Goal: Task Accomplishment & Management: Complete application form

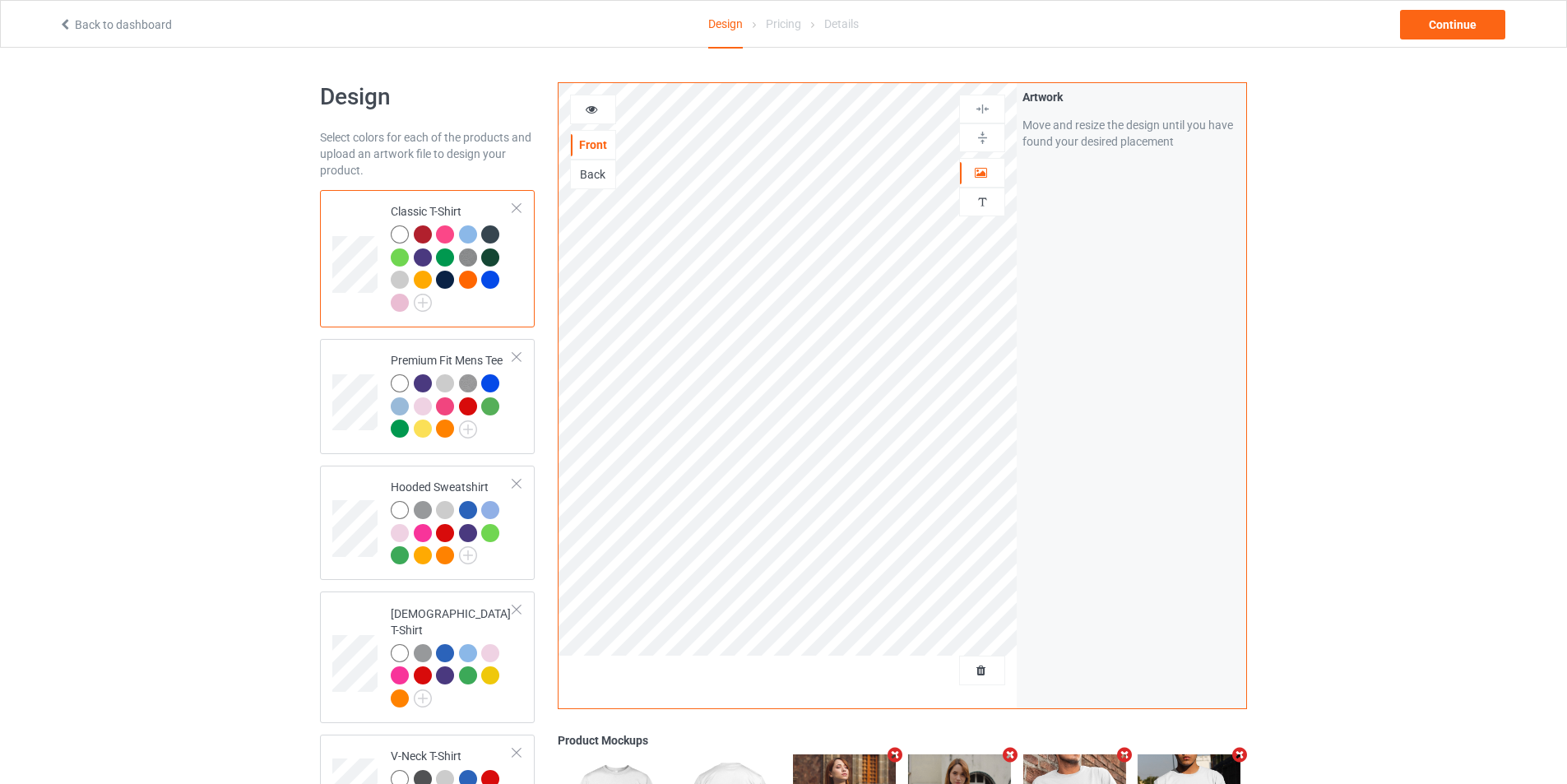
click at [604, 180] on div "Back" at bounding box center [593, 174] width 44 height 17
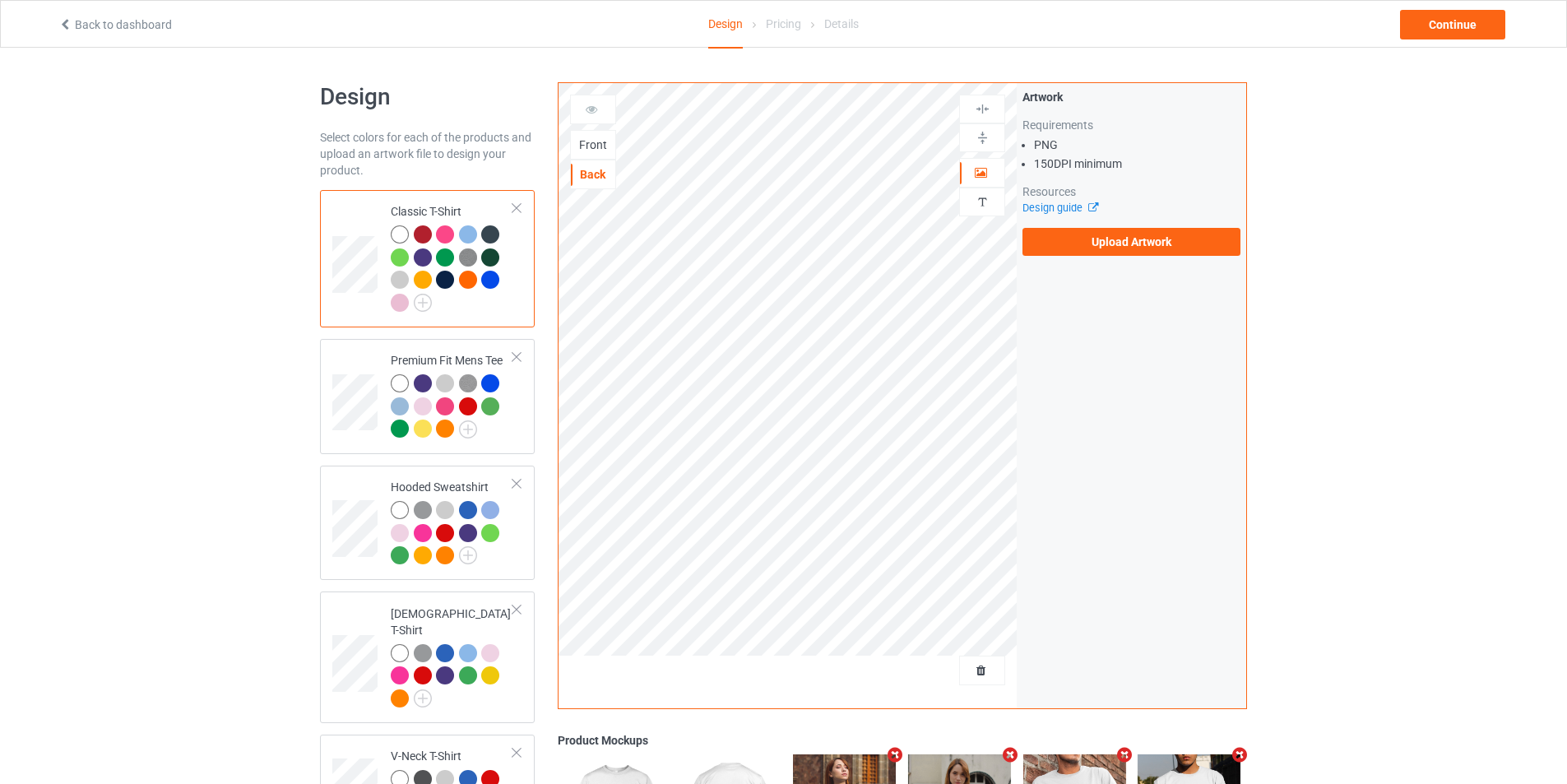
click at [610, 155] on div "Front" at bounding box center [593, 145] width 46 height 30
click at [593, 145] on div "Front" at bounding box center [593, 144] width 44 height 17
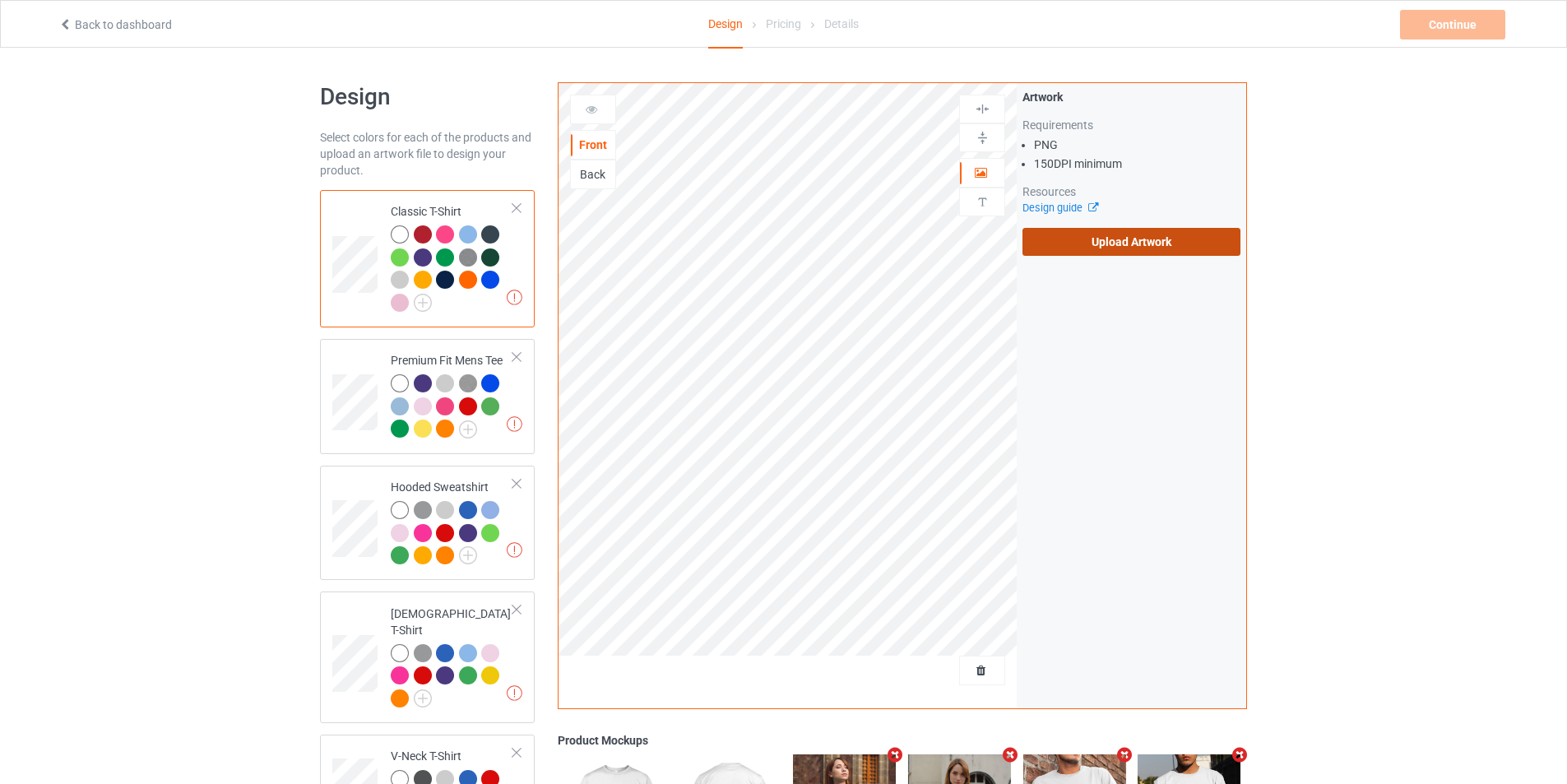
click at [1137, 241] on label "Upload Artwork" at bounding box center [1132, 242] width 218 height 28
click at [0, 0] on input "Upload Artwork" at bounding box center [0, 0] width 0 height 0
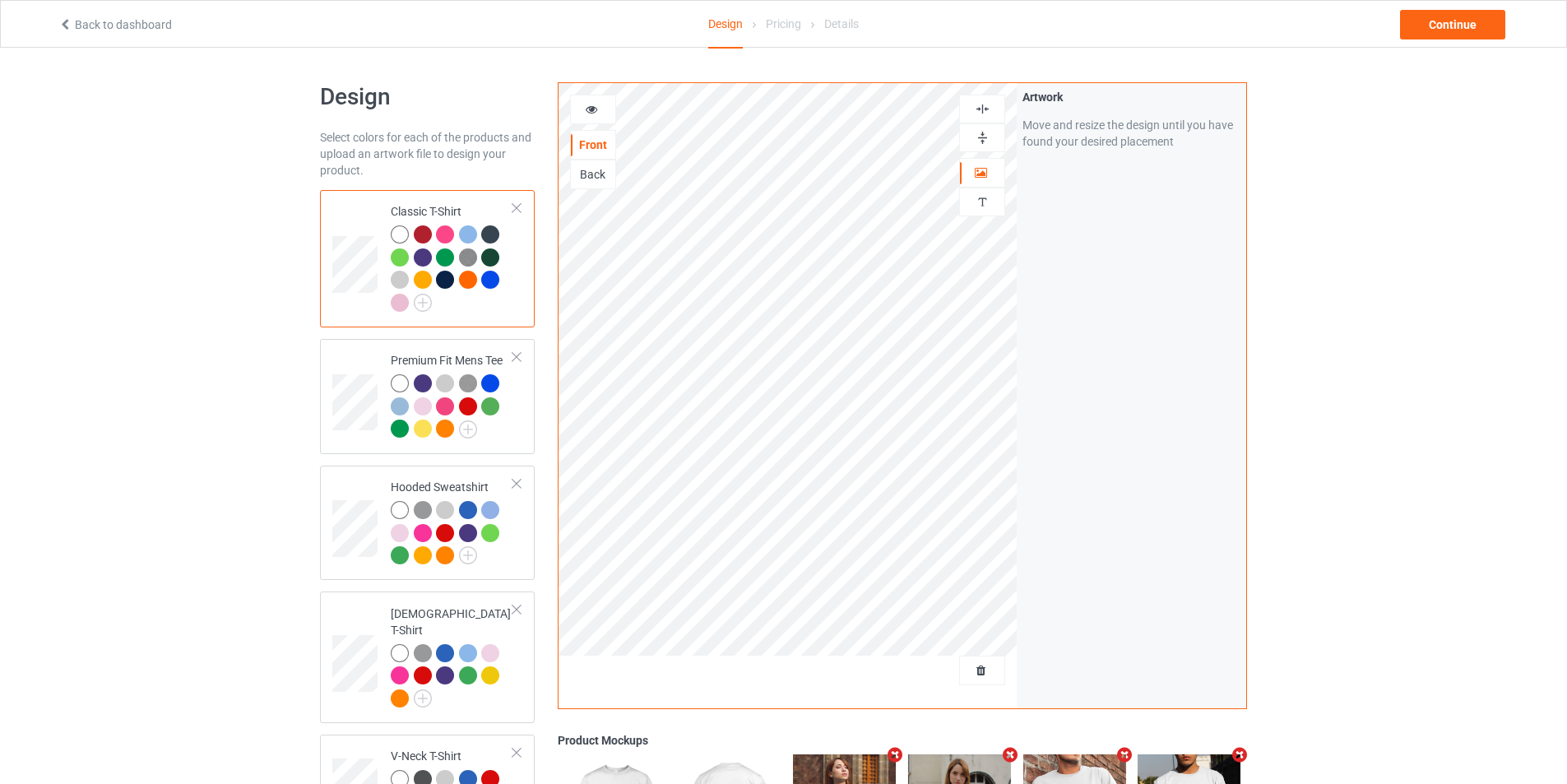
click at [982, 101] on img at bounding box center [983, 109] width 16 height 16
click at [983, 129] on div at bounding box center [982, 137] width 46 height 29
click at [983, 134] on img at bounding box center [983, 138] width 16 height 16
click at [608, 184] on div "Back" at bounding box center [593, 174] width 46 height 30
click at [605, 177] on div "Back" at bounding box center [593, 174] width 44 height 17
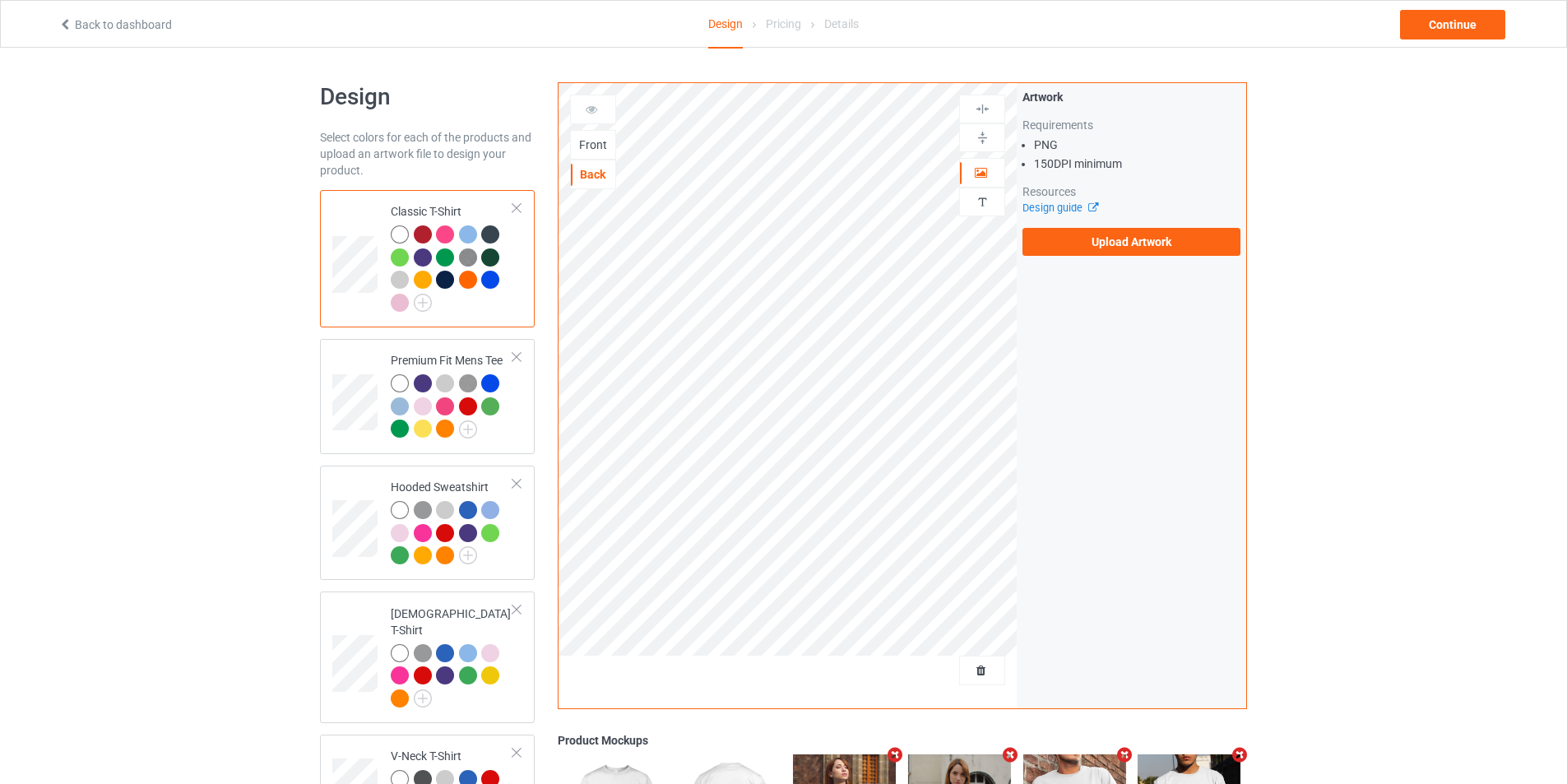
click at [604, 145] on div "Front" at bounding box center [593, 144] width 44 height 17
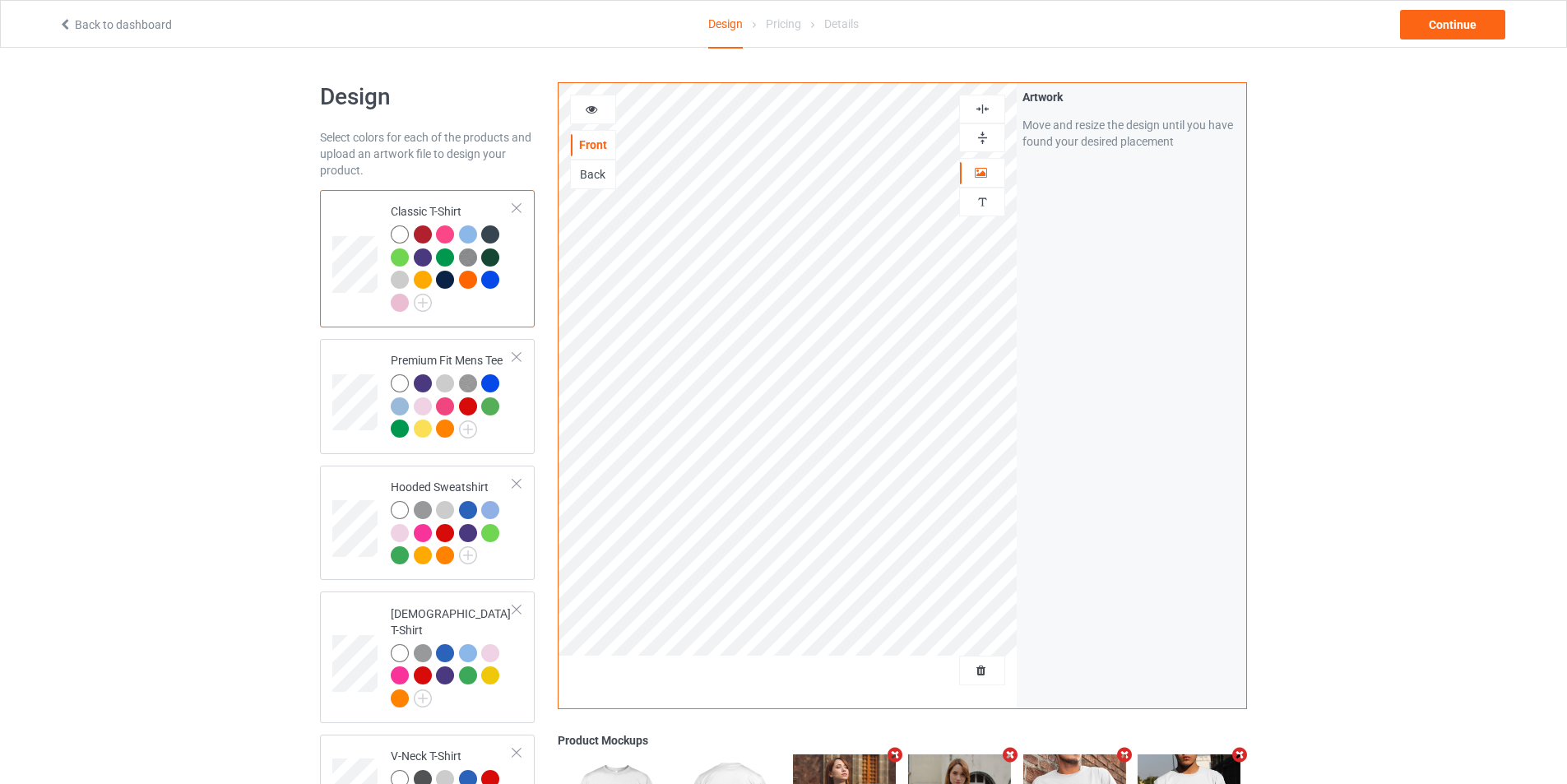
click at [596, 178] on div "Back" at bounding box center [593, 174] width 44 height 17
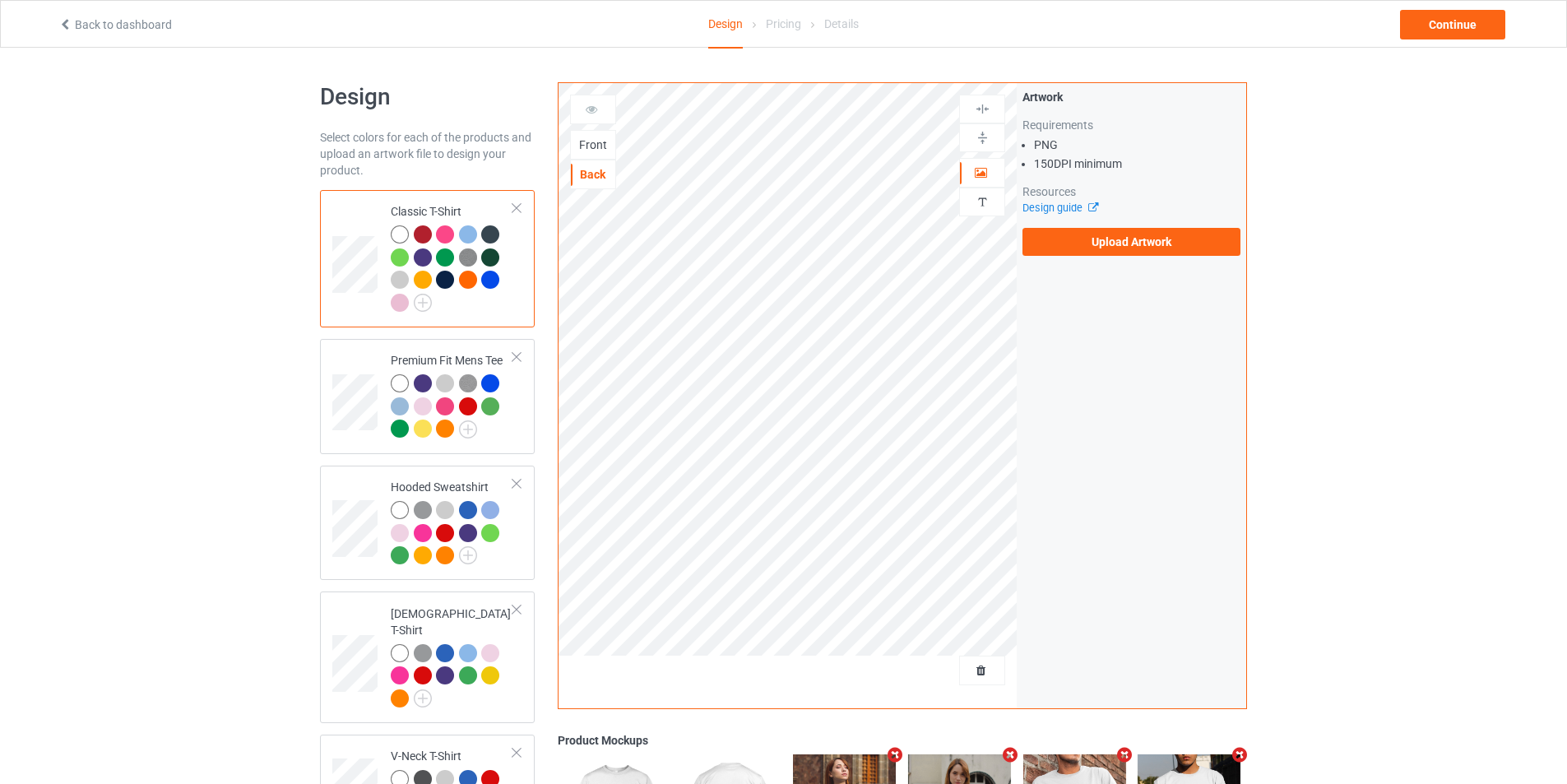
click at [594, 143] on div "Front" at bounding box center [593, 144] width 44 height 17
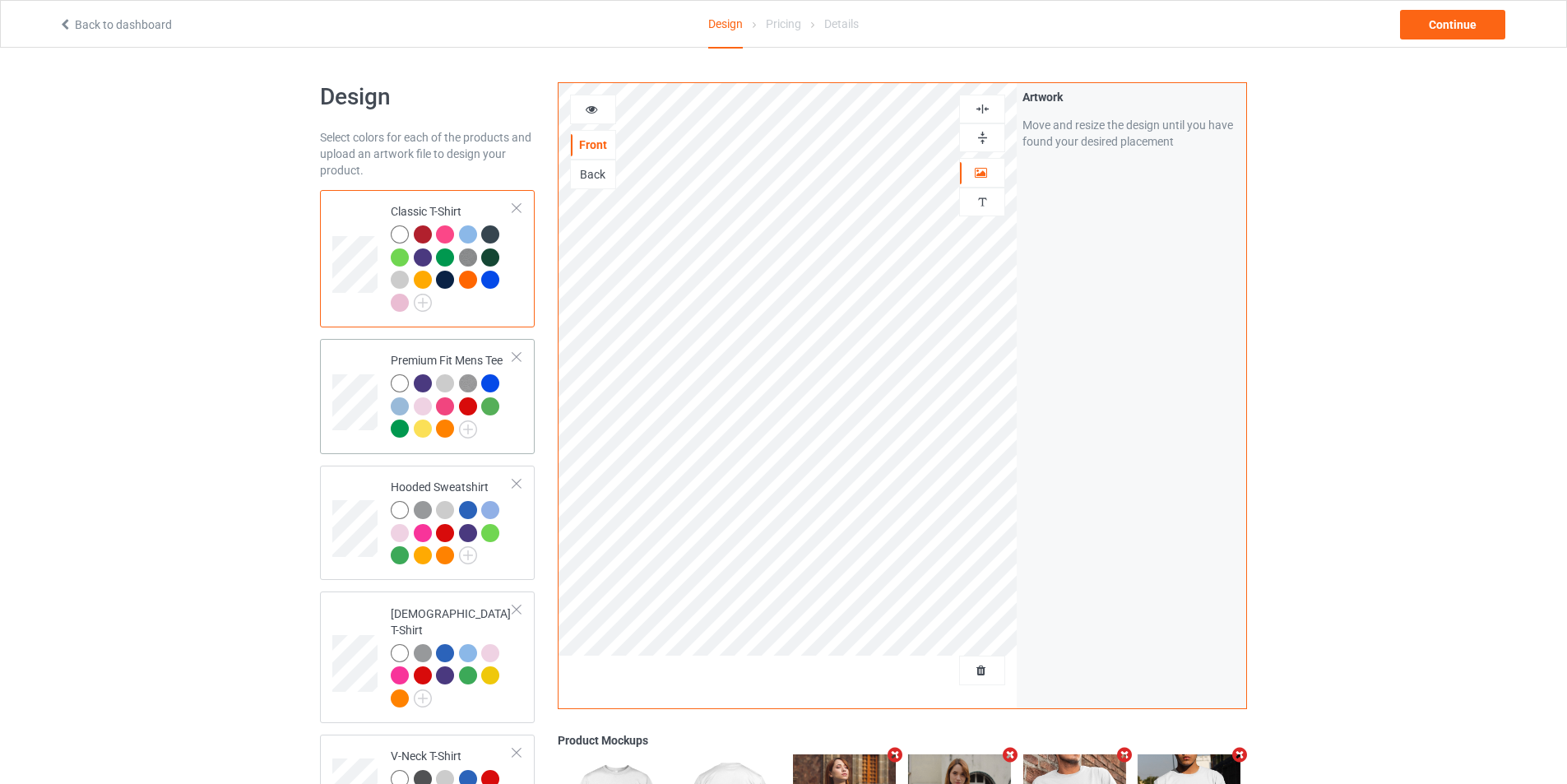
click at [371, 439] on td at bounding box center [357, 397] width 49 height 102
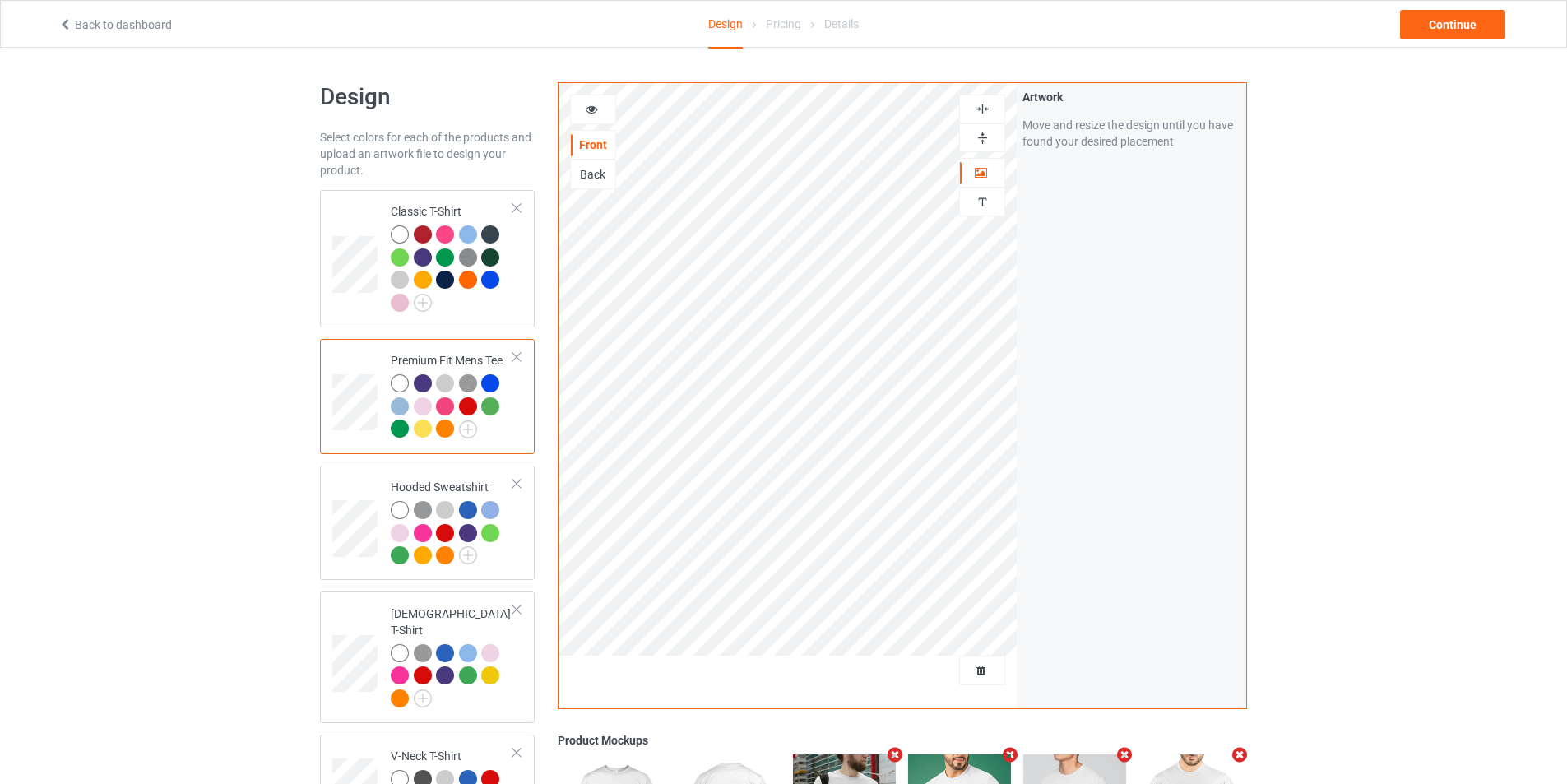
click at [593, 176] on div "Back" at bounding box center [593, 174] width 44 height 17
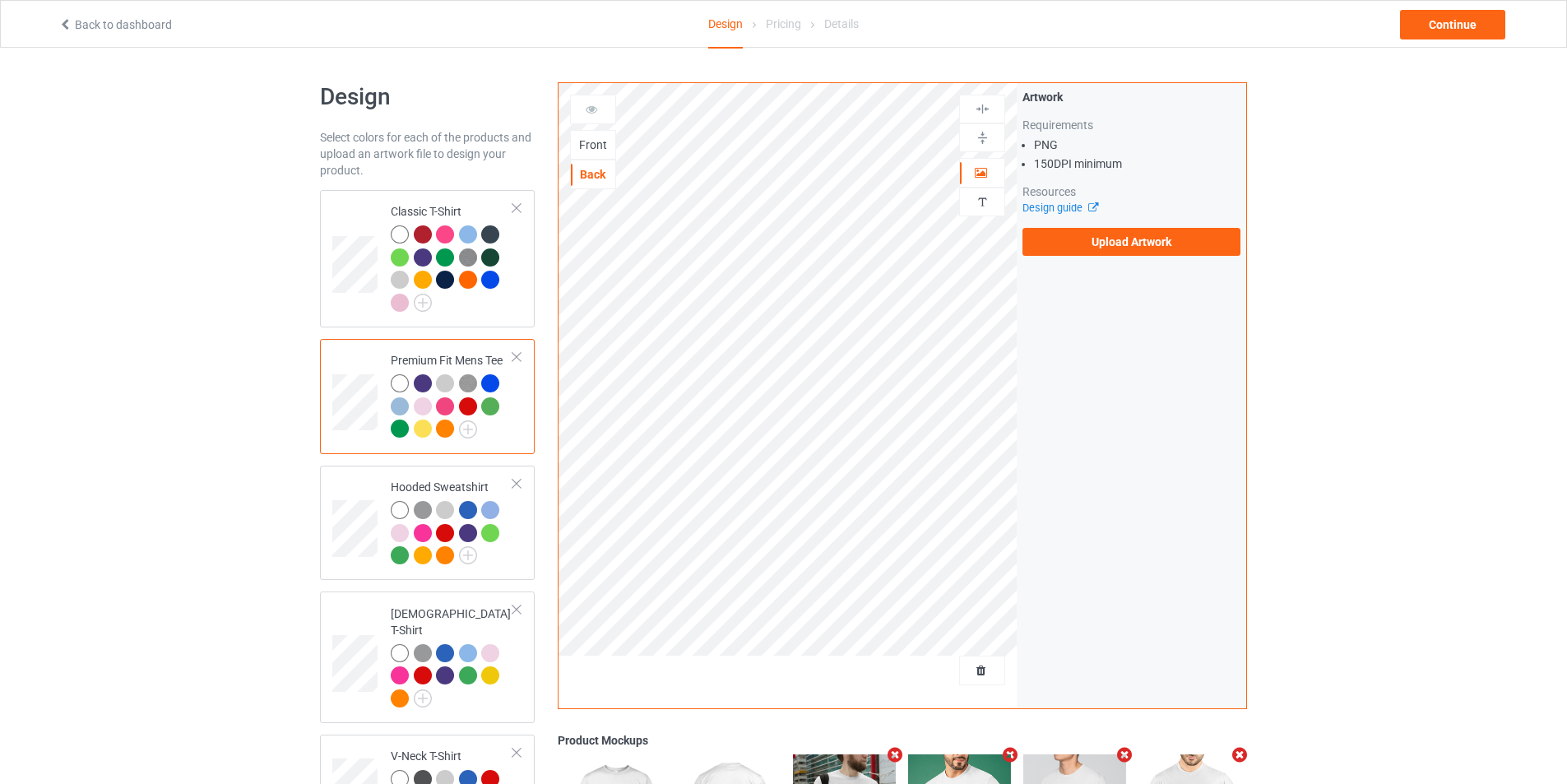
click at [592, 139] on div "Front" at bounding box center [593, 144] width 44 height 17
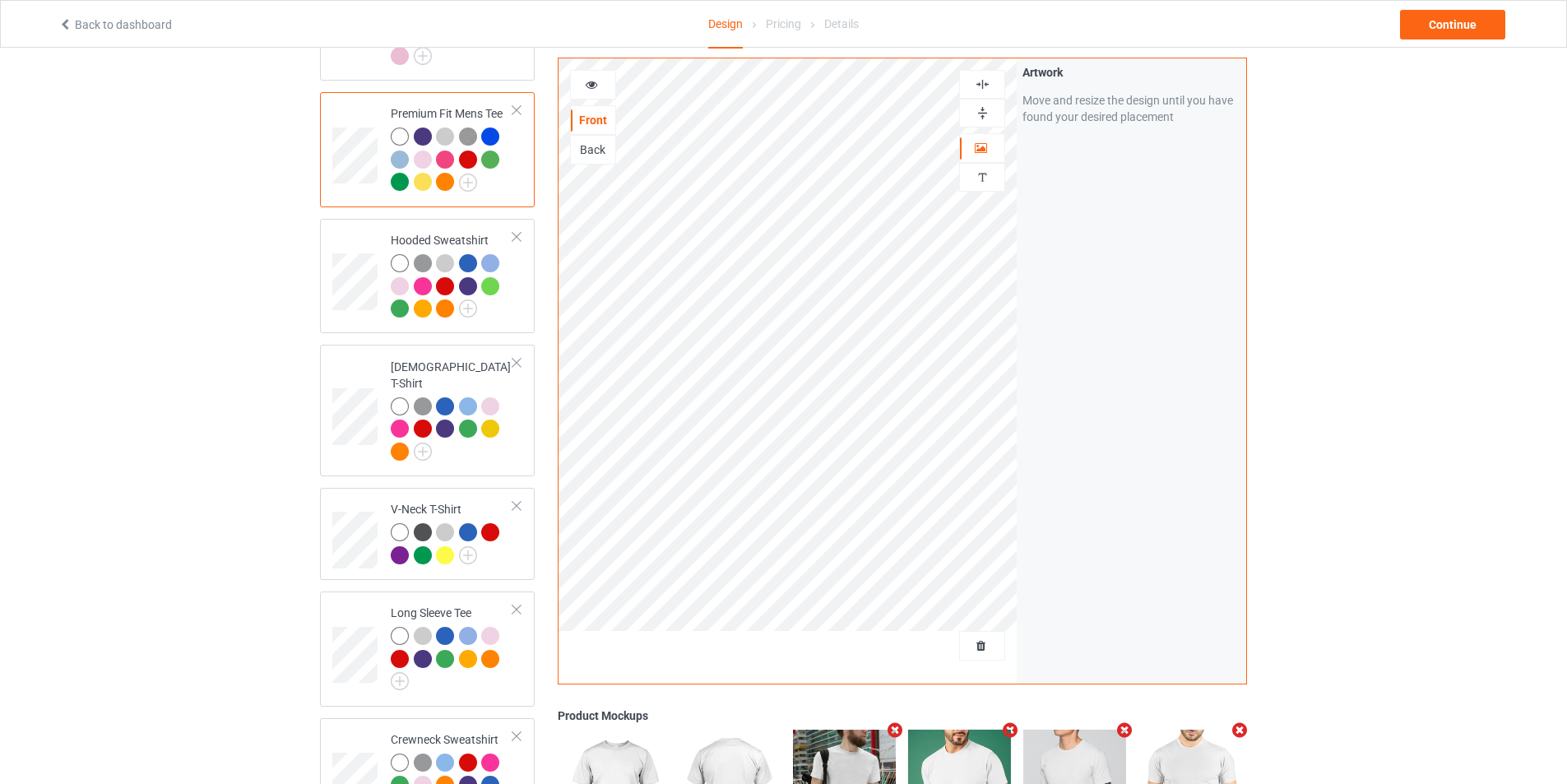
scroll to position [329, 0]
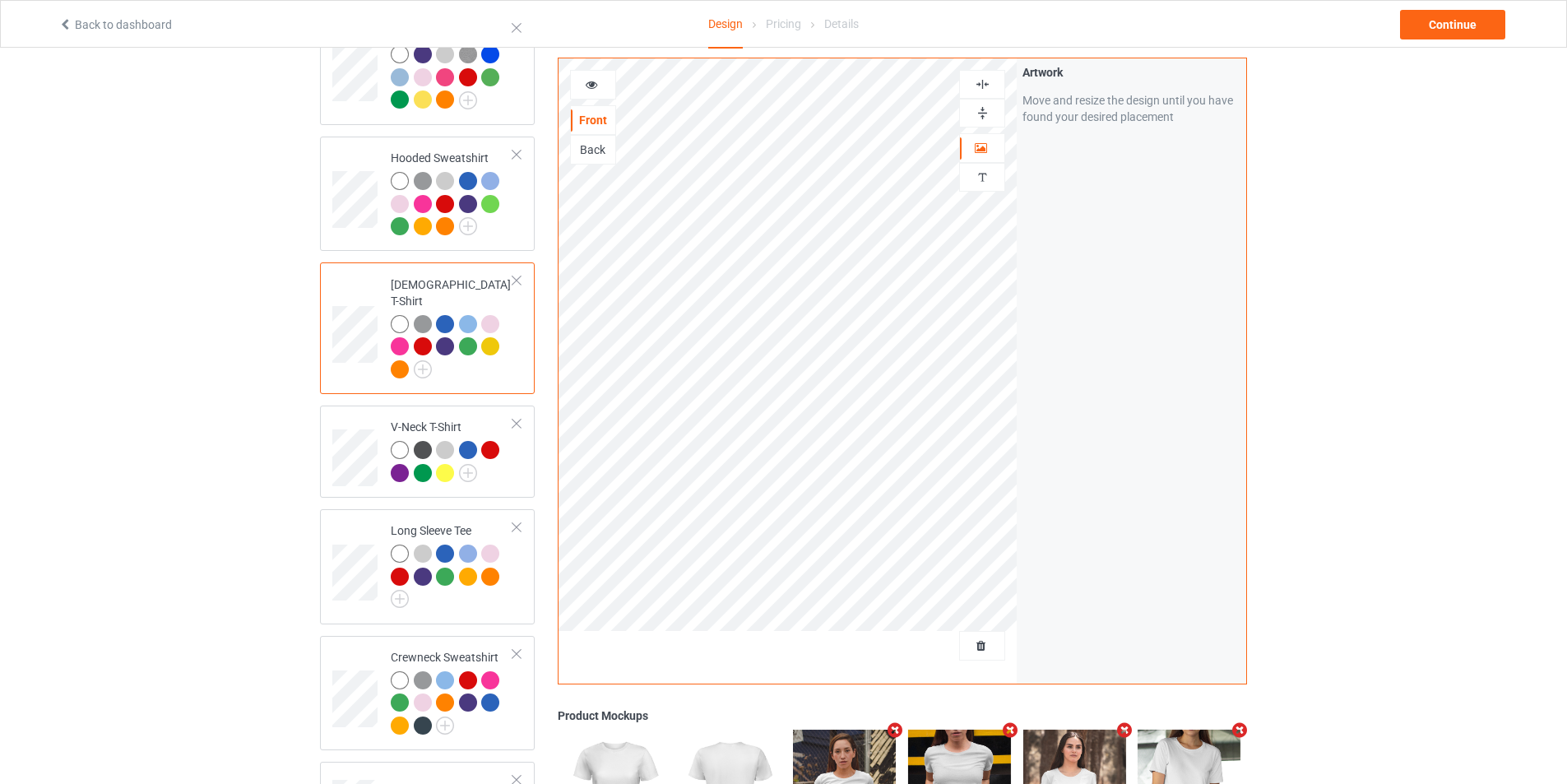
click at [590, 140] on div "Back" at bounding box center [593, 150] width 46 height 30
click at [590, 145] on div "Back" at bounding box center [593, 150] width 44 height 17
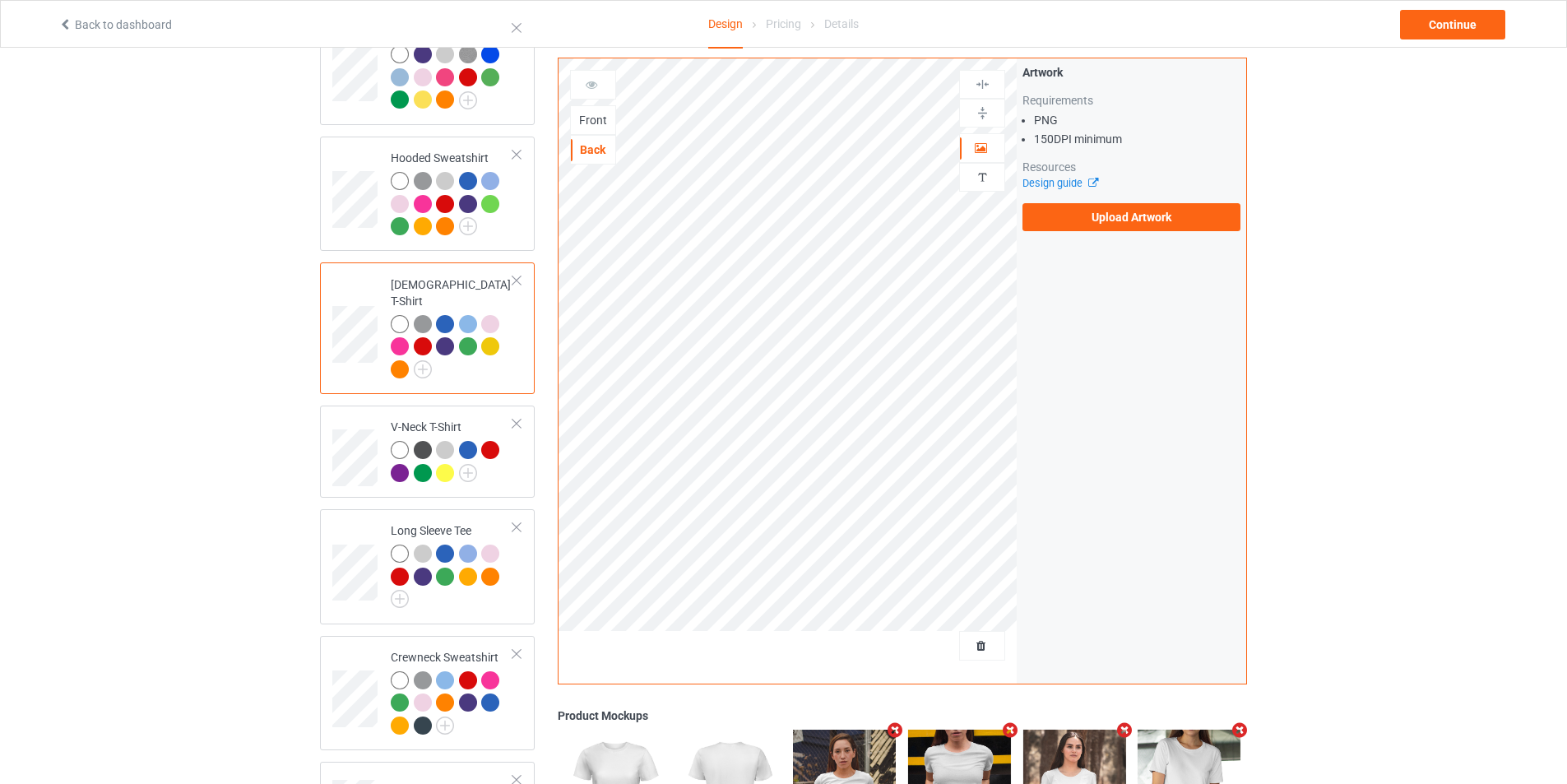
click at [601, 125] on div "Front" at bounding box center [593, 120] width 44 height 17
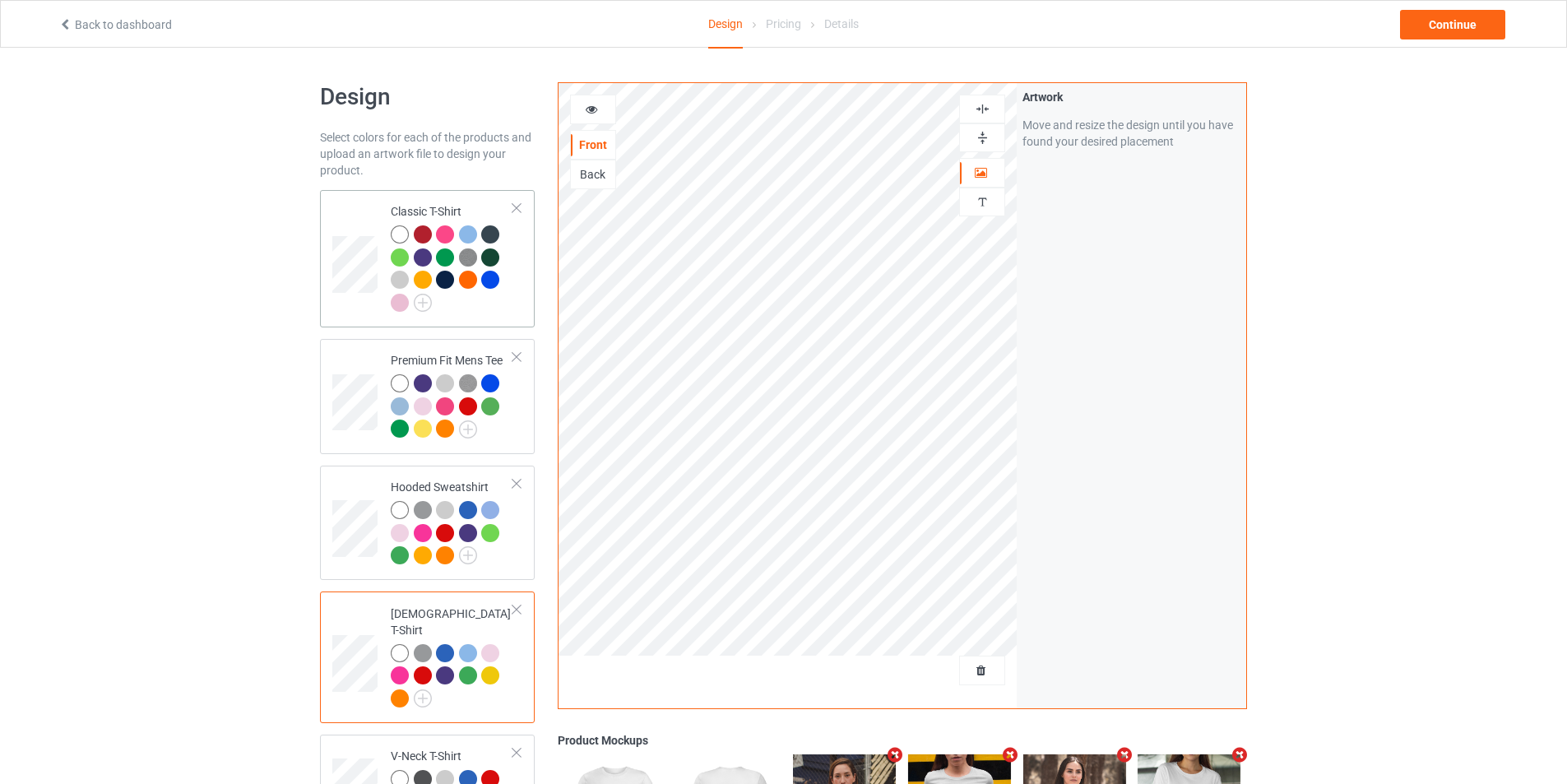
click at [356, 302] on td at bounding box center [357, 258] width 49 height 124
click at [592, 178] on div "Back" at bounding box center [593, 174] width 44 height 17
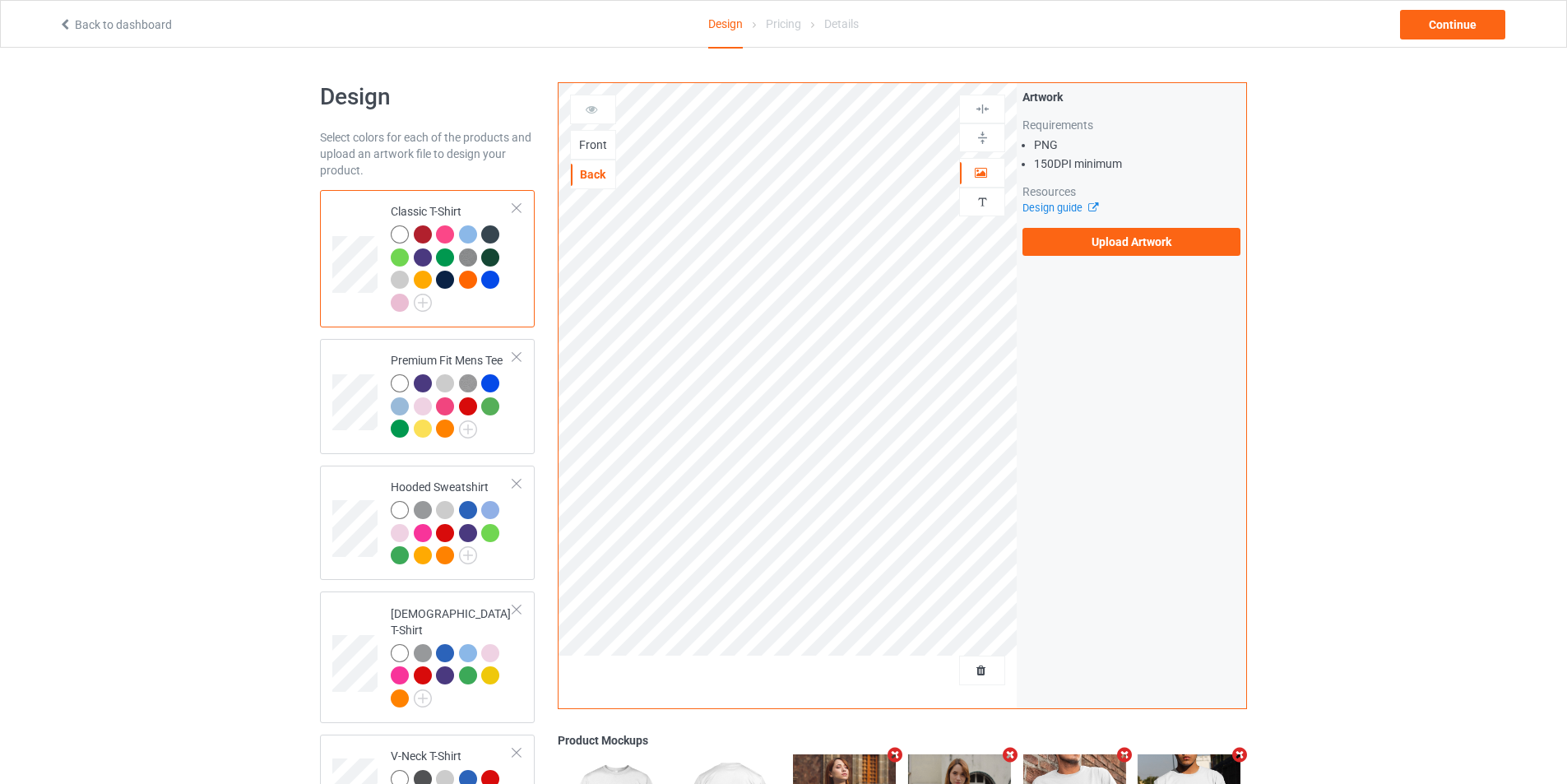
click at [598, 154] on div "Front" at bounding box center [593, 145] width 46 height 30
click at [595, 152] on div "Front" at bounding box center [593, 144] width 44 height 17
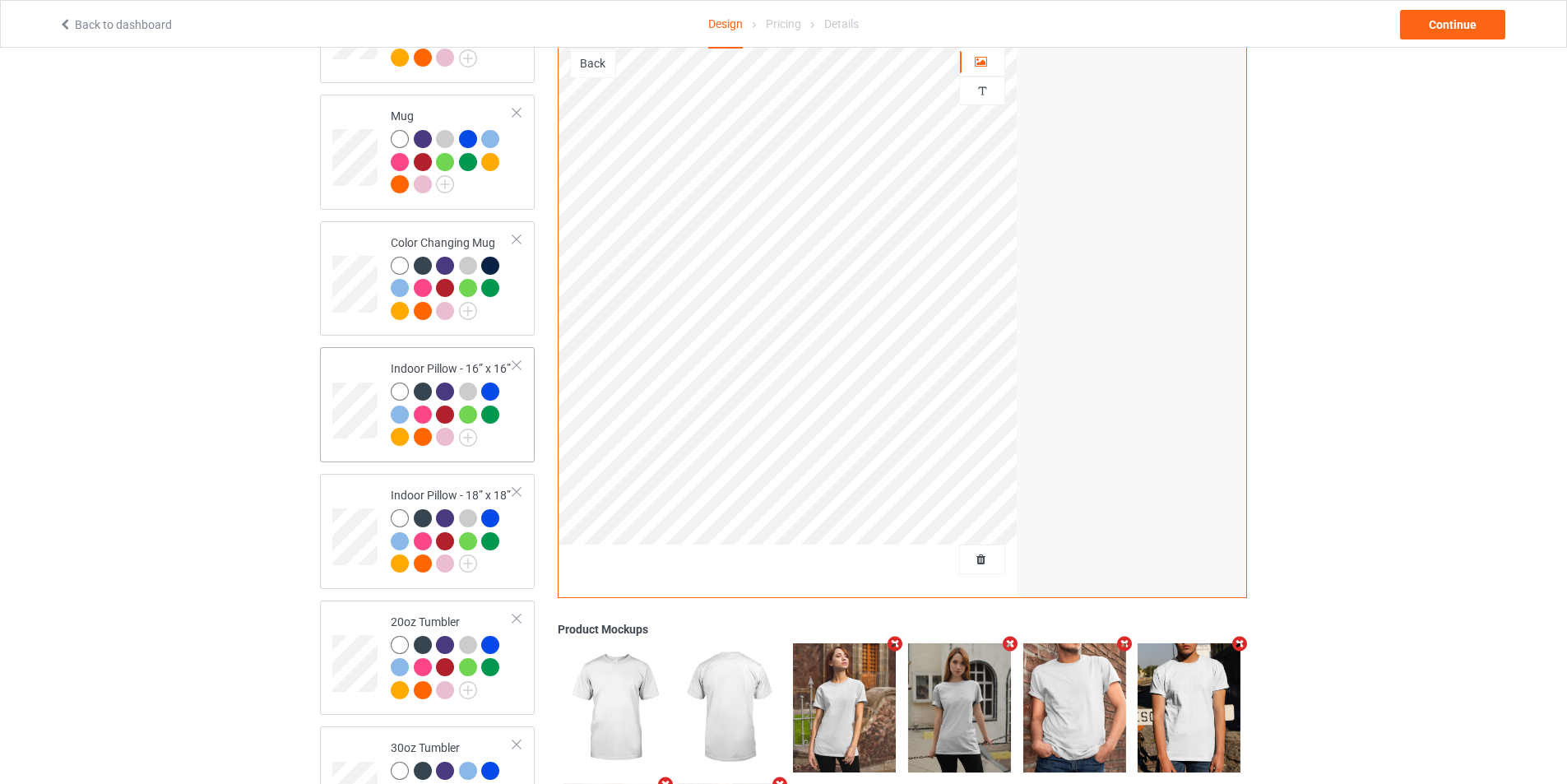
scroll to position [1062, 0]
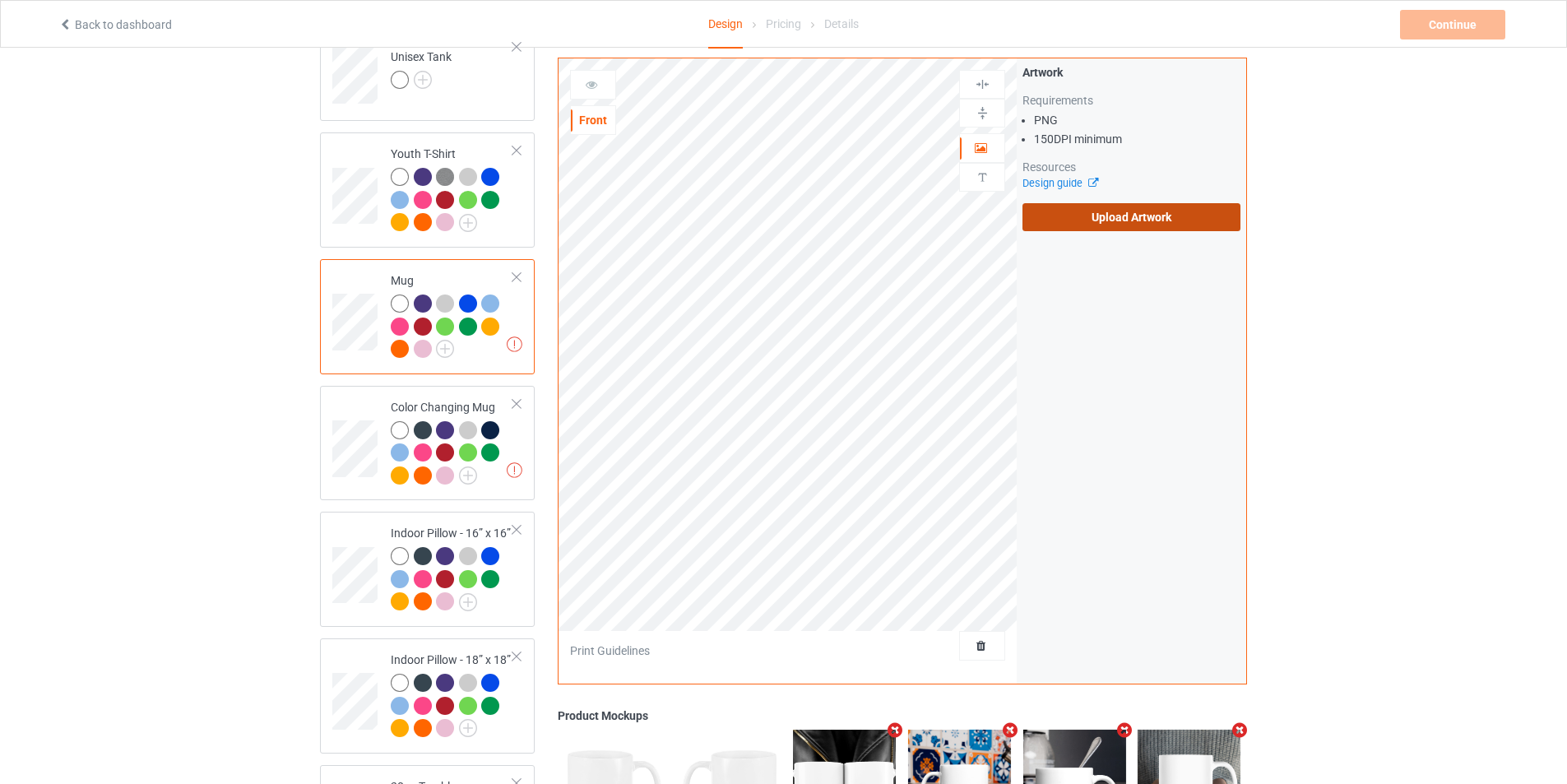
click at [1164, 213] on label "Upload Artwork" at bounding box center [1132, 217] width 218 height 28
click at [0, 0] on input "Upload Artwork" at bounding box center [0, 0] width 0 height 0
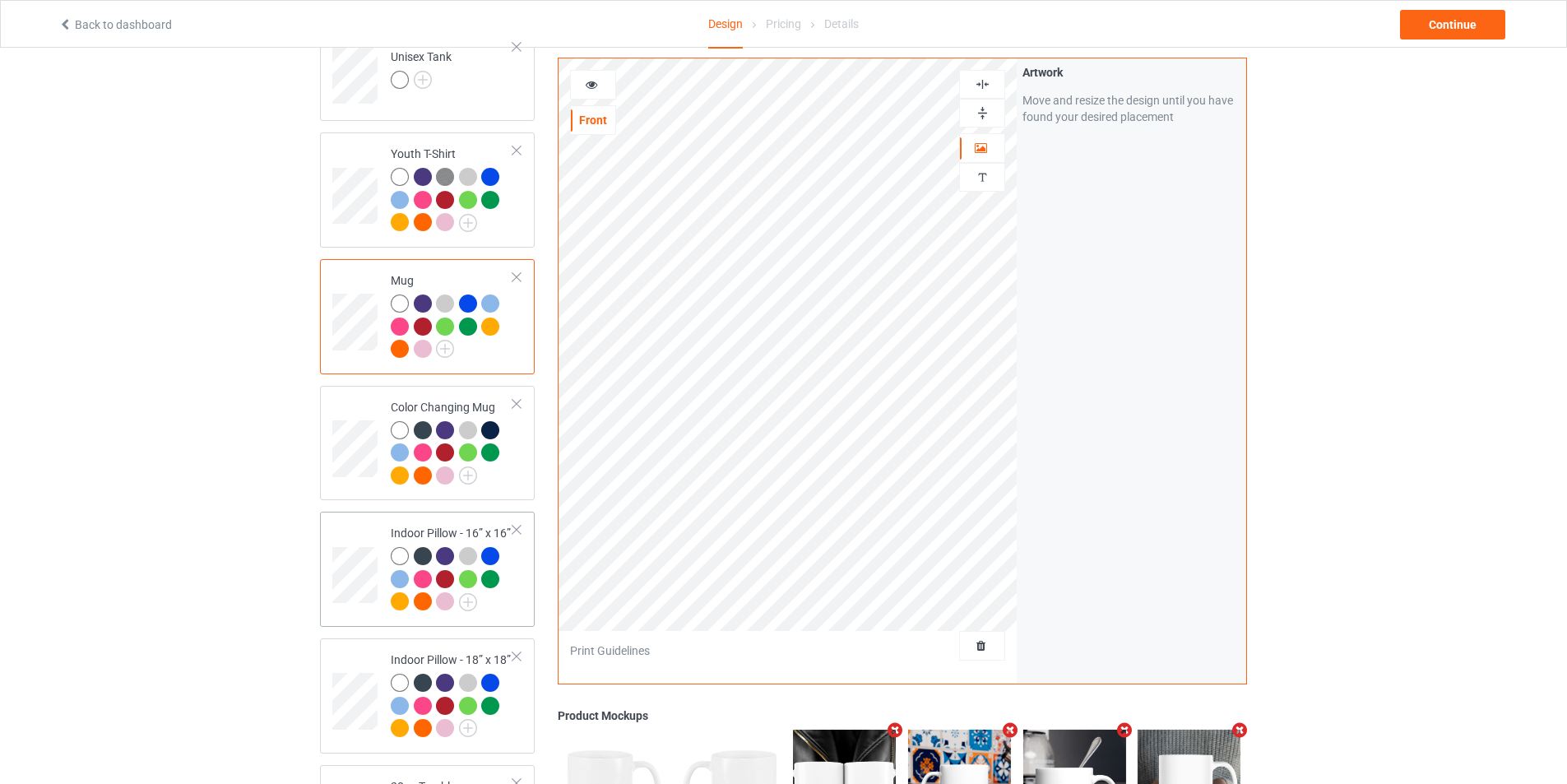
click at [372, 522] on td at bounding box center [357, 569] width 49 height 102
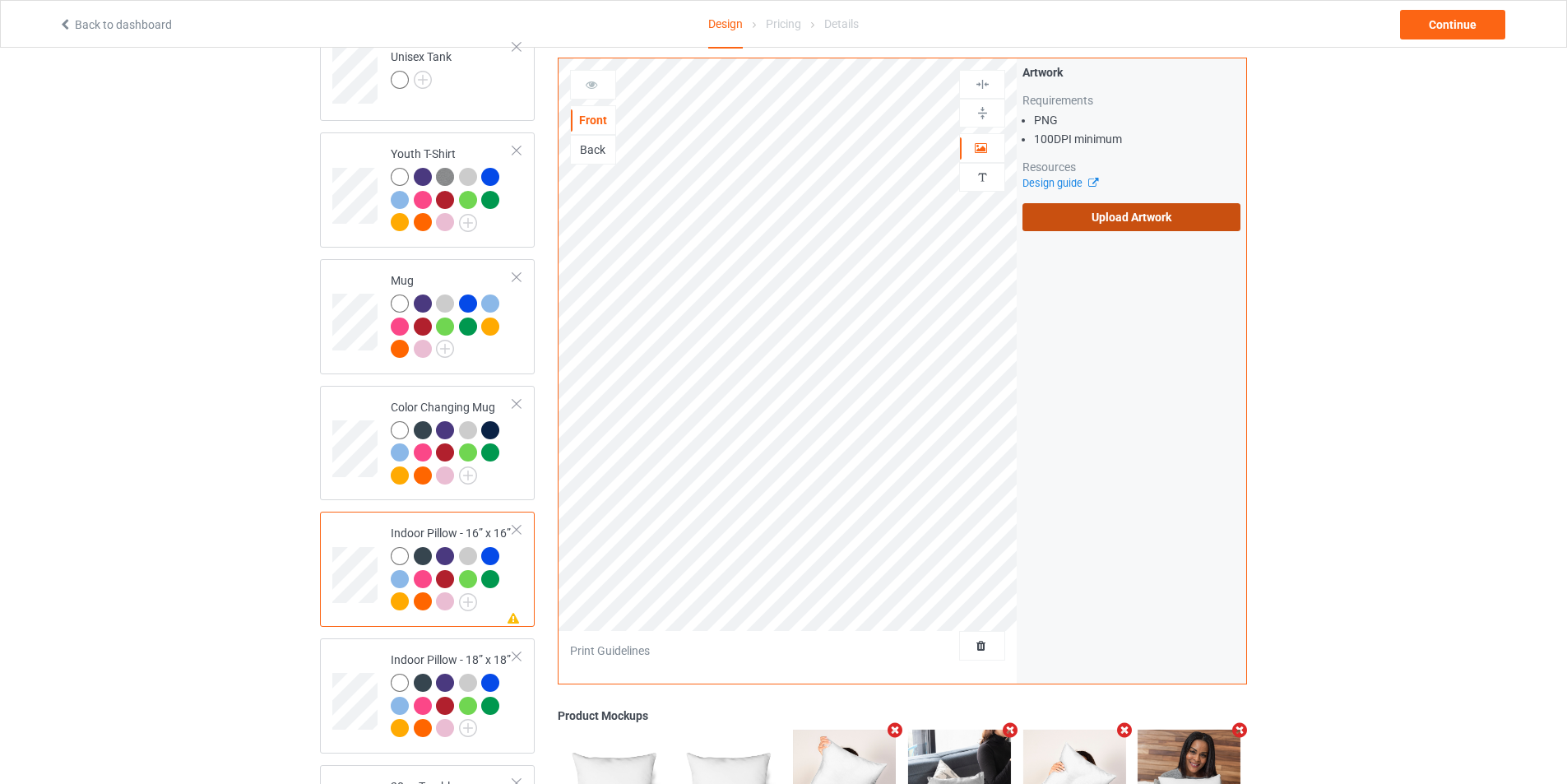
click at [1189, 224] on label "Upload Artwork" at bounding box center [1132, 217] width 218 height 28
click at [0, 0] on input "Upload Artwork" at bounding box center [0, 0] width 0 height 0
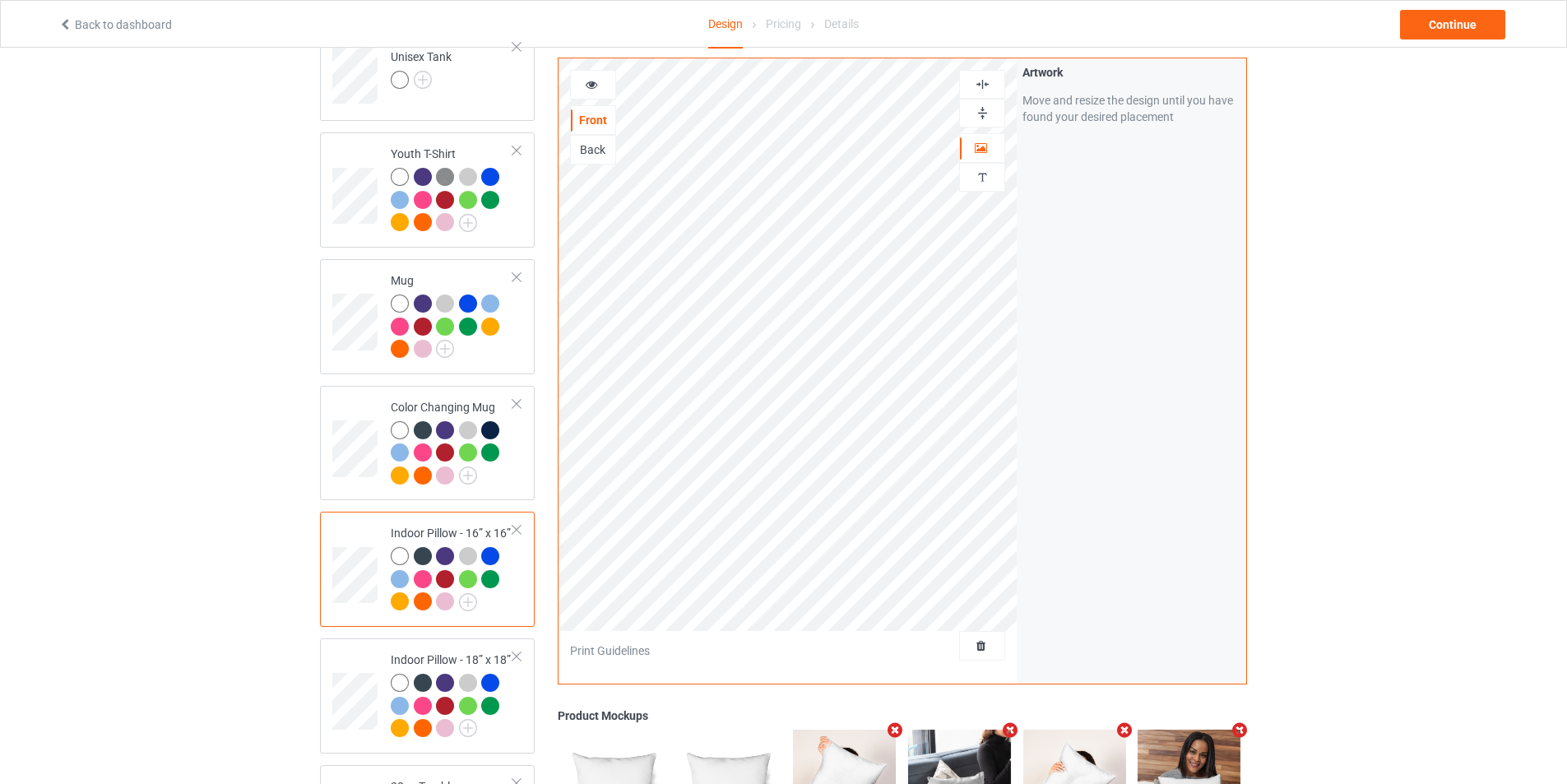
click at [982, 112] on img at bounding box center [983, 114] width 16 height 16
click at [980, 110] on img at bounding box center [983, 114] width 16 height 16
click at [589, 153] on div "Back" at bounding box center [593, 150] width 44 height 17
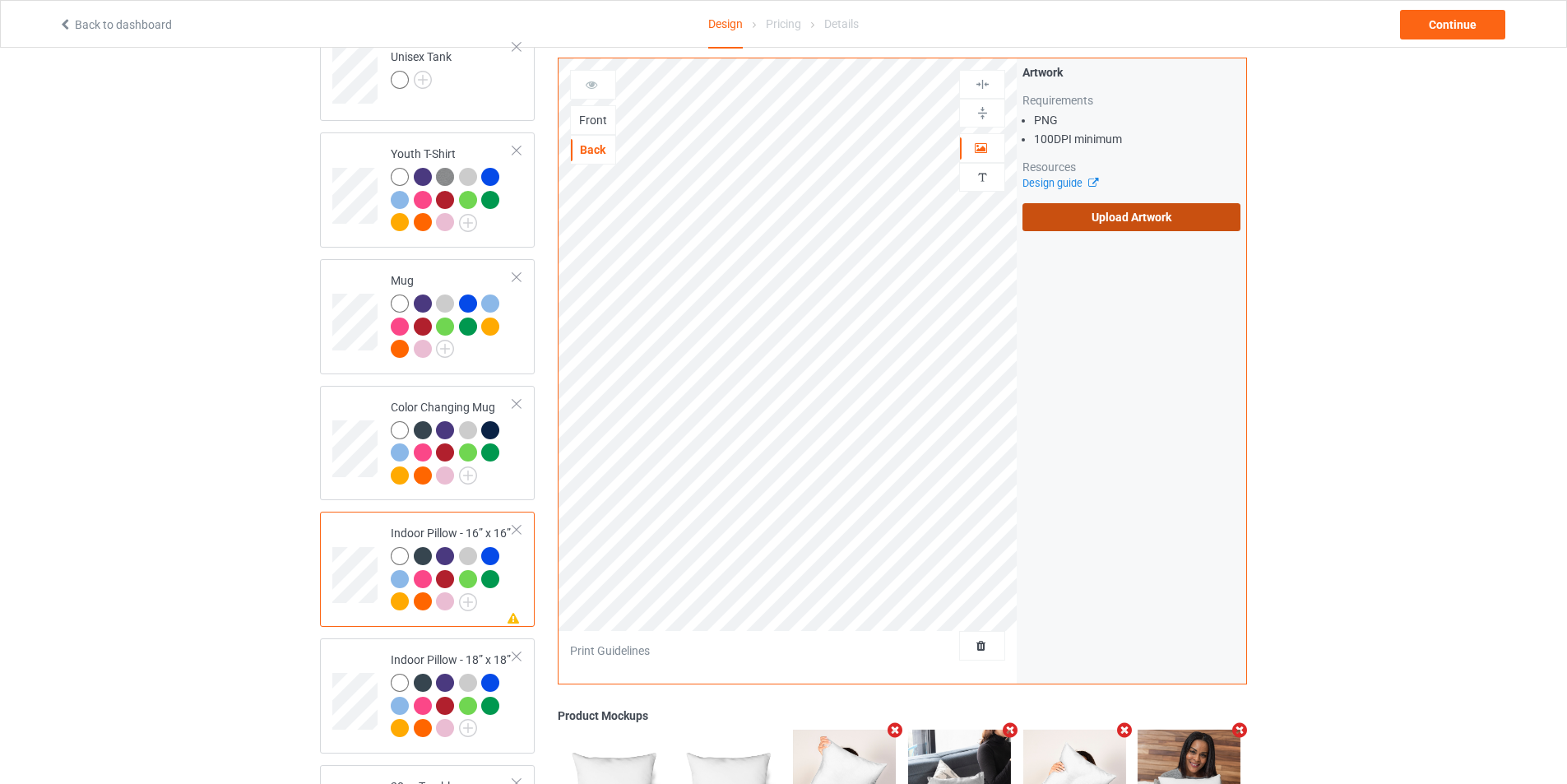
click at [1128, 209] on label "Upload Artwork" at bounding box center [1132, 217] width 218 height 28
click at [0, 0] on input "Upload Artwork" at bounding box center [0, 0] width 0 height 0
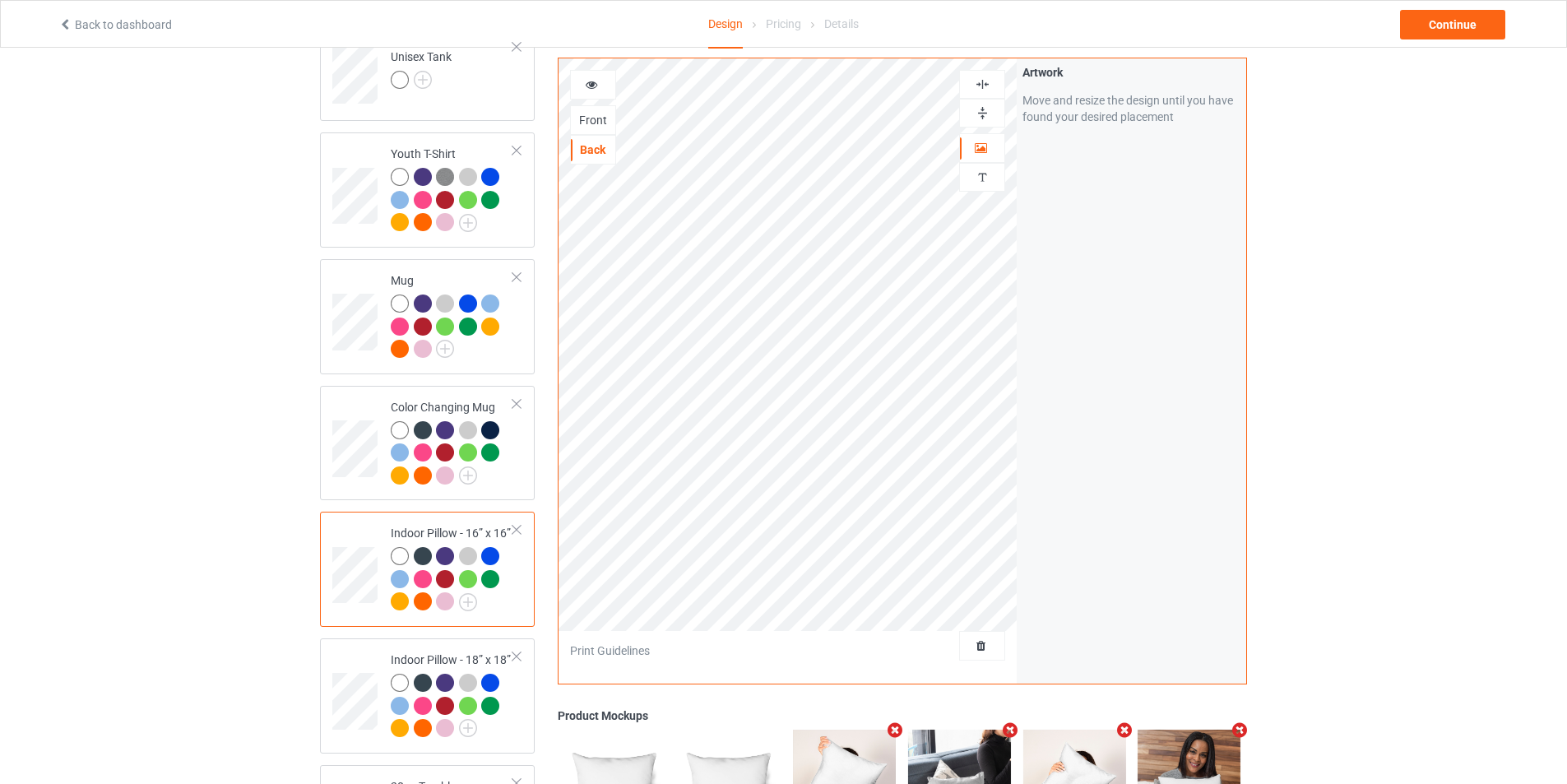
click at [988, 99] on div at bounding box center [982, 113] width 46 height 29
click at [988, 108] on img at bounding box center [983, 114] width 16 height 16
click at [987, 83] on img at bounding box center [983, 84] width 16 height 16
click at [602, 120] on div "Front" at bounding box center [593, 120] width 44 height 17
click at [598, 147] on div "Back" at bounding box center [593, 150] width 44 height 17
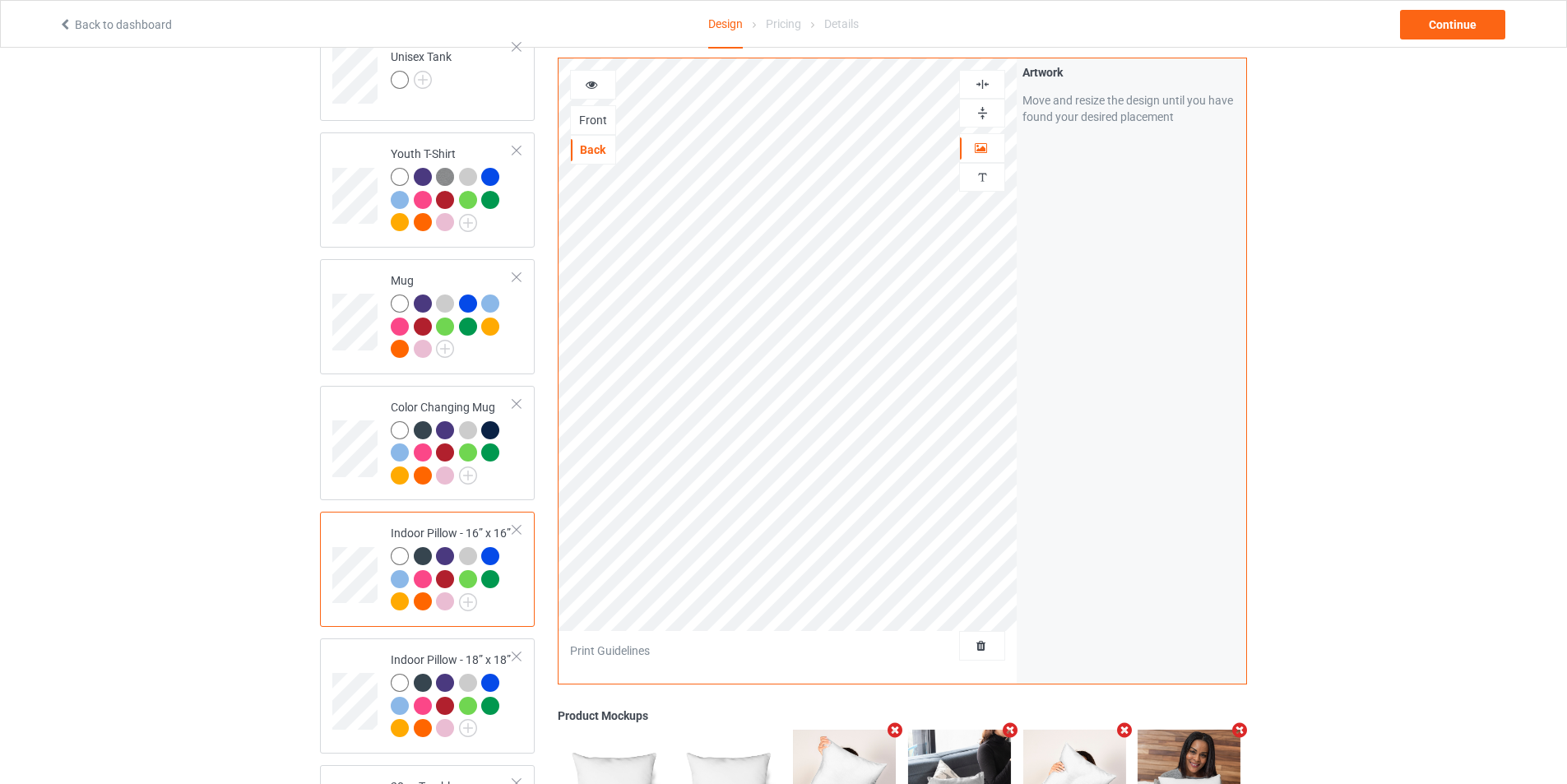
click at [974, 108] on div at bounding box center [982, 114] width 44 height 16
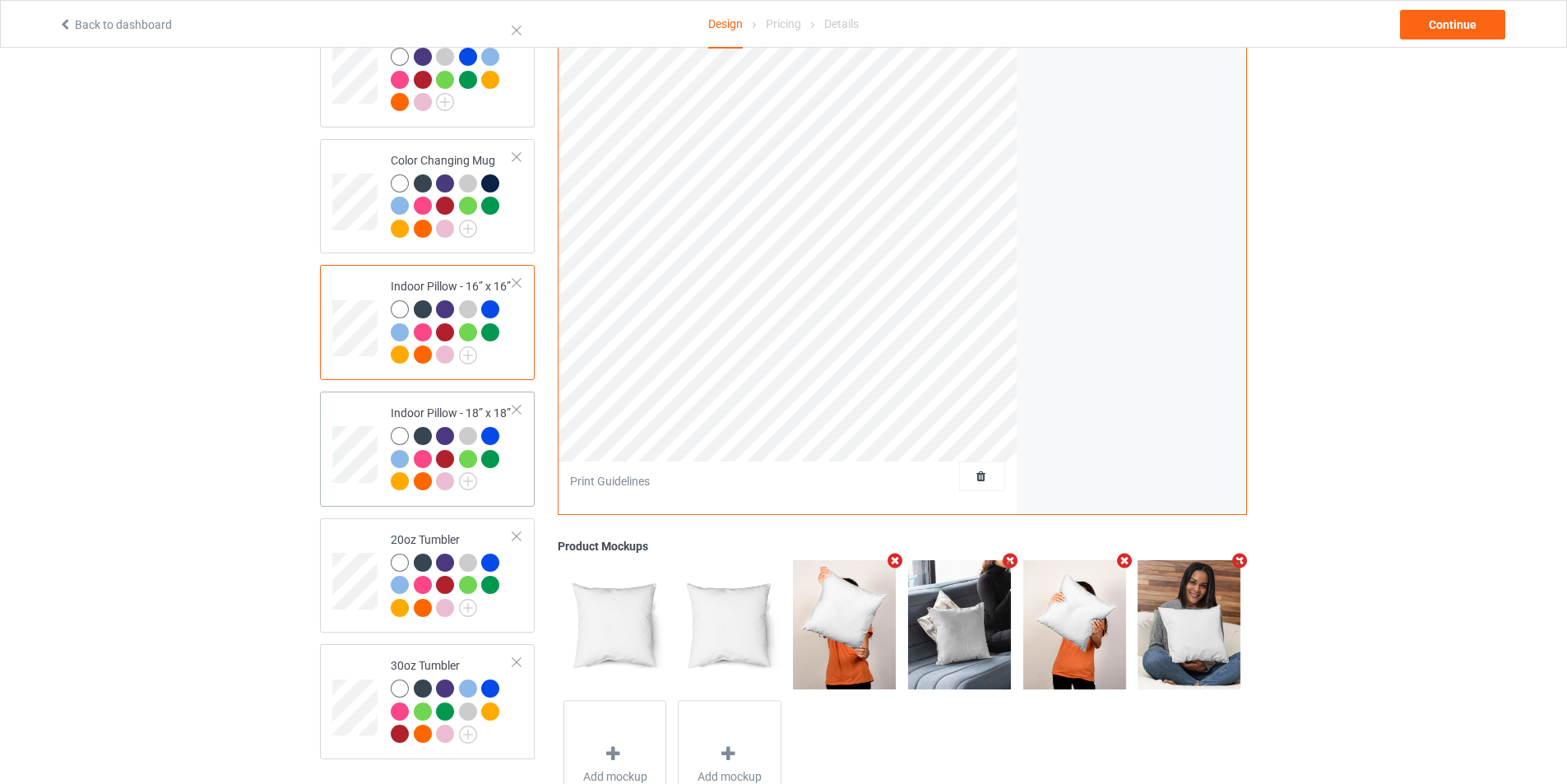
click at [351, 412] on td at bounding box center [357, 449] width 49 height 102
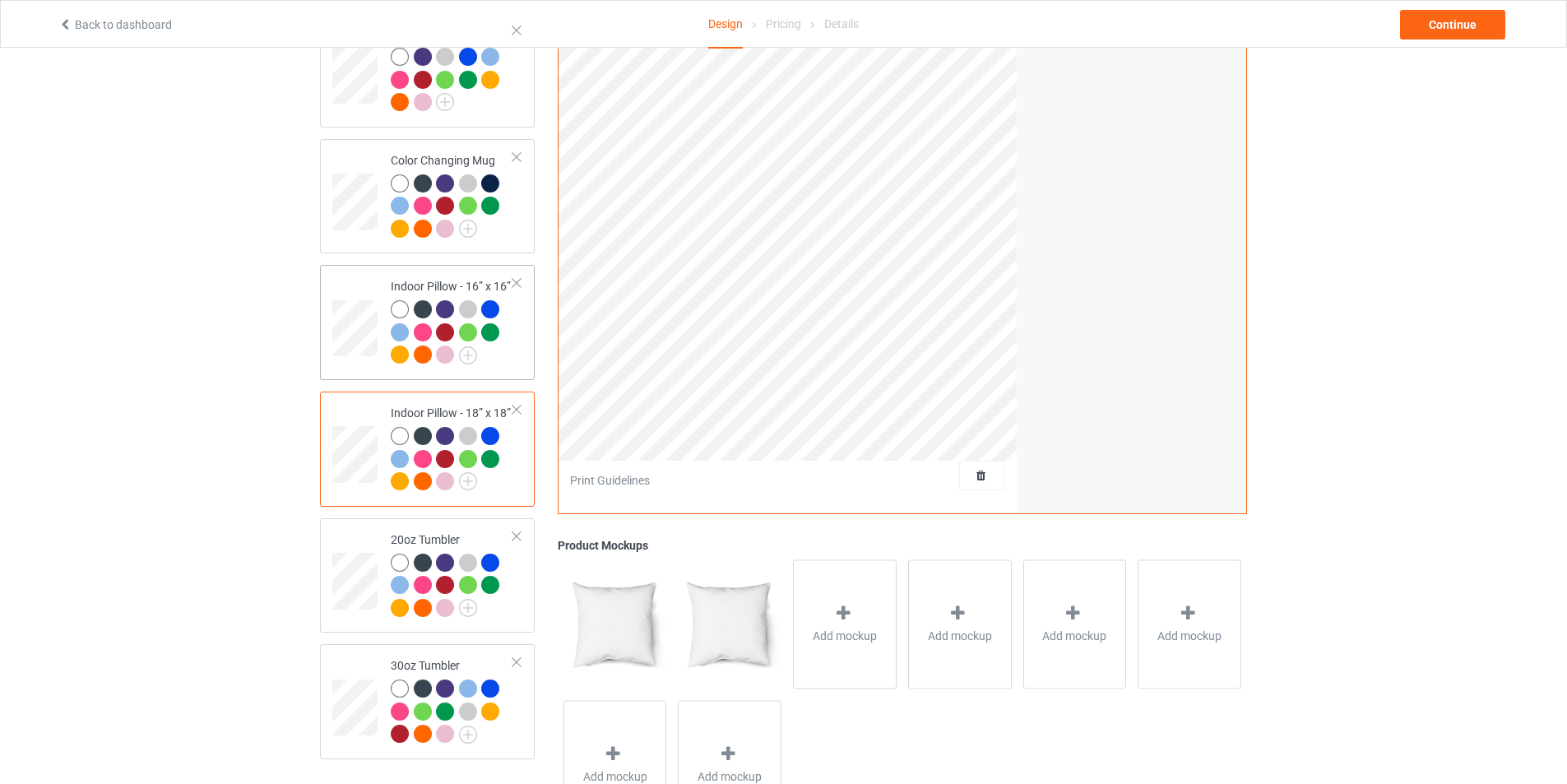
scroll to position [1062, 0]
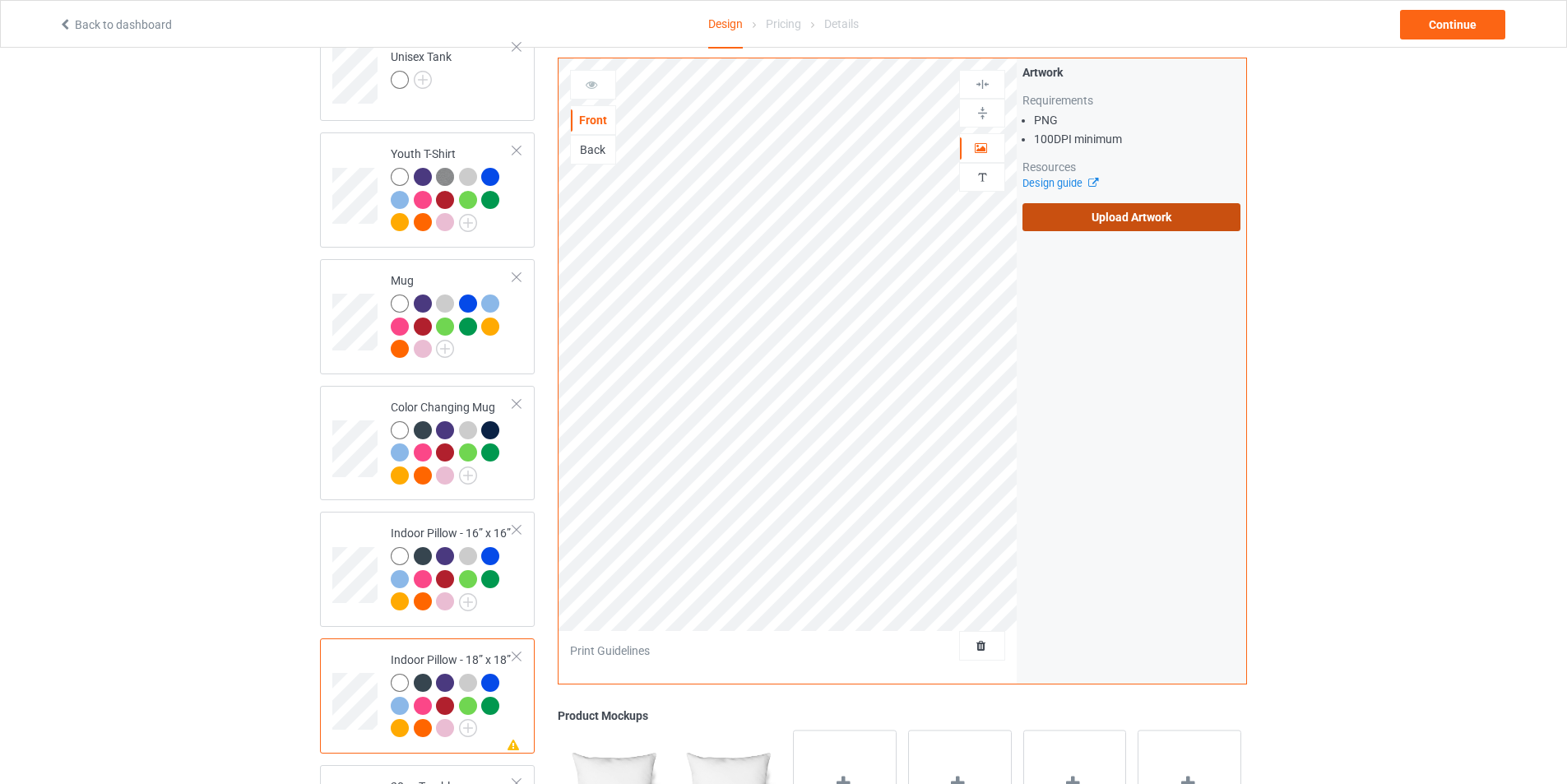
click at [1115, 213] on label "Upload Artwork" at bounding box center [1132, 217] width 218 height 28
click at [0, 0] on input "Upload Artwork" at bounding box center [0, 0] width 0 height 0
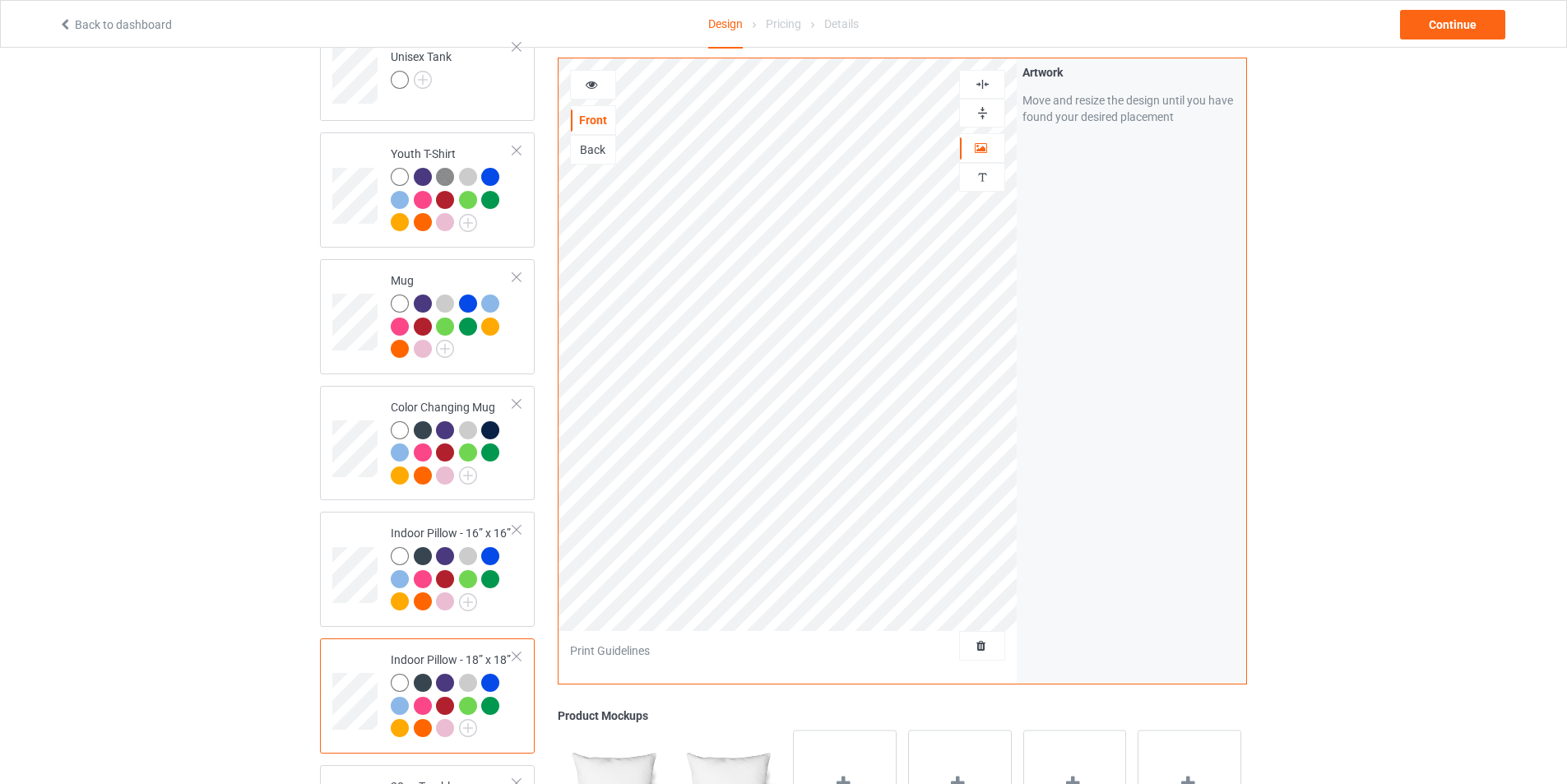
click at [989, 109] on img at bounding box center [983, 114] width 16 height 16
click at [983, 117] on img at bounding box center [983, 114] width 16 height 16
click at [594, 146] on div "Back" at bounding box center [593, 150] width 44 height 17
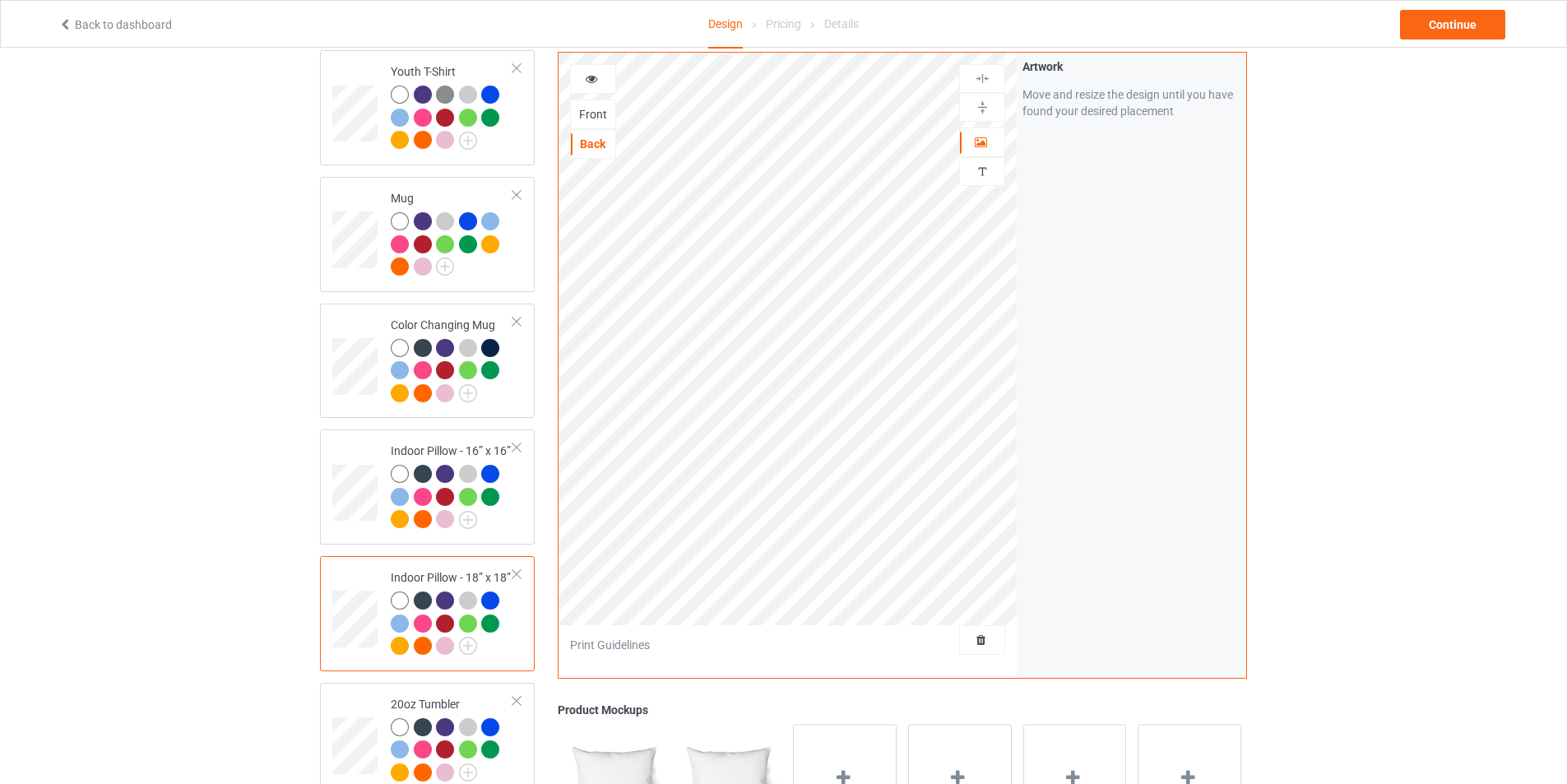
scroll to position [1227, 0]
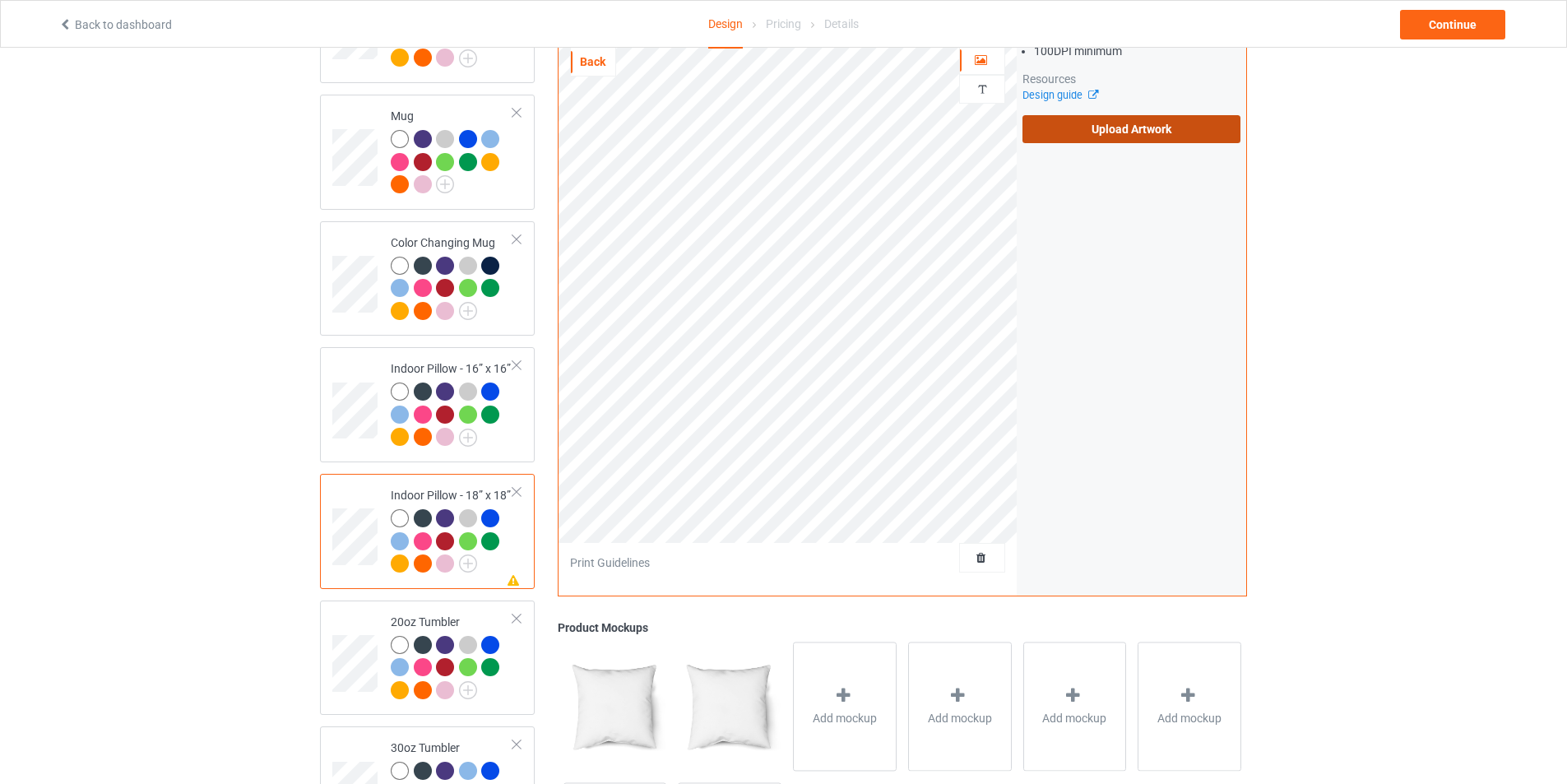
click at [1108, 131] on label "Upload Artwork" at bounding box center [1132, 129] width 218 height 28
click at [0, 0] on input "Upload Artwork" at bounding box center [0, 0] width 0 height 0
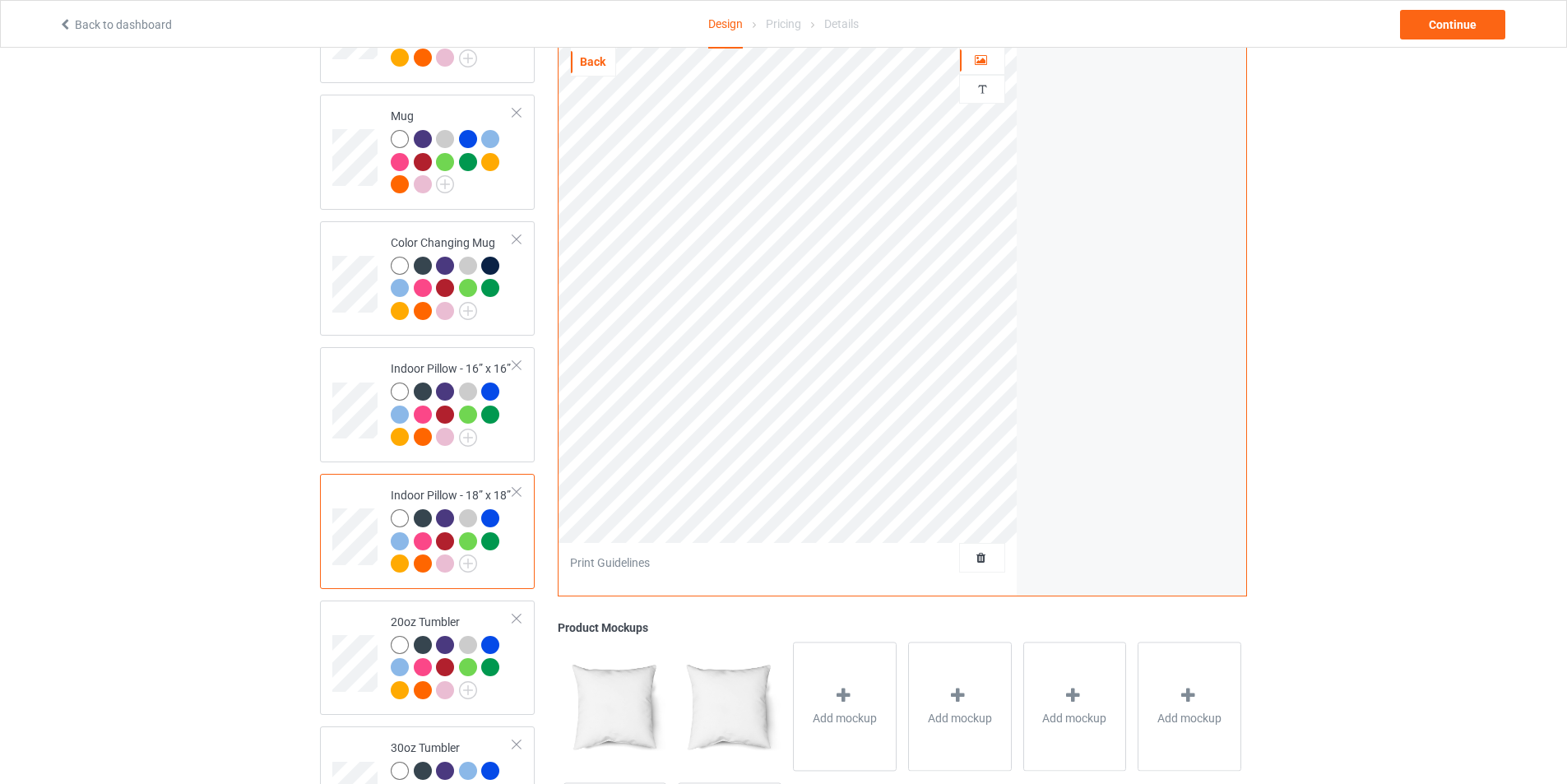
scroll to position [1144, 0]
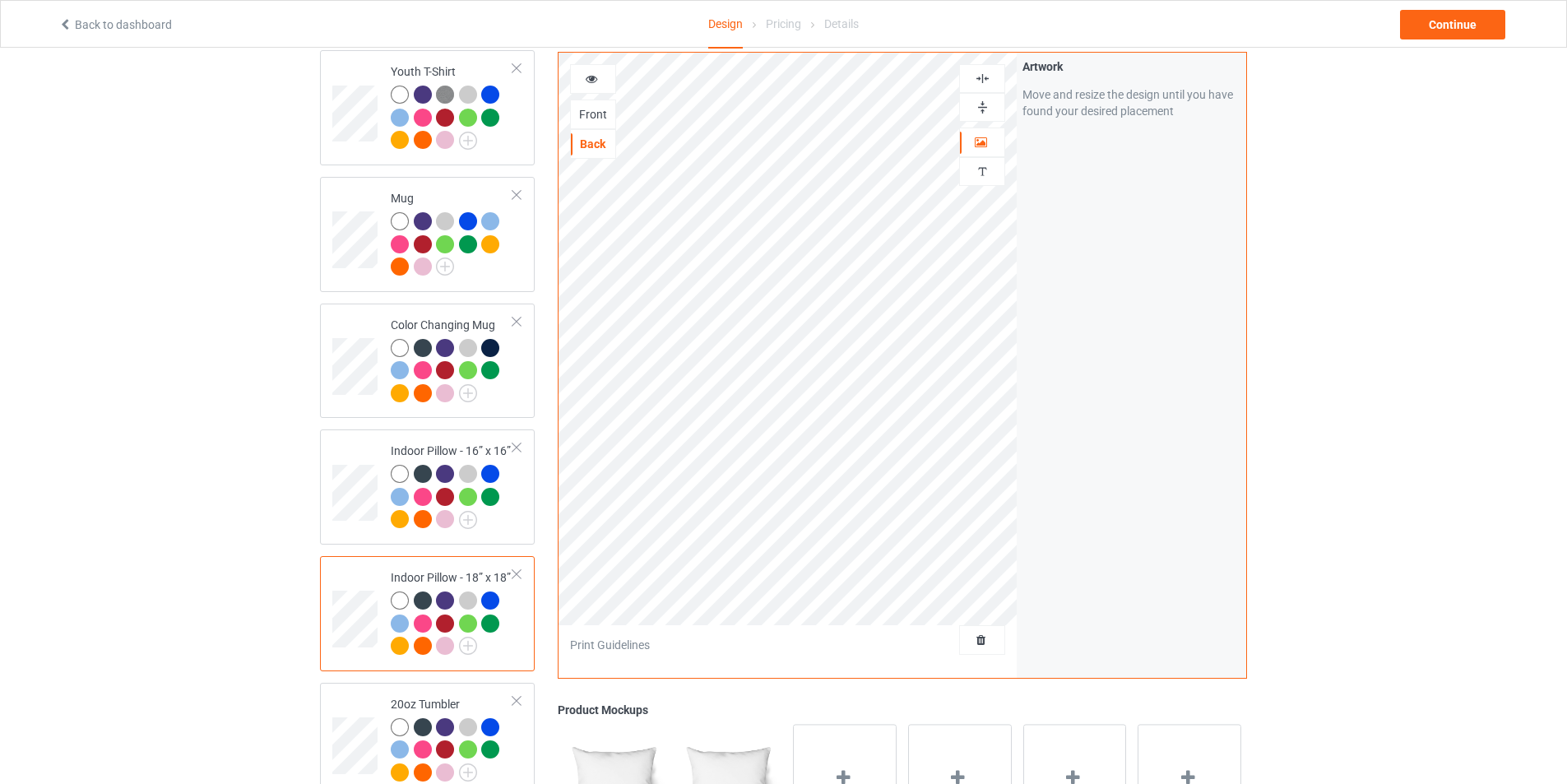
click at [989, 99] on img at bounding box center [983, 107] width 16 height 16
click at [604, 106] on div "Front" at bounding box center [593, 114] width 44 height 17
click at [603, 140] on div "Back" at bounding box center [593, 143] width 44 height 17
click at [988, 99] on img at bounding box center [983, 107] width 16 height 16
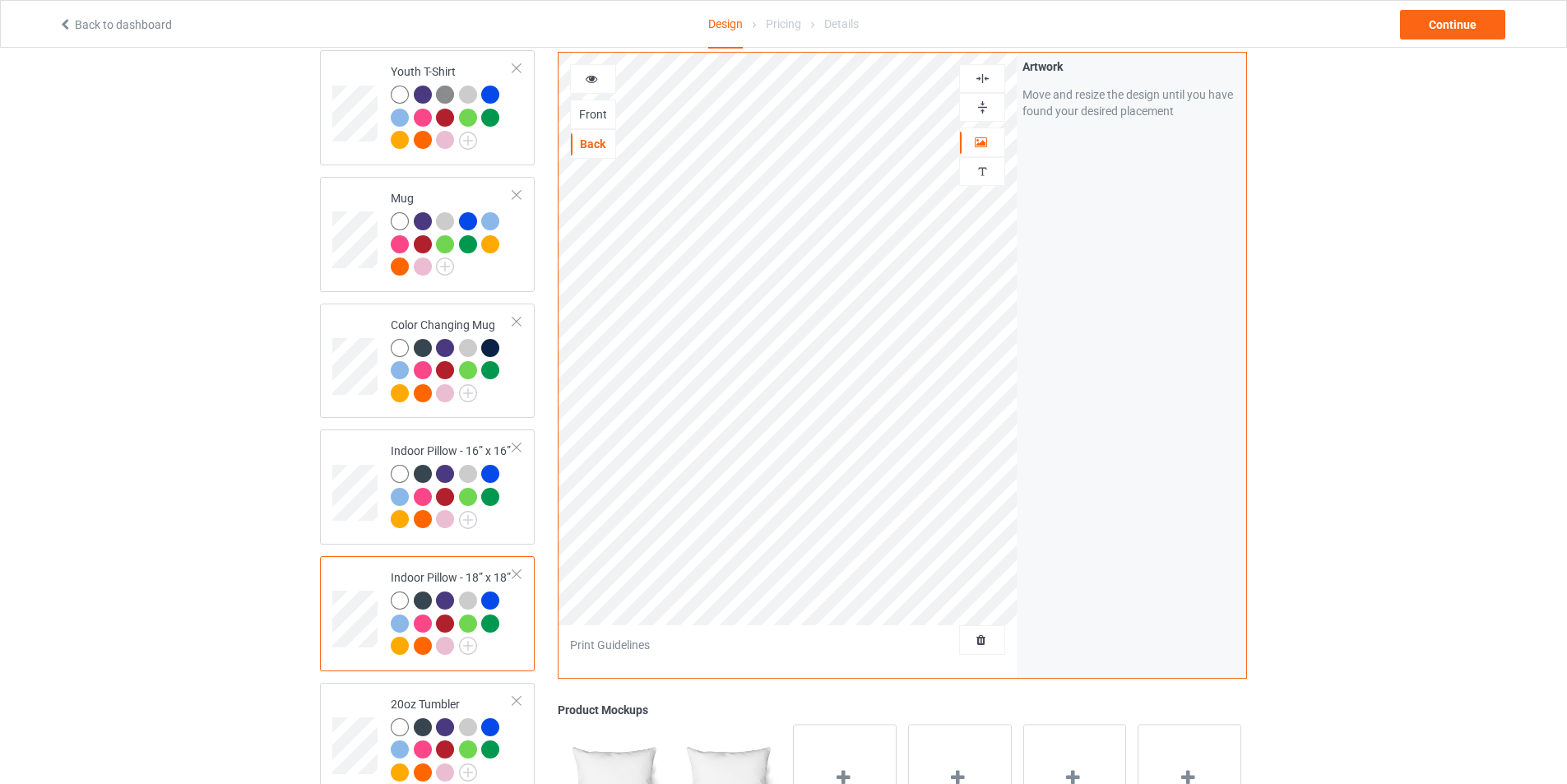
click at [592, 117] on div "Front" at bounding box center [593, 114] width 44 height 17
click at [594, 139] on div "Back" at bounding box center [593, 143] width 44 height 17
click at [984, 106] on img at bounding box center [983, 107] width 16 height 16
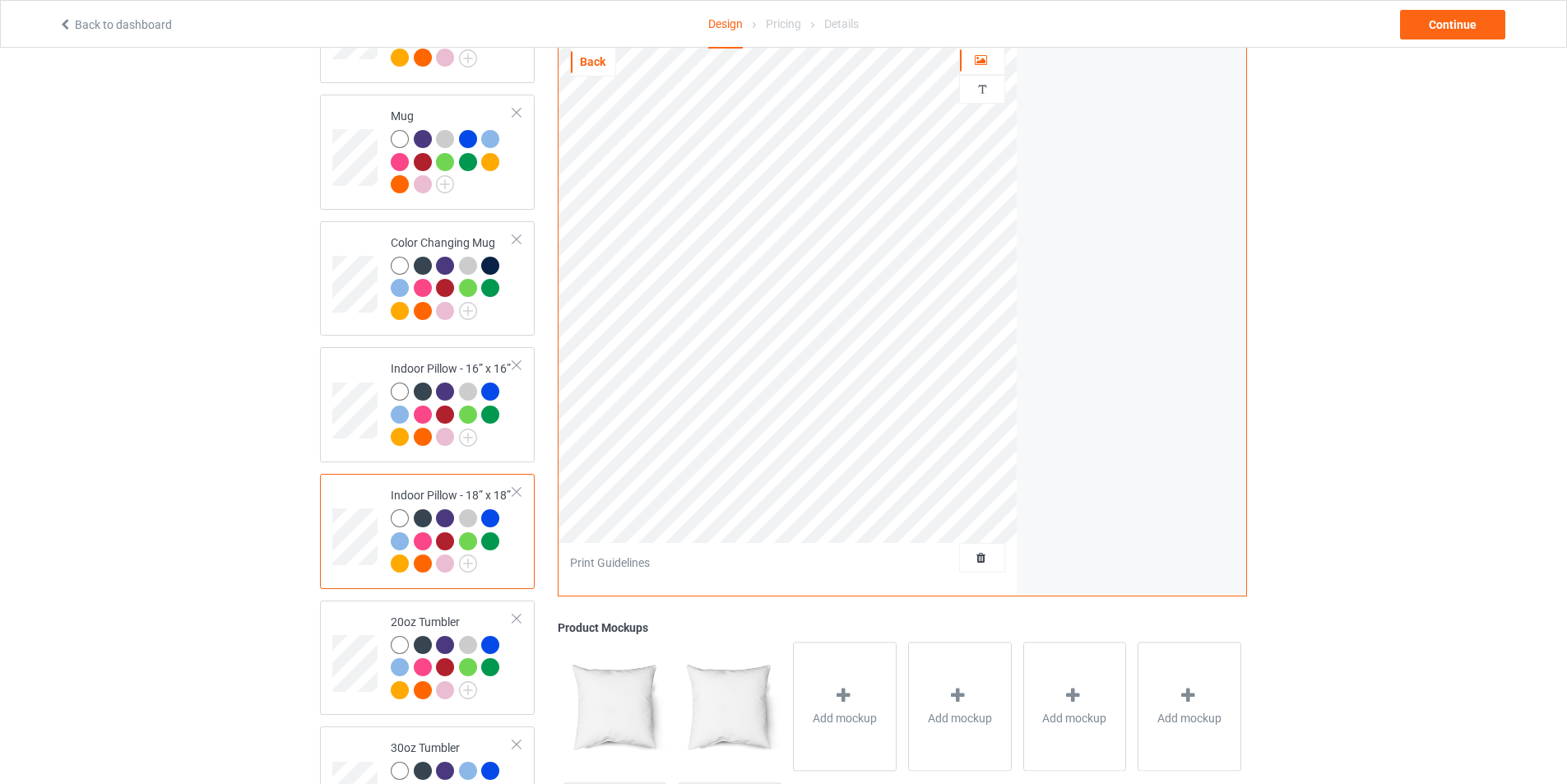
scroll to position [1308, 0]
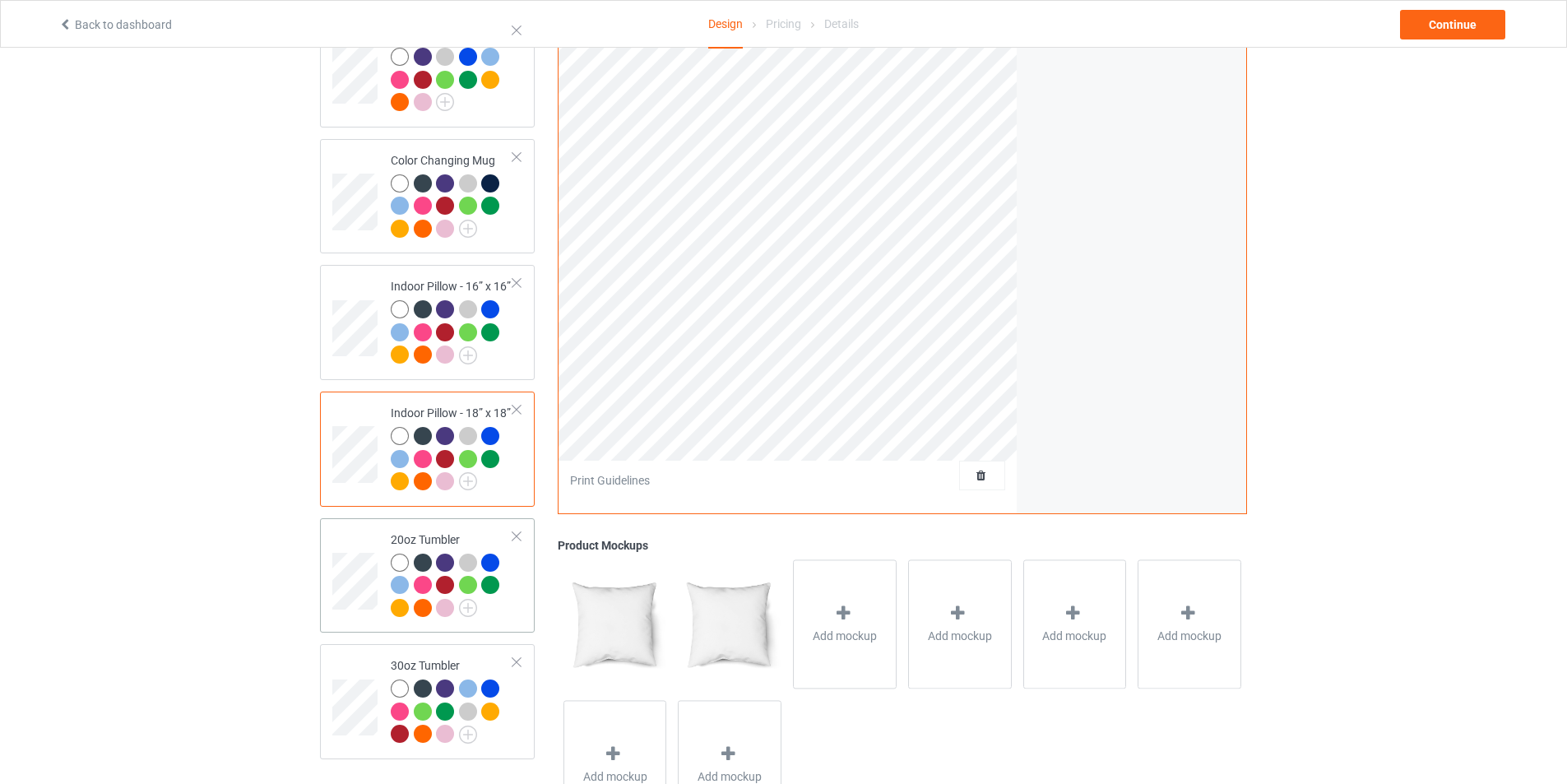
click at [343, 526] on td at bounding box center [357, 575] width 49 height 102
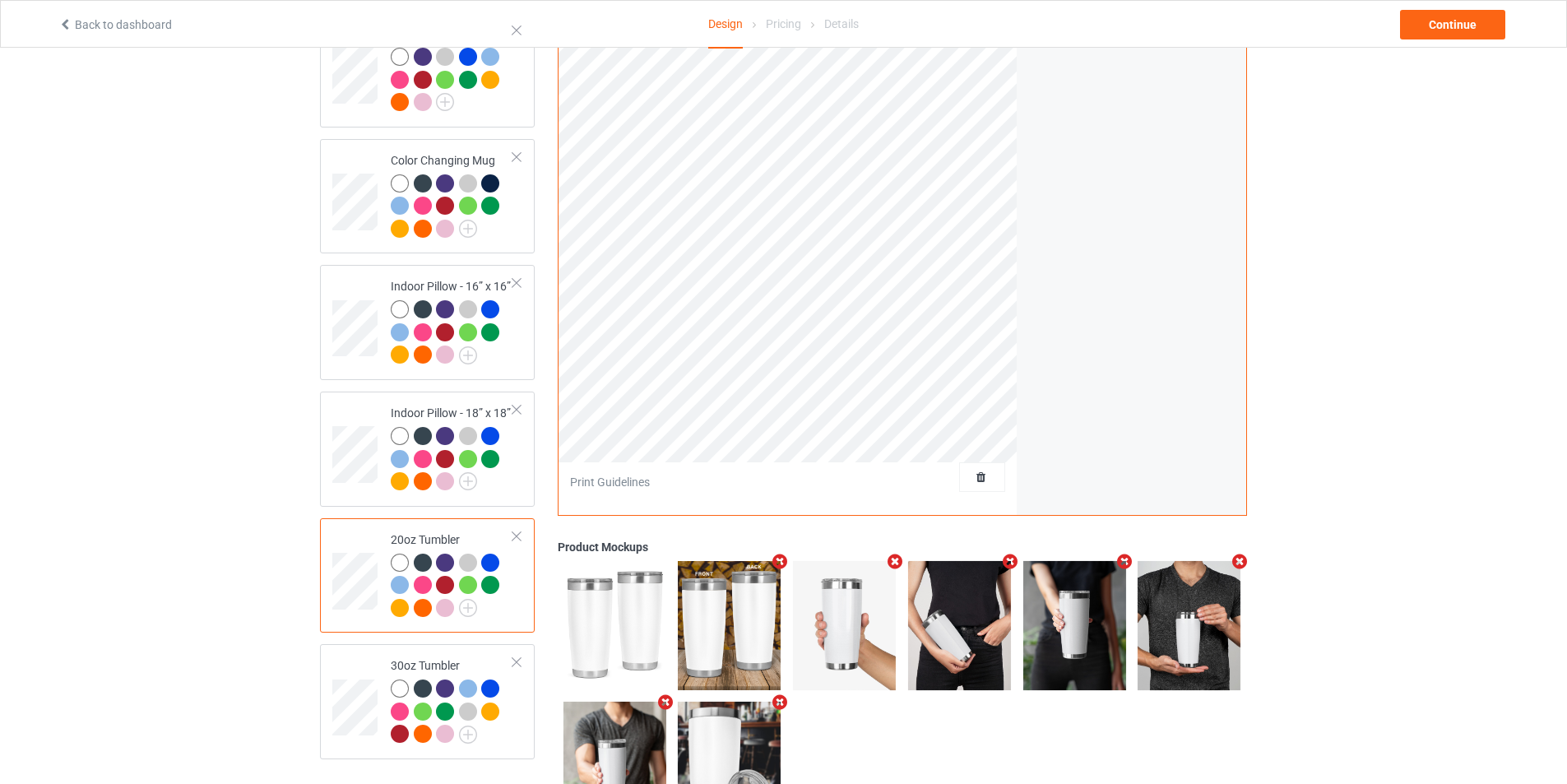
scroll to position [1144, 0]
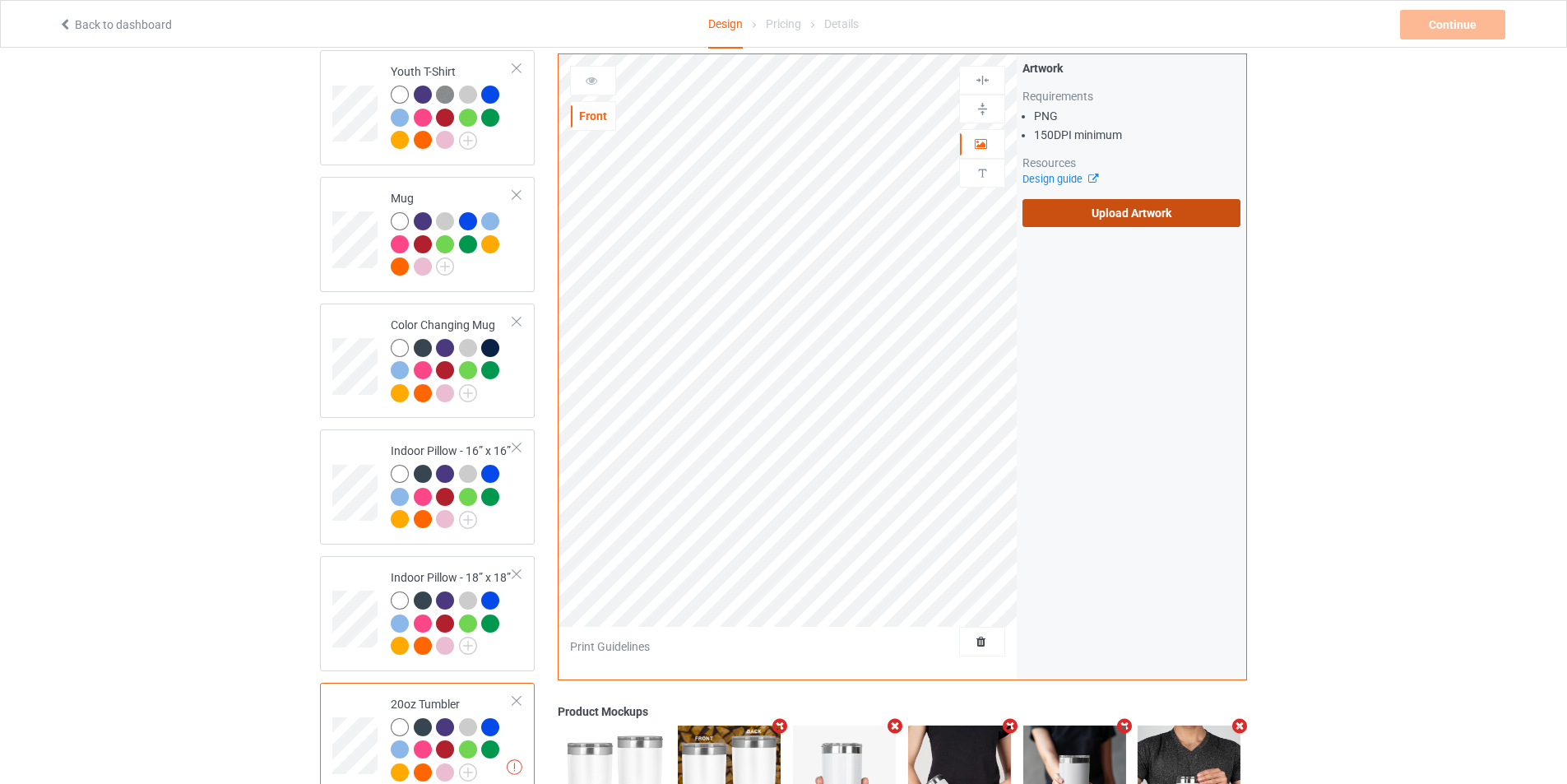
click at [1113, 203] on label "Upload Artwork" at bounding box center [1132, 213] width 218 height 28
click at [0, 0] on input "Upload Artwork" at bounding box center [0, 0] width 0 height 0
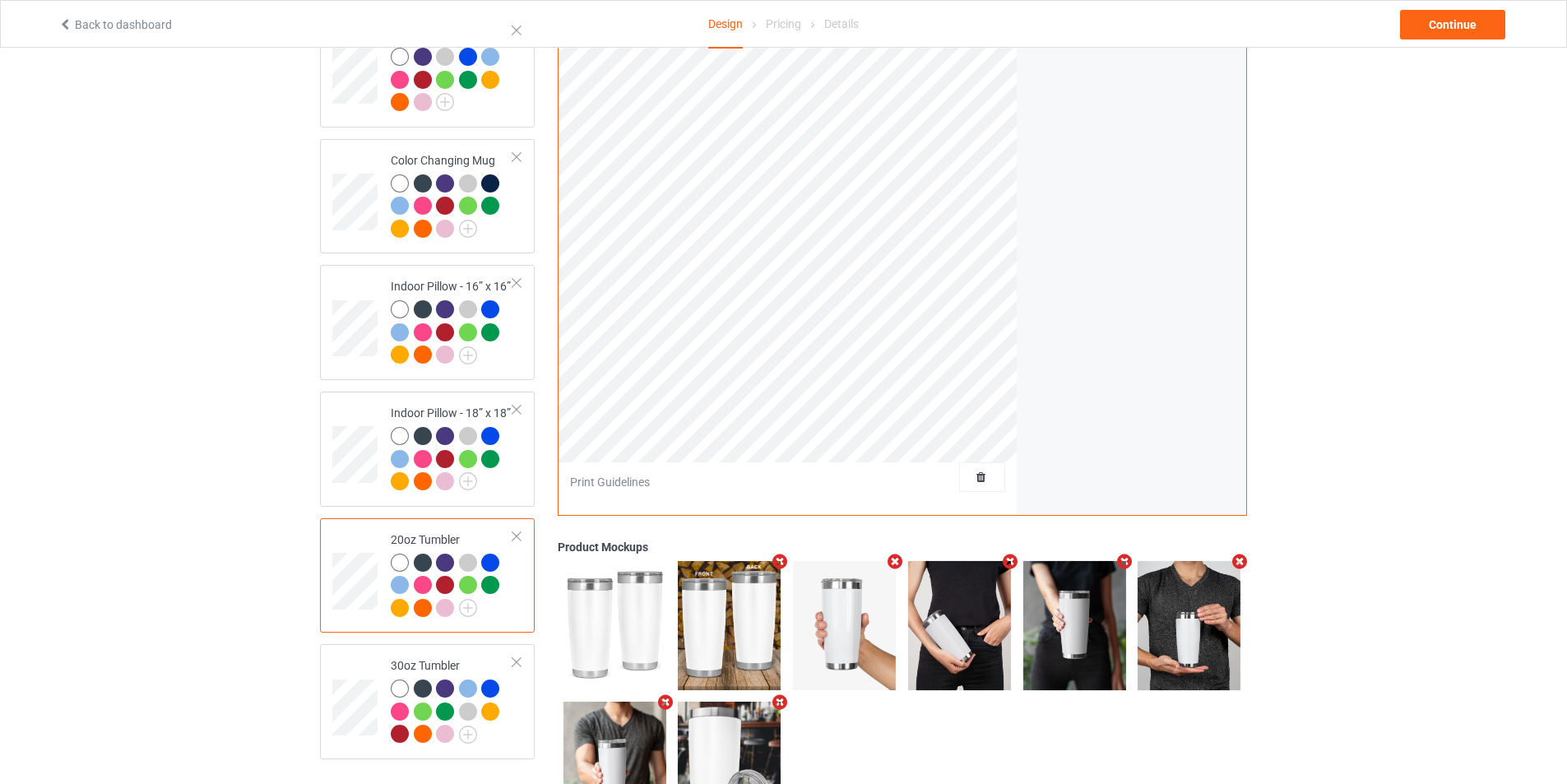
scroll to position [1390, 0]
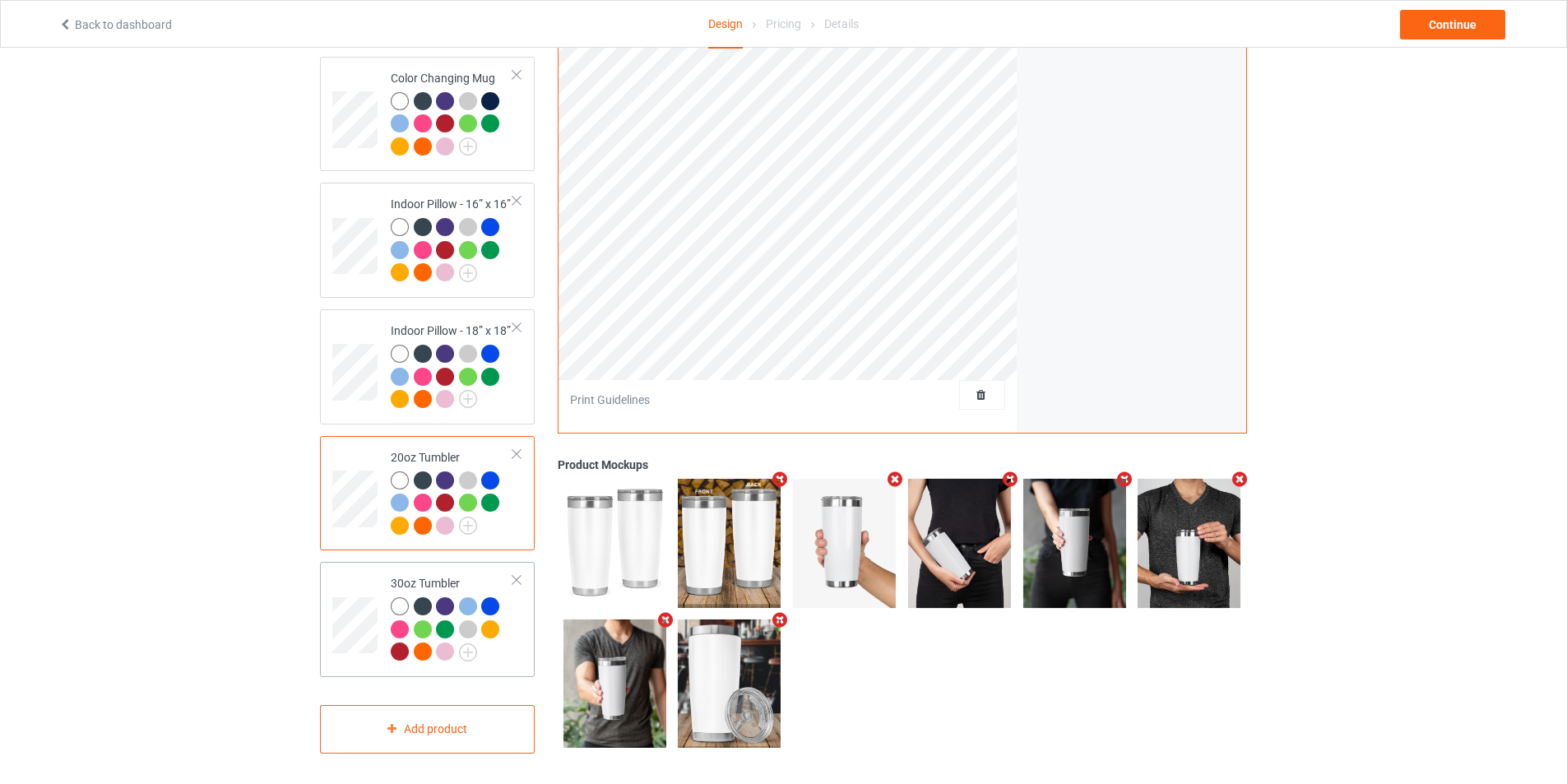
click at [356, 580] on td at bounding box center [357, 619] width 49 height 102
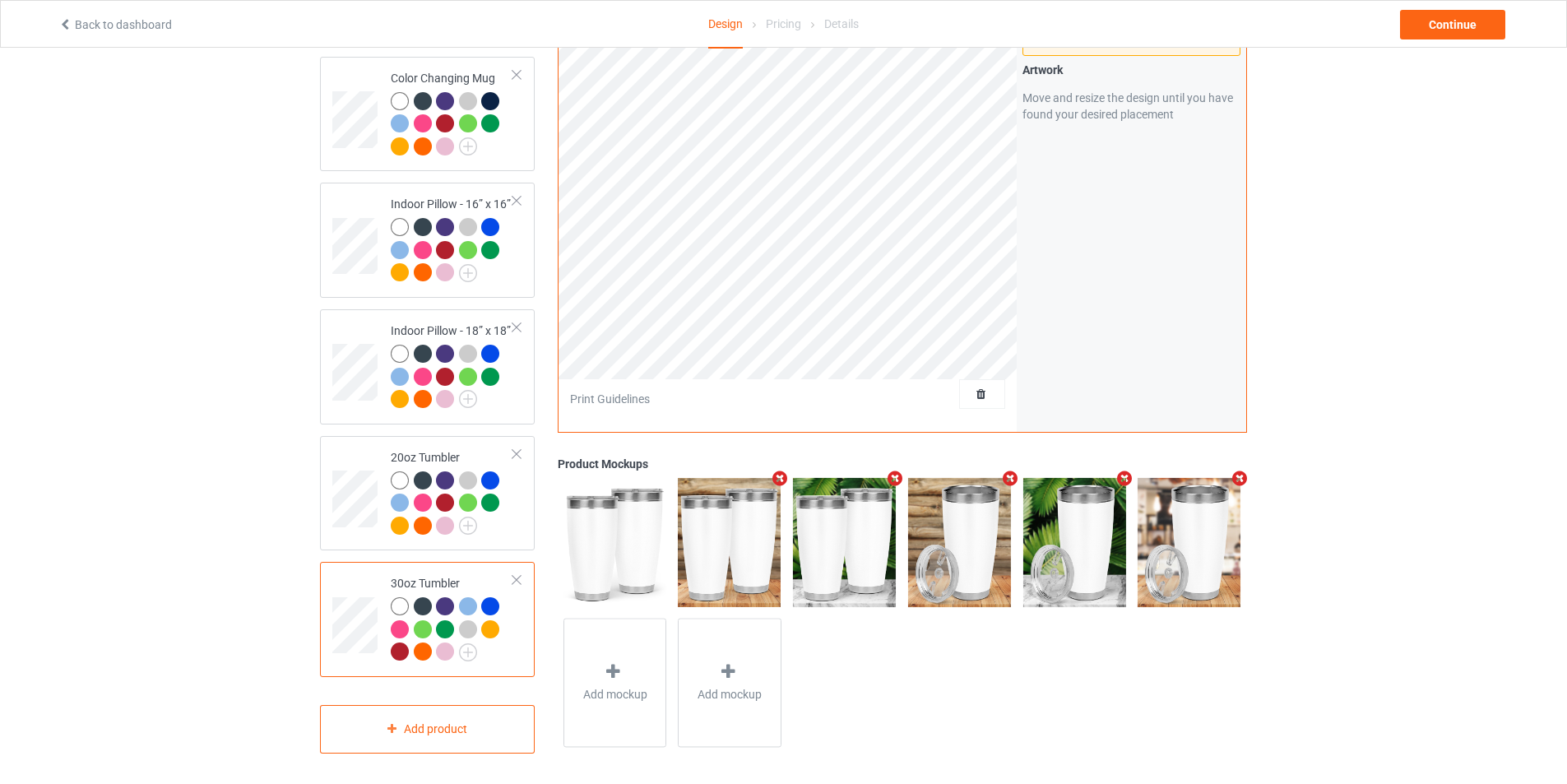
scroll to position [1062, 0]
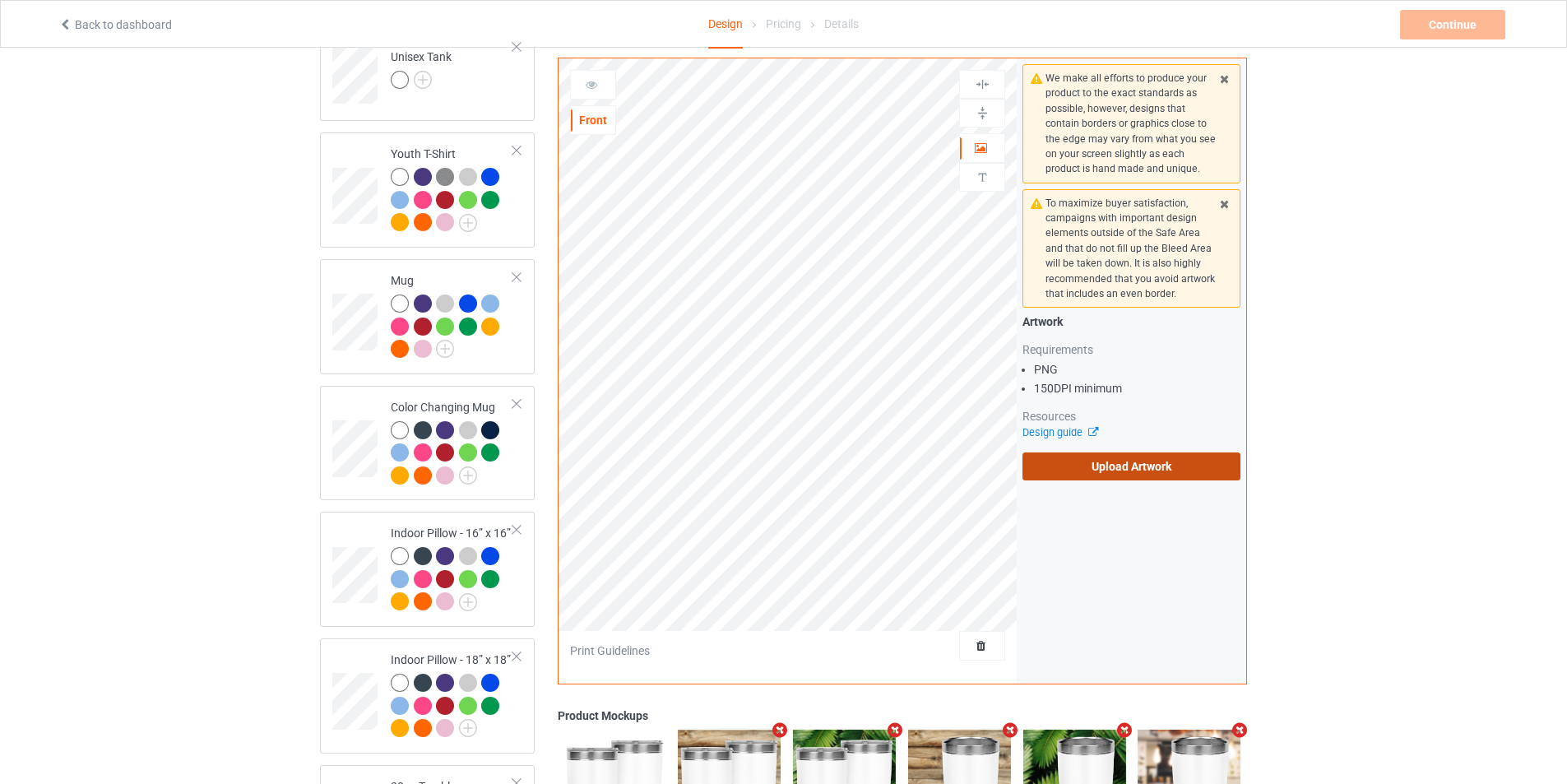
click at [1053, 452] on label "Upload Artwork" at bounding box center [1132, 466] width 218 height 28
click at [0, 0] on input "Upload Artwork" at bounding box center [0, 0] width 0 height 0
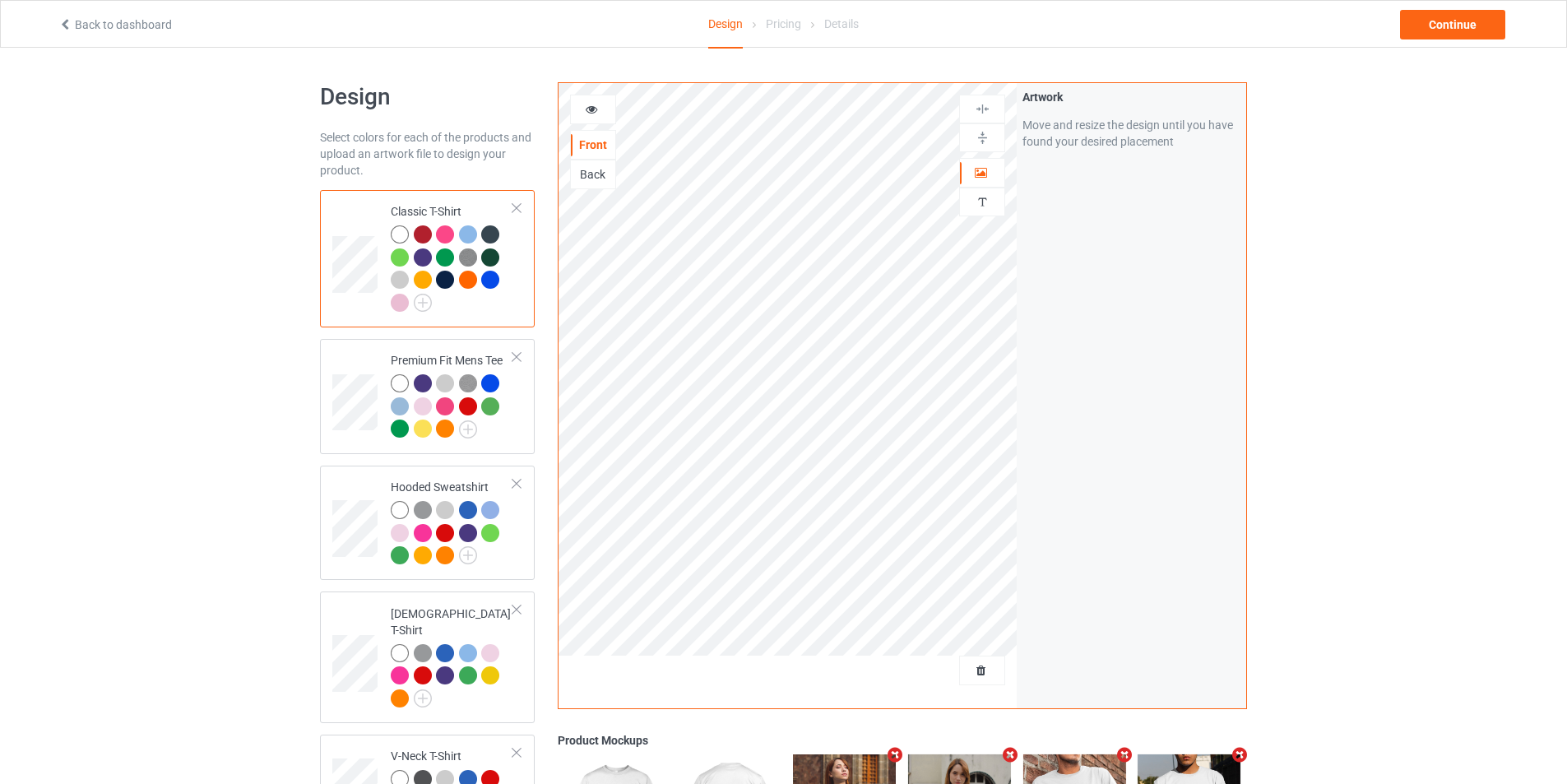
click at [591, 174] on div "Back" at bounding box center [593, 174] width 44 height 17
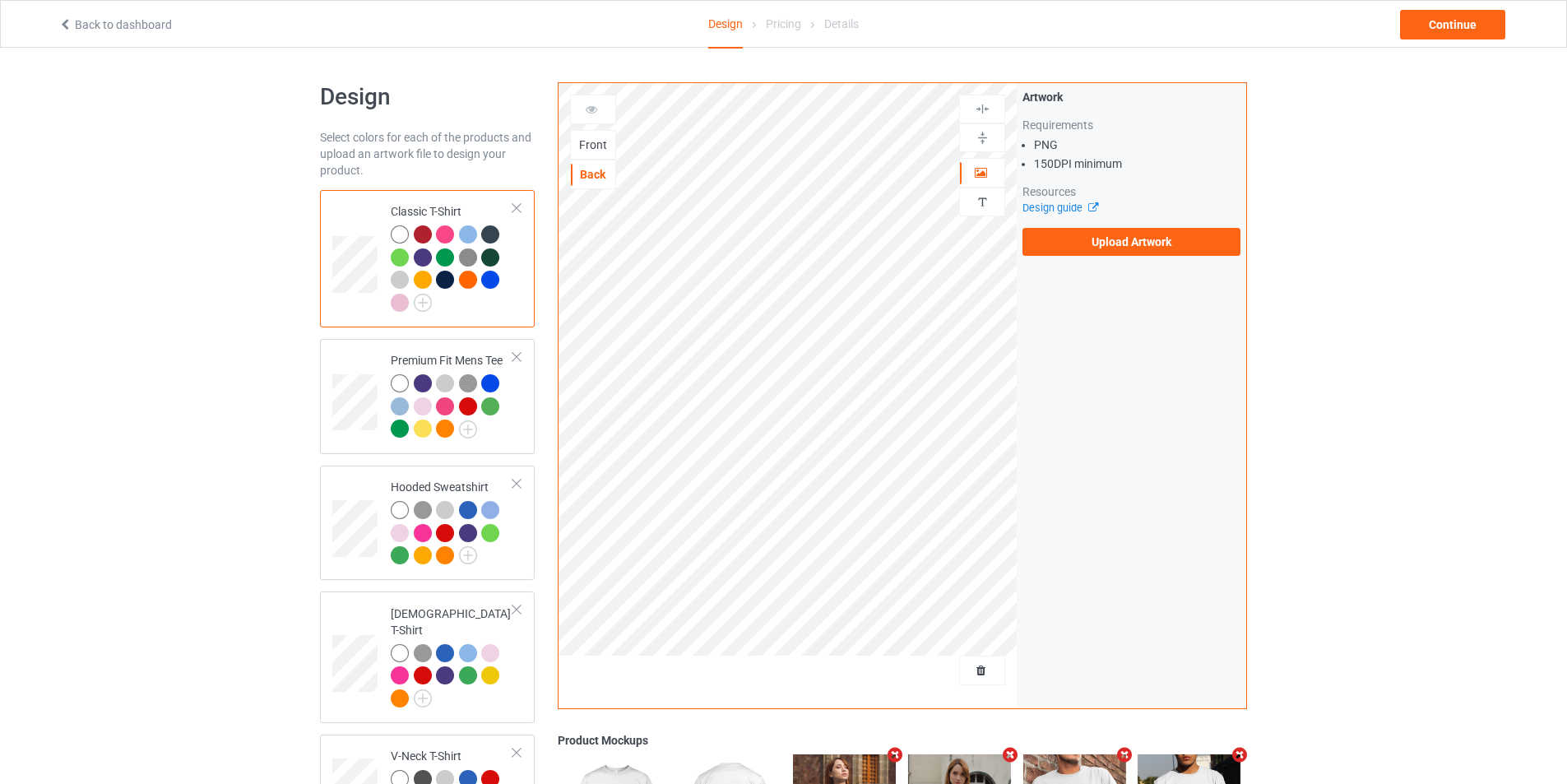
click at [600, 146] on div "Front" at bounding box center [593, 144] width 44 height 17
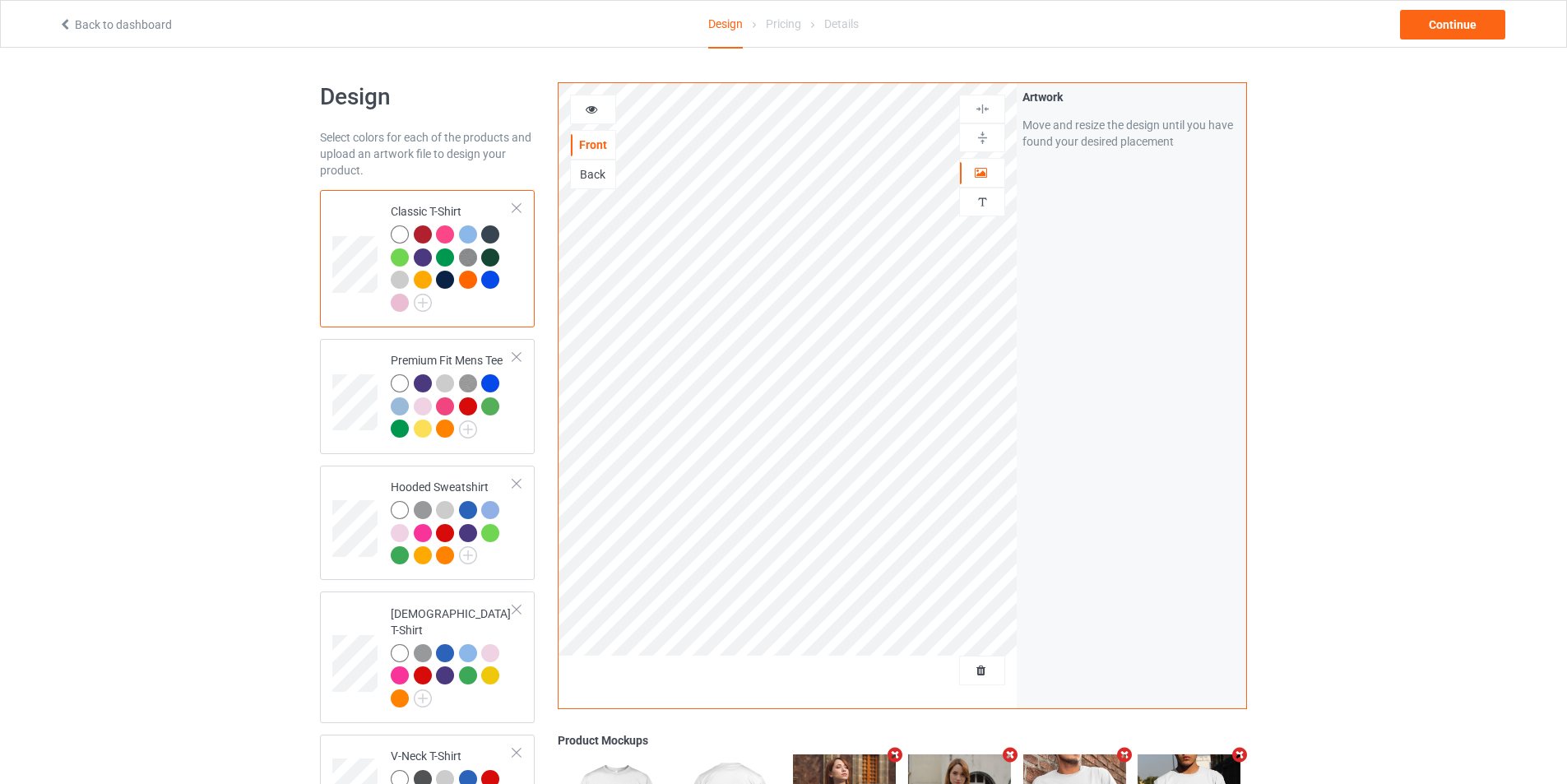
click at [607, 181] on div "Back" at bounding box center [593, 174] width 44 height 17
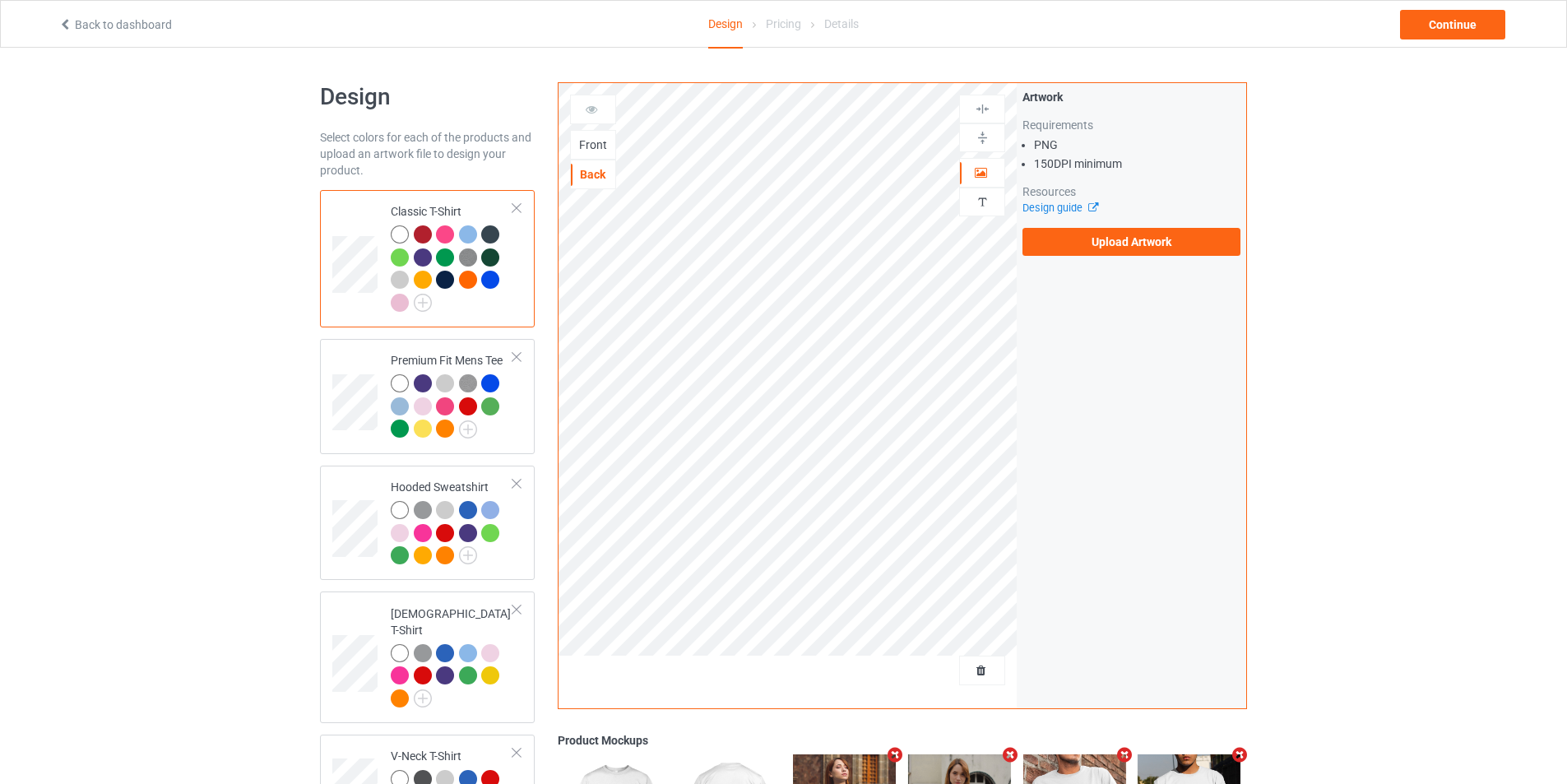
click at [608, 153] on div "Front" at bounding box center [593, 144] width 44 height 17
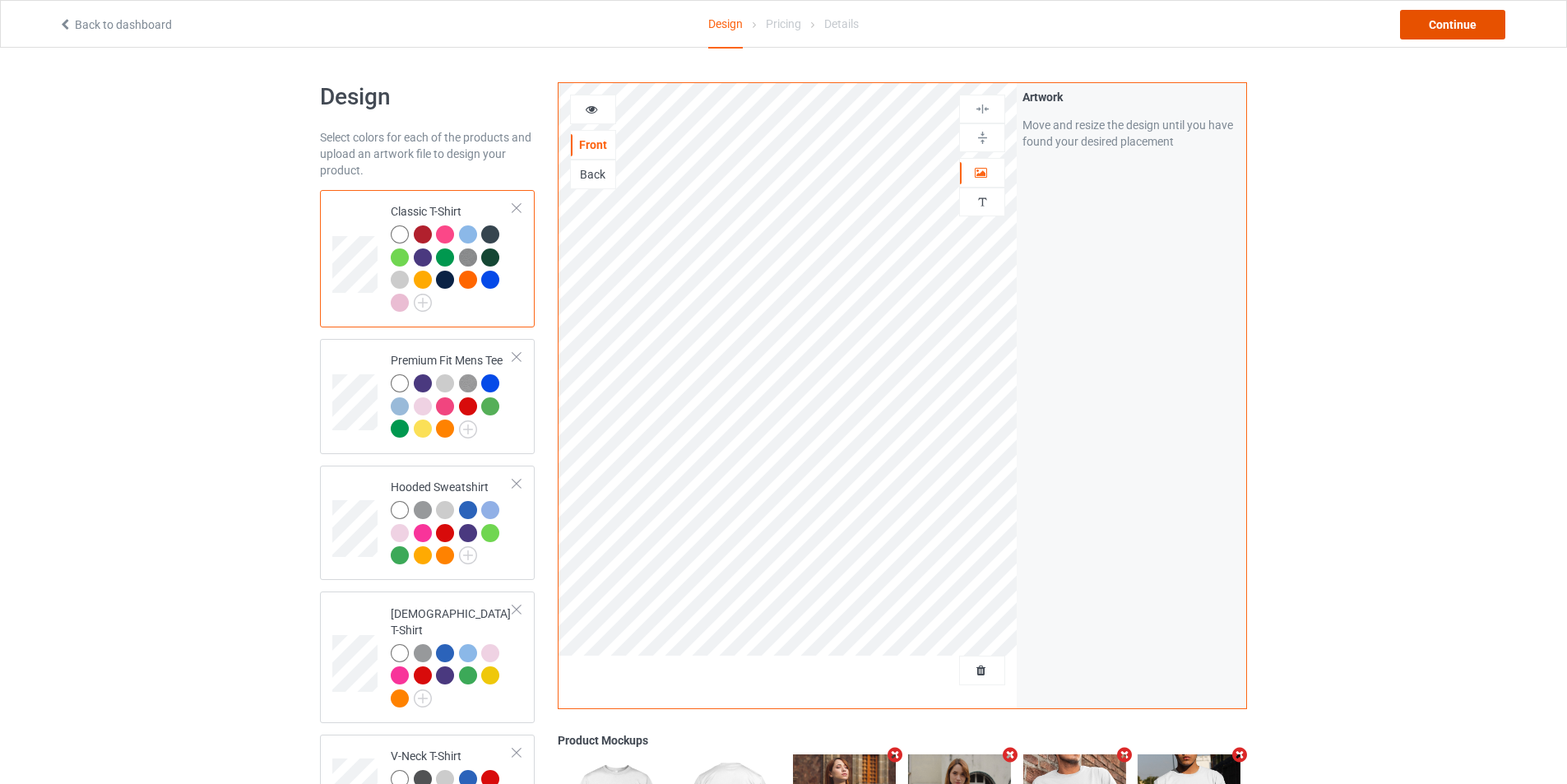
click at [1436, 22] on div "Continue" at bounding box center [1453, 25] width 106 height 30
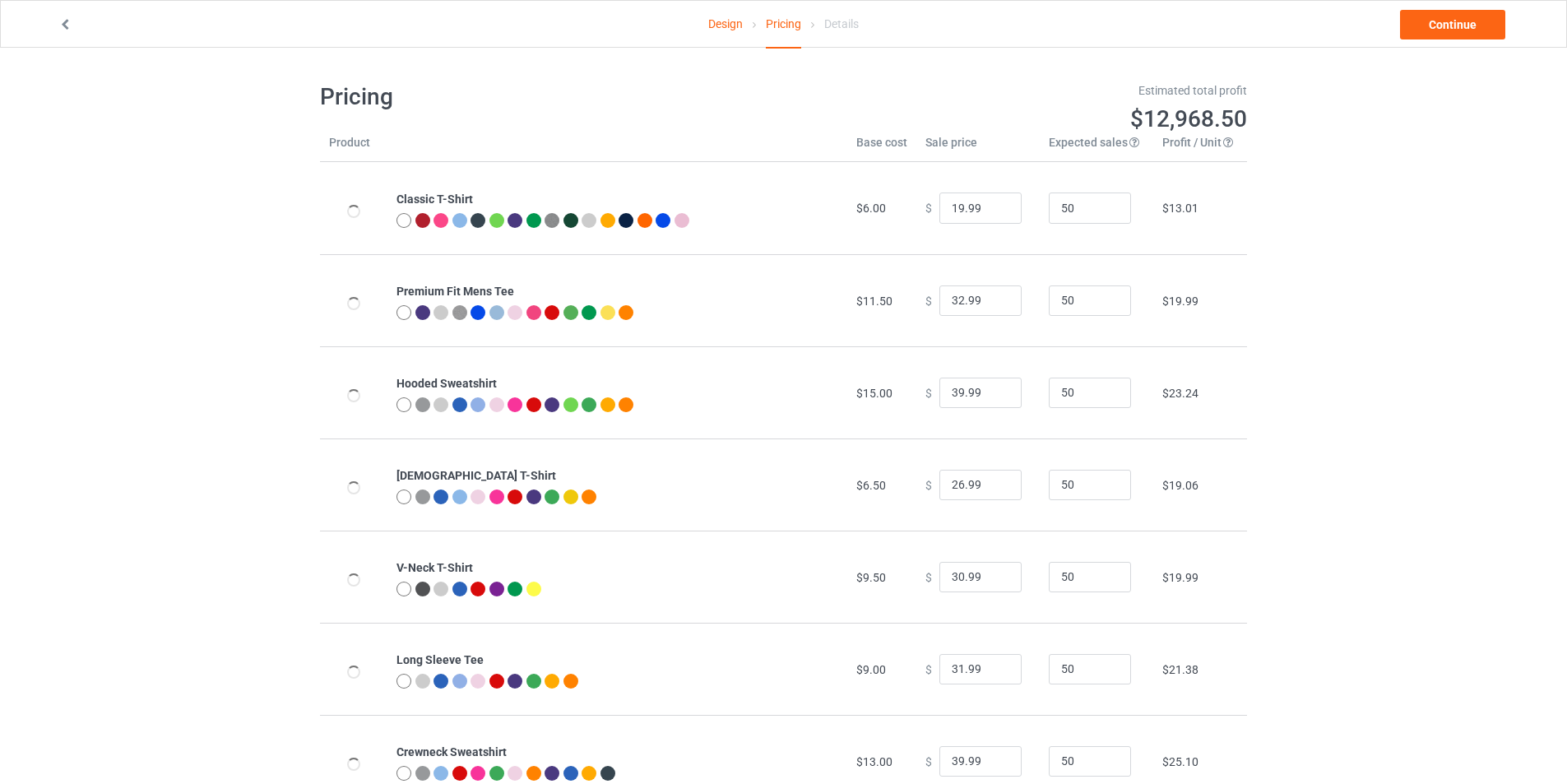
click at [1509, 23] on div "Continue" at bounding box center [1275, 25] width 491 height 30
click at [1453, 32] on link "Continue" at bounding box center [1453, 25] width 106 height 30
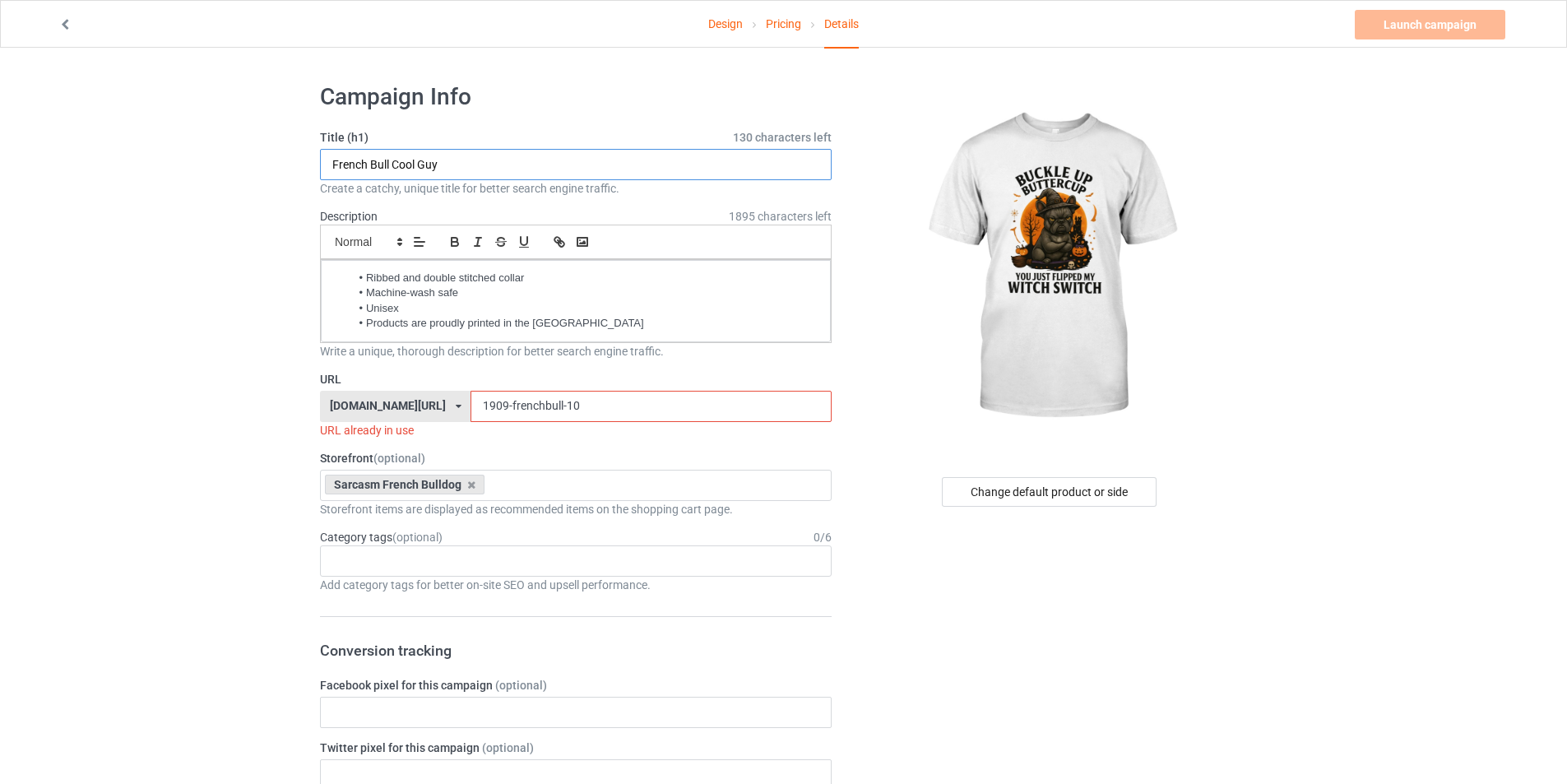
drag, startPoint x: 485, startPoint y: 160, endPoint x: 396, endPoint y: 180, distance: 91.2
click at [396, 180] on div "Title (h1) 130 characters left French Bull Cool Guy Create a catchy, unique tit…" at bounding box center [576, 163] width 511 height 68
type input "French Bull [DATE] Witch"
click at [578, 406] on input "1909-frenchbull-10" at bounding box center [651, 407] width 360 height 32
drag, startPoint x: 472, startPoint y: 405, endPoint x: 86, endPoint y: 397, distance: 386.1
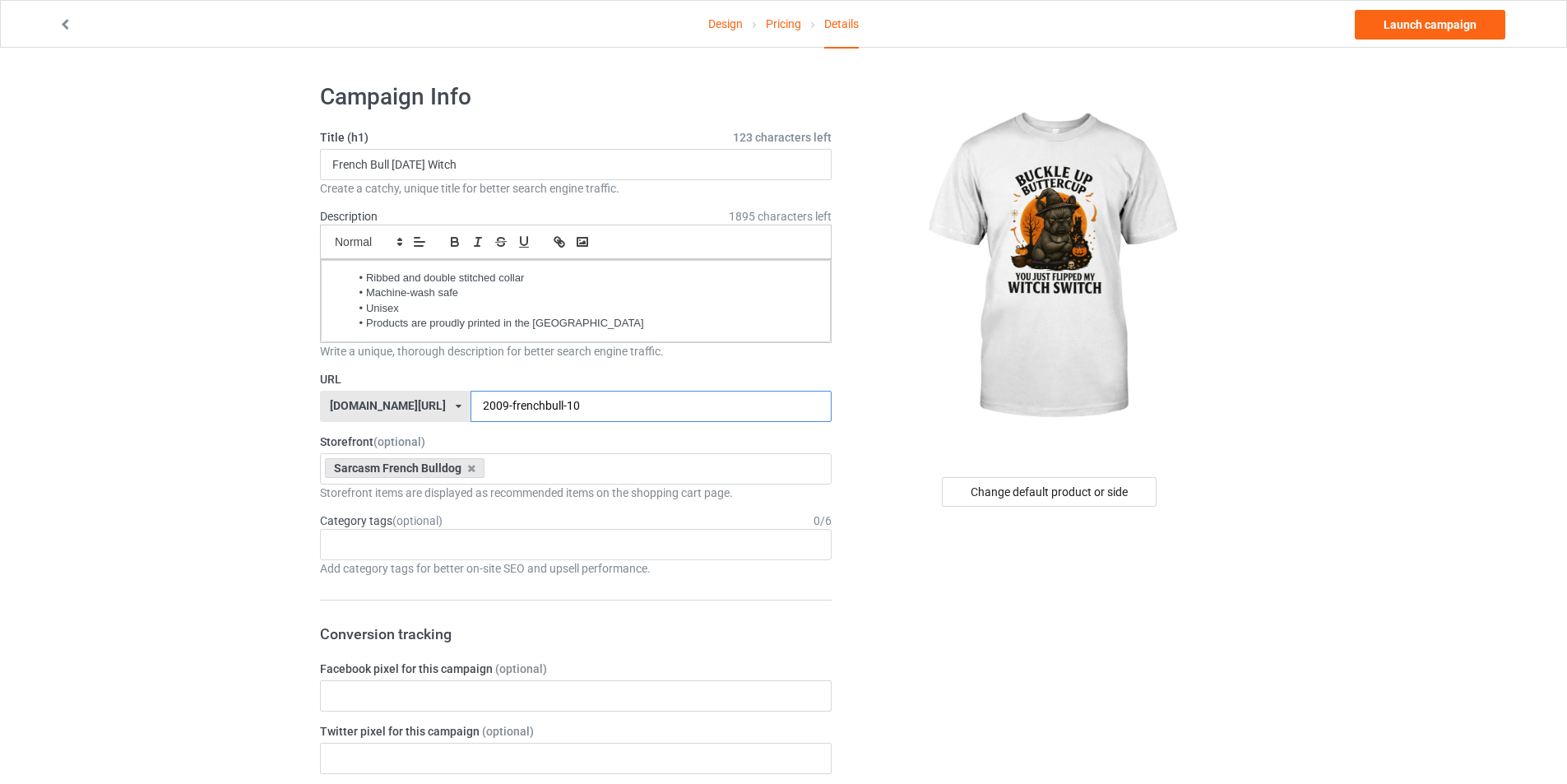
click at [598, 397] on input "2009-frenchbull-10" at bounding box center [651, 407] width 360 height 32
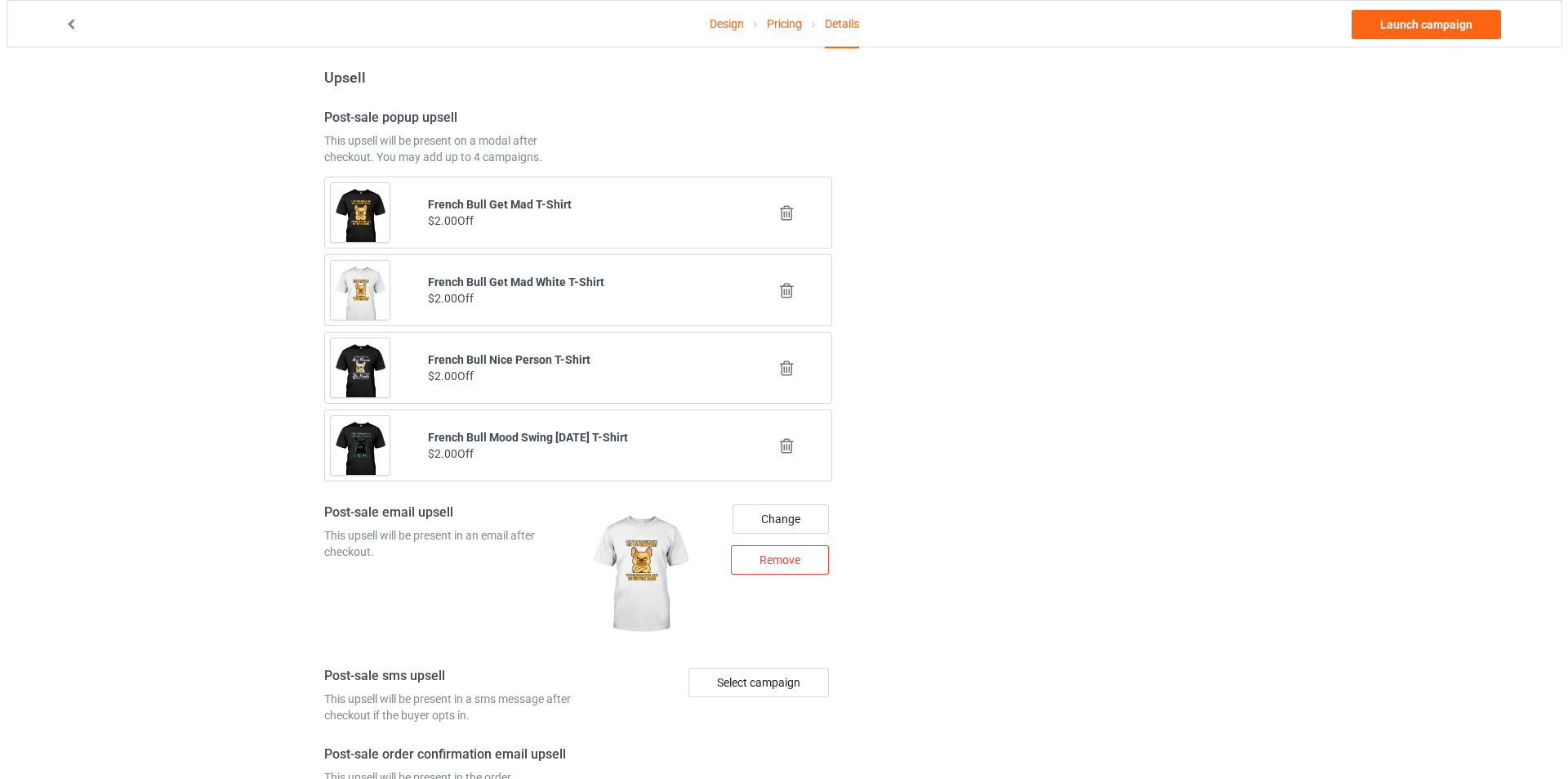
scroll to position [1773, 0]
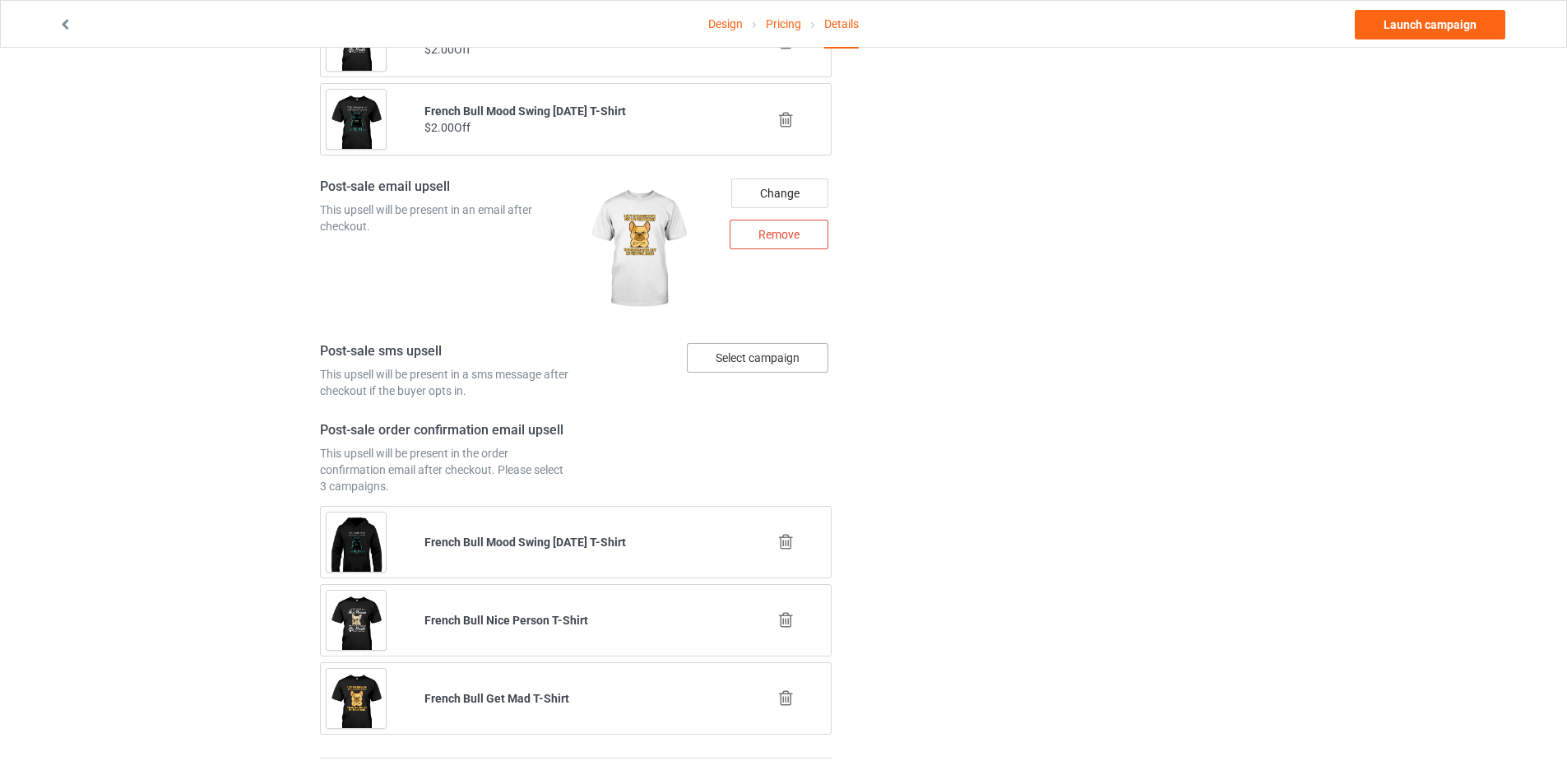
type input "2009-frenchbull-1"
click at [777, 348] on div "Select campaign" at bounding box center [757, 358] width 142 height 30
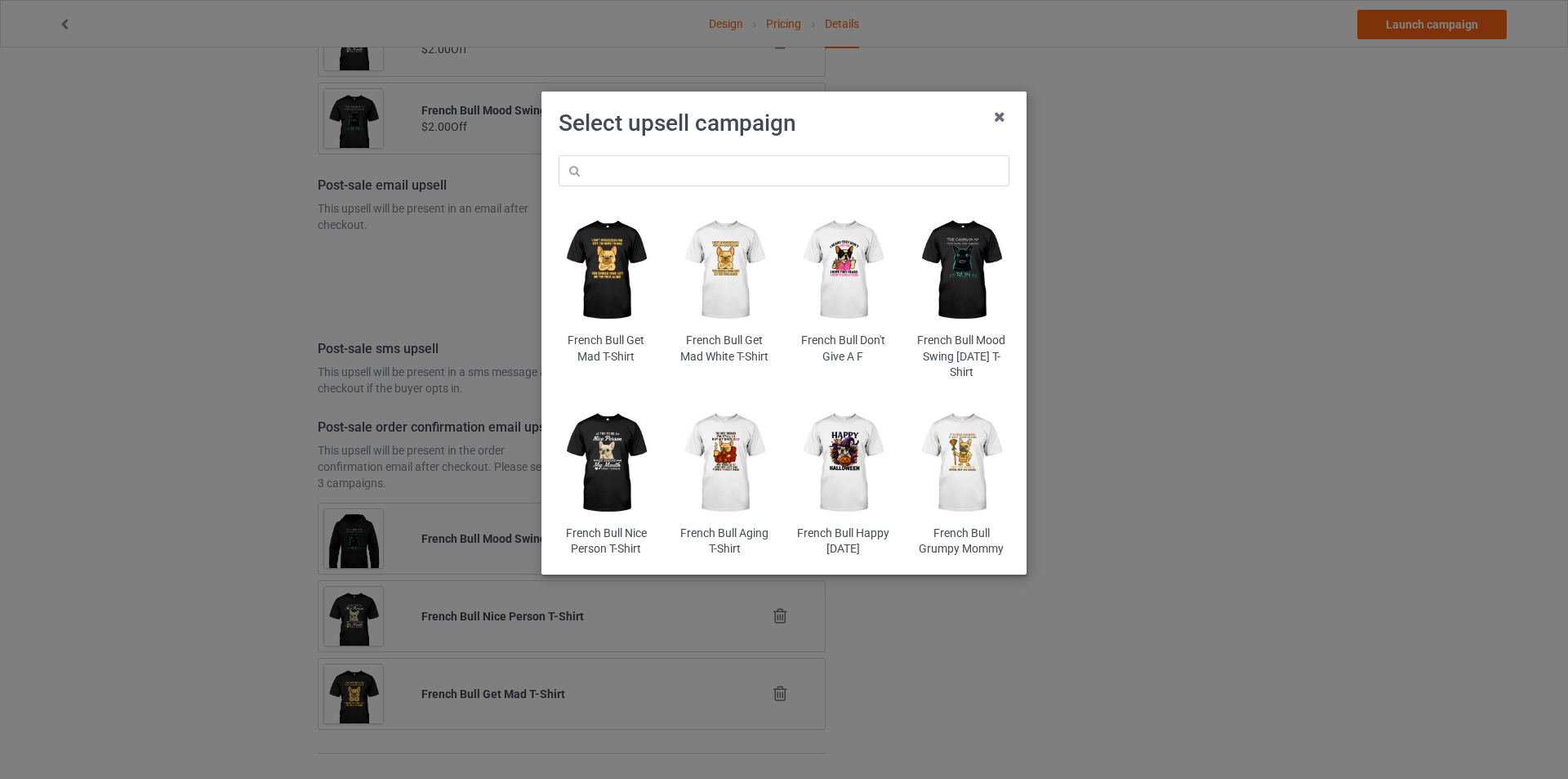
click at [617, 463] on img at bounding box center [606, 463] width 95 height 119
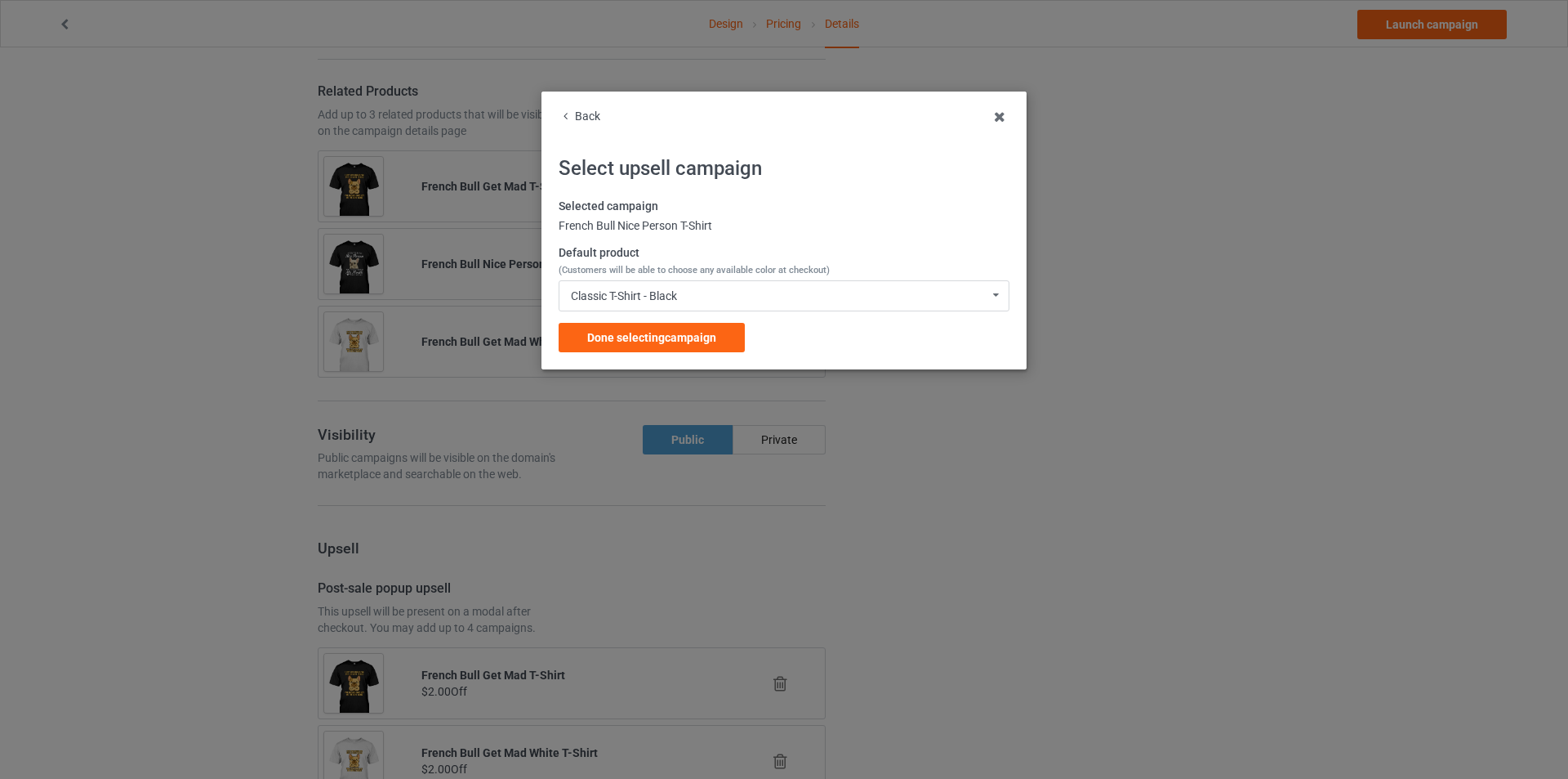
scroll to position [1773, 0]
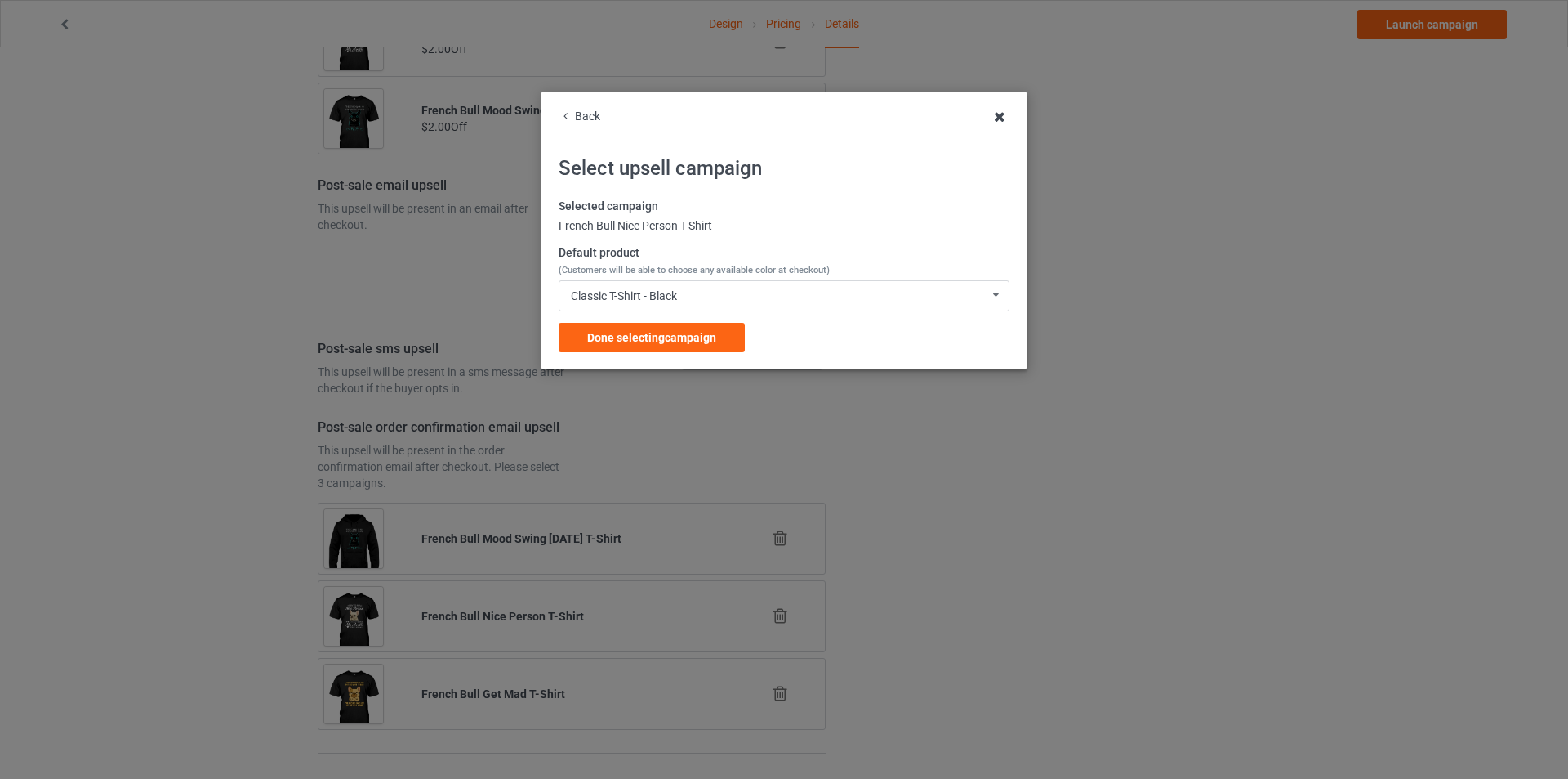
click at [997, 119] on icon at bounding box center [1000, 117] width 26 height 26
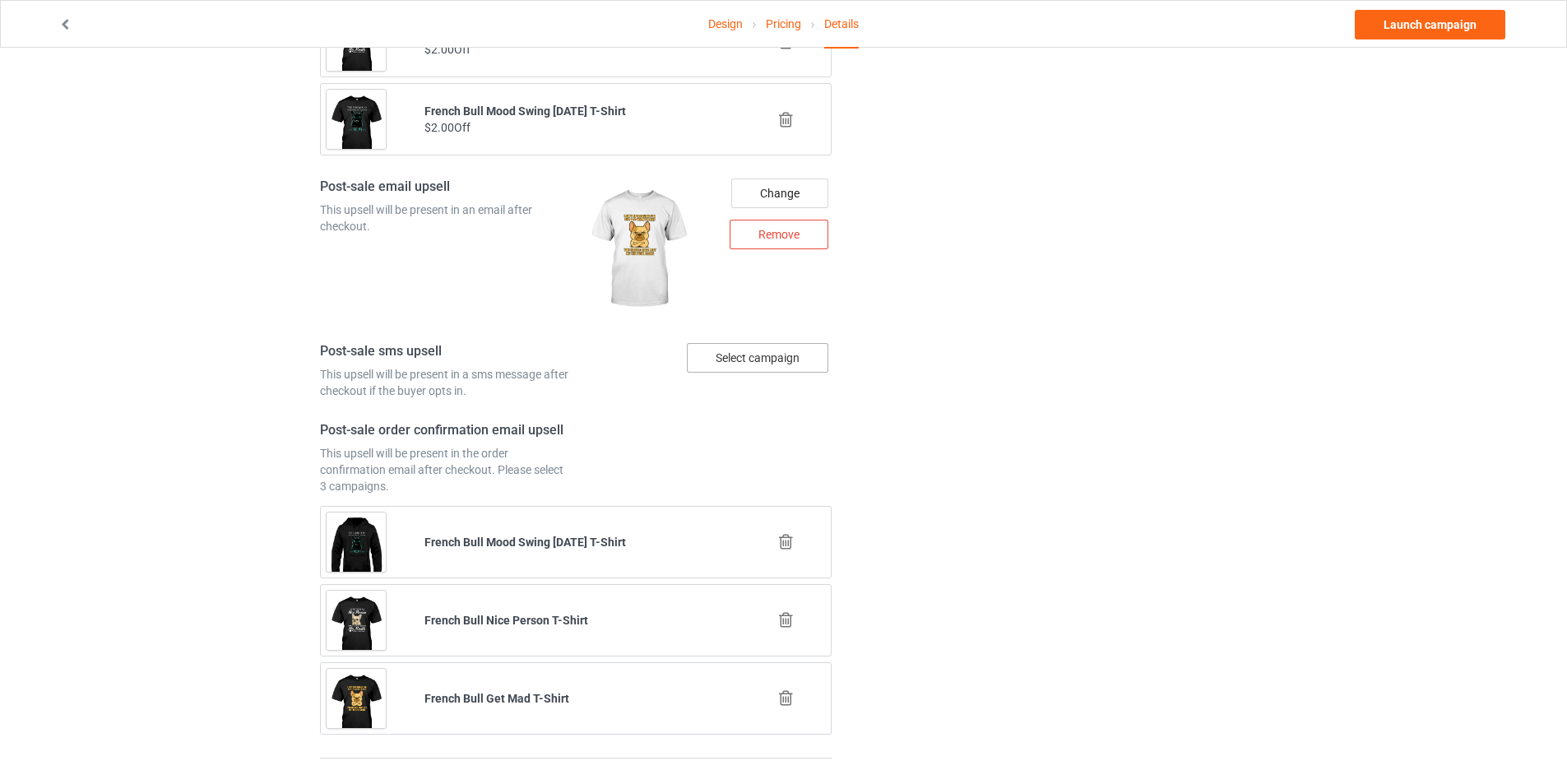
click at [750, 349] on div "Select campaign" at bounding box center [757, 358] width 142 height 30
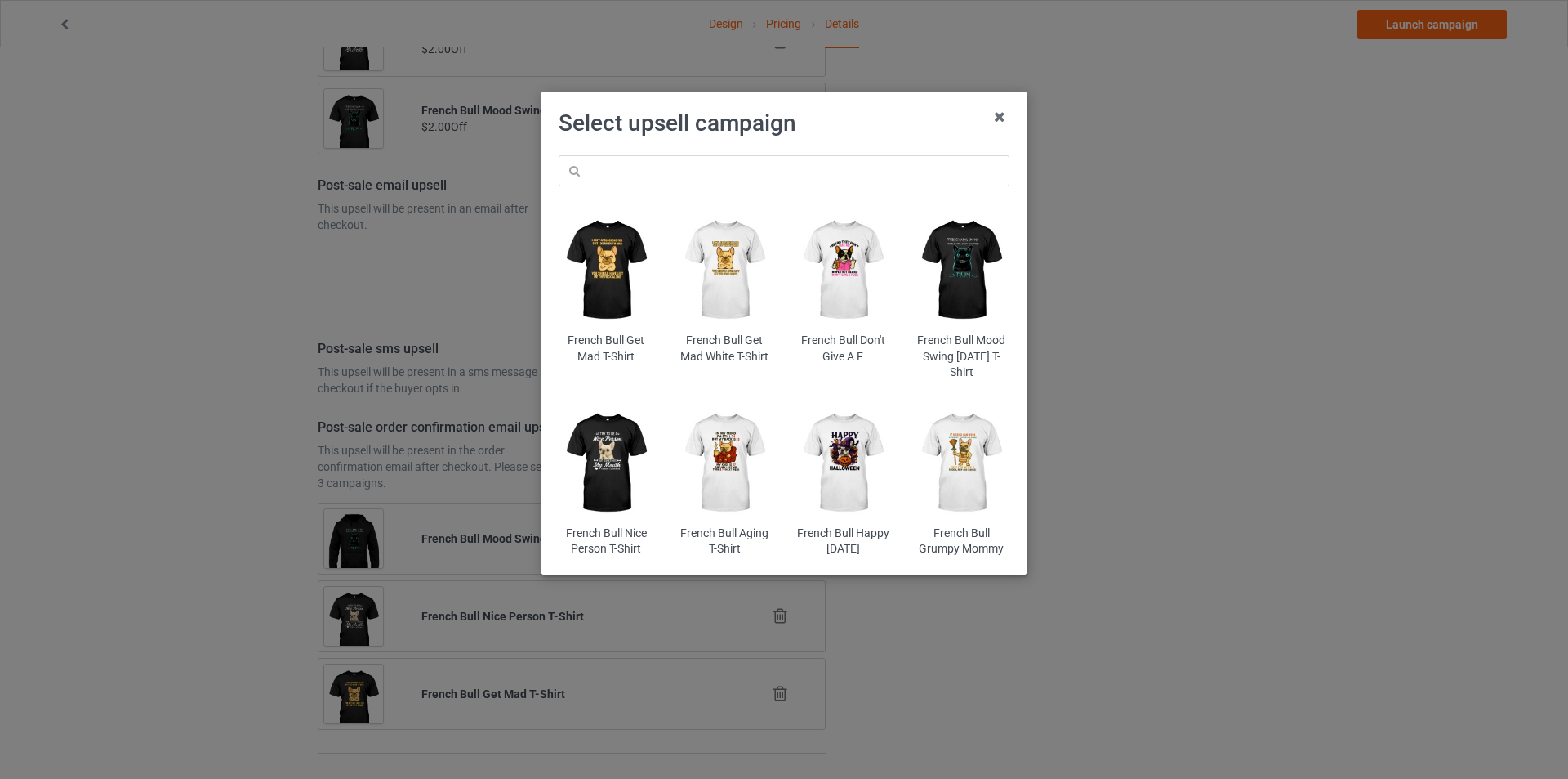
click at [962, 258] on img at bounding box center [961, 270] width 95 height 119
click at [962, 258] on div "Select upsell campaign French Bull Get Mad T-Shirt French Bull Get Mad White T-…" at bounding box center [784, 389] width 1568 height 779
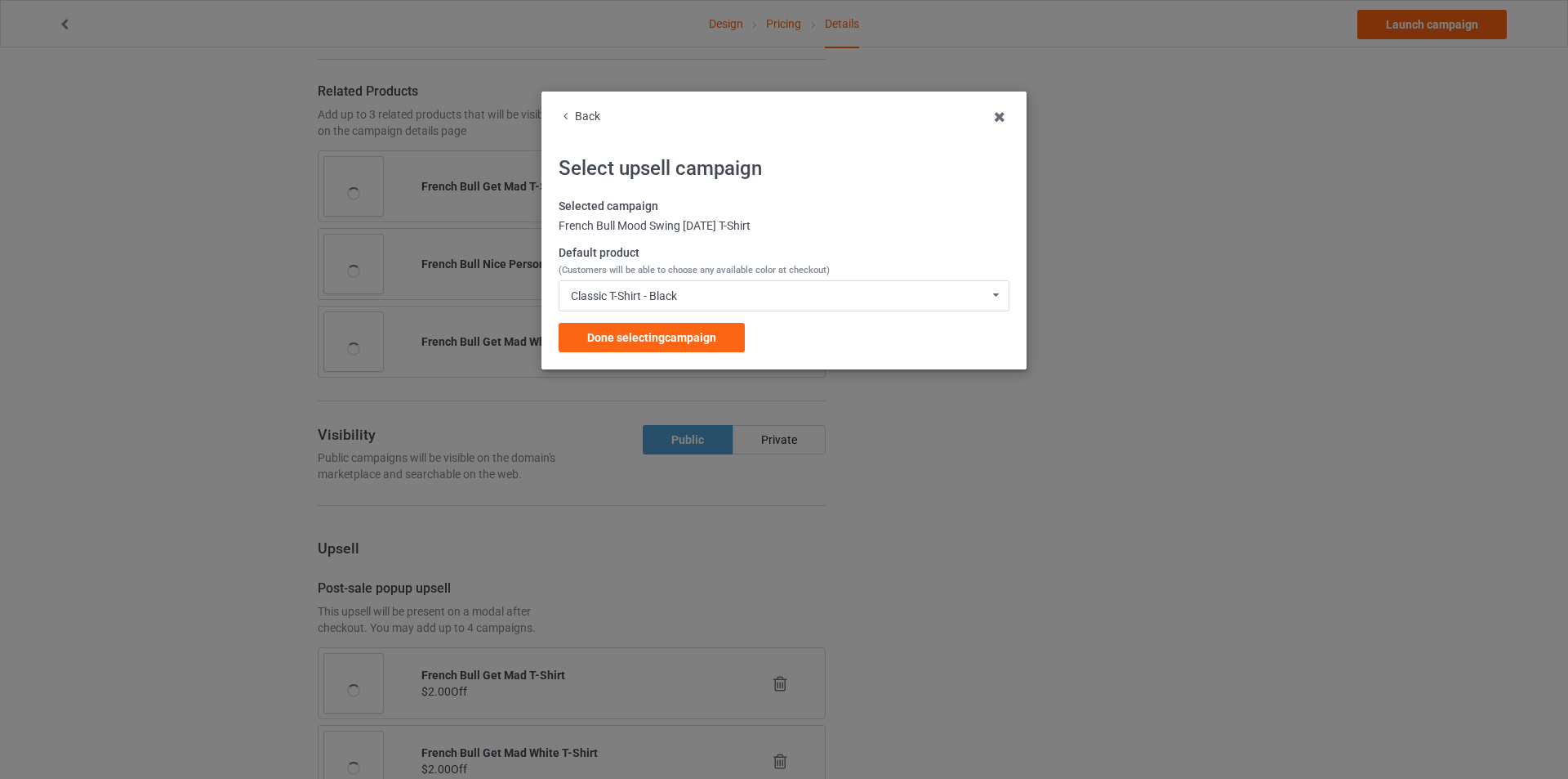
scroll to position [1773, 0]
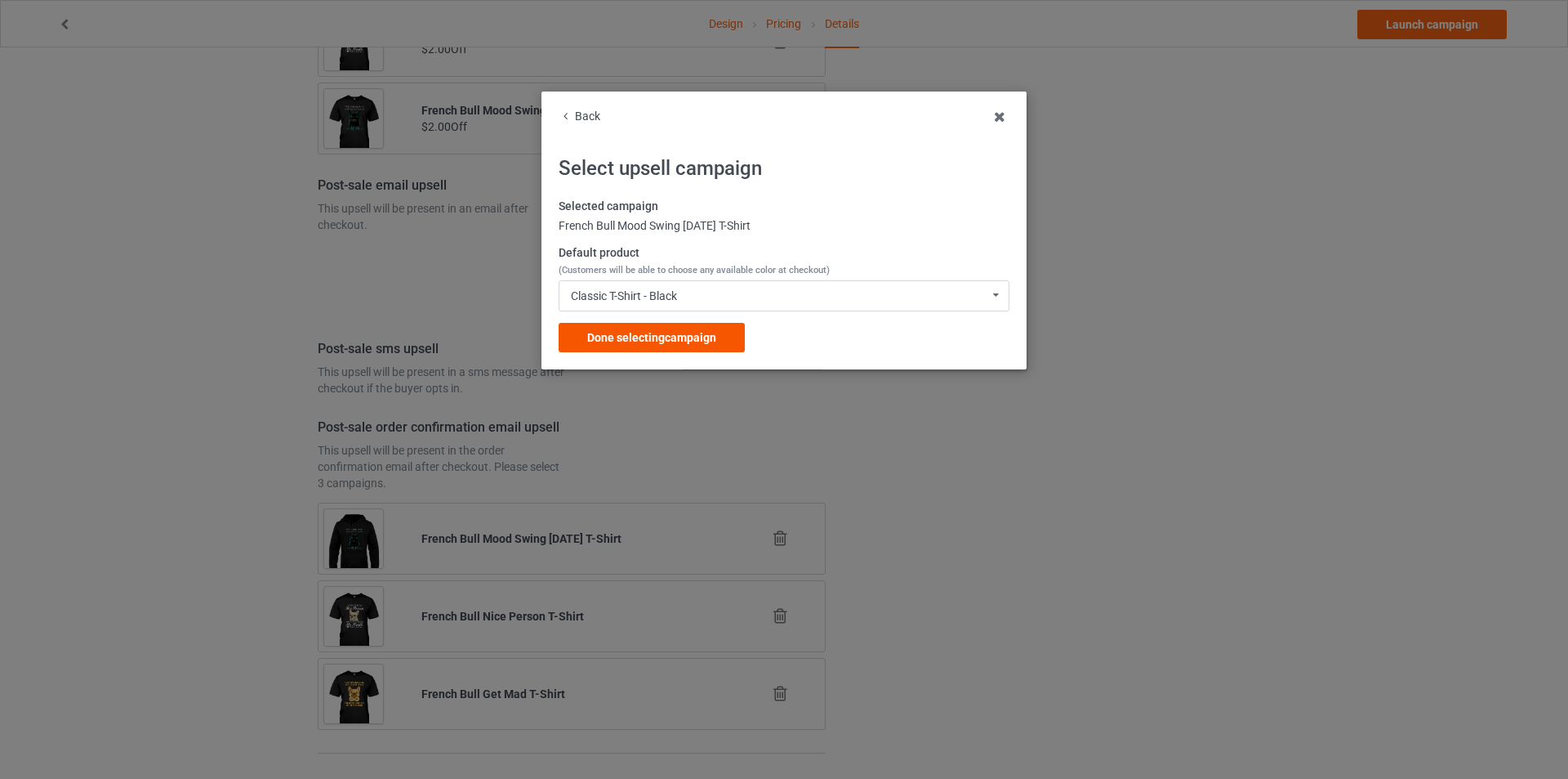
click at [662, 337] on span "Done selecting campaign" at bounding box center [652, 337] width 129 height 13
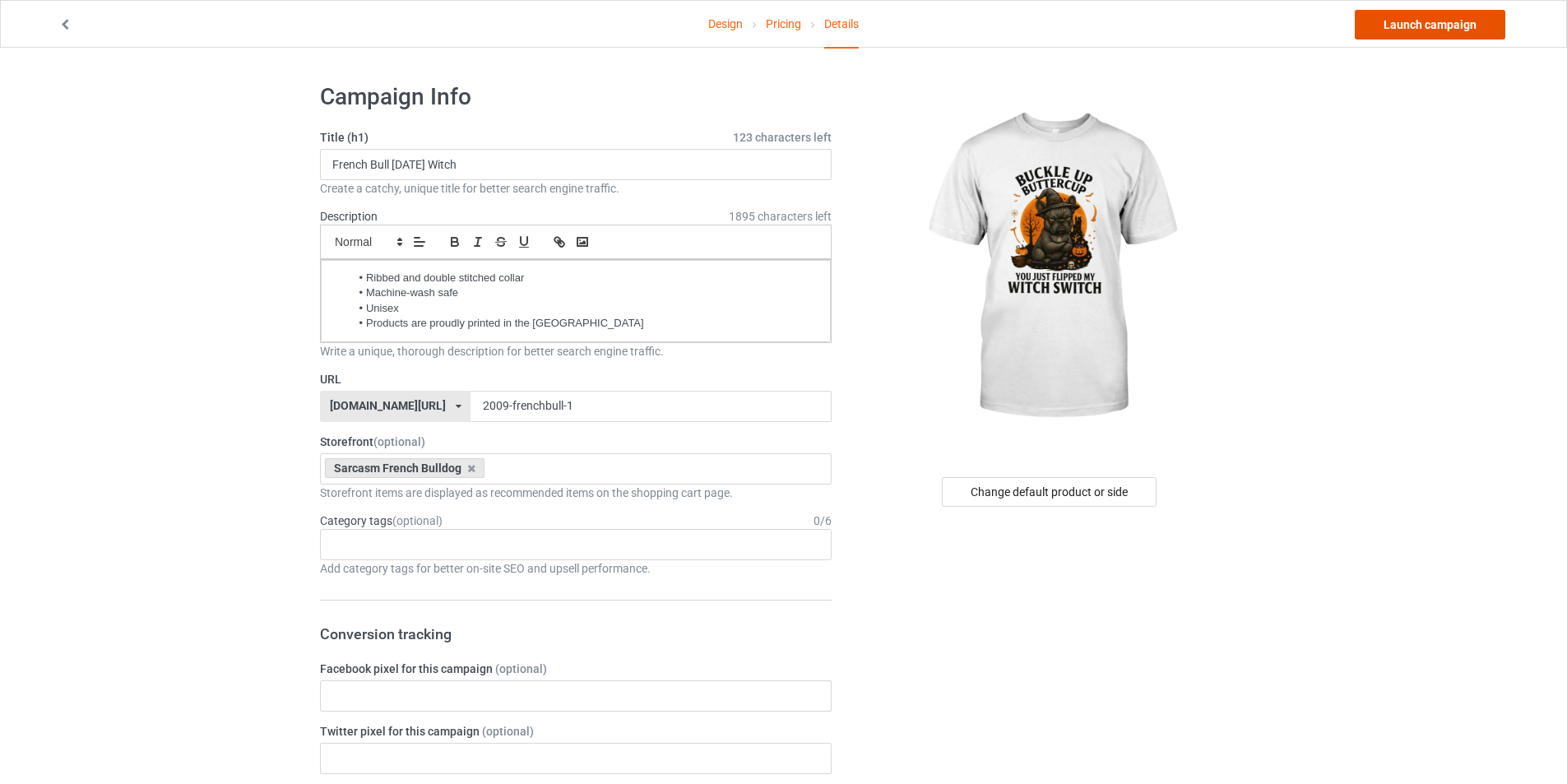
click at [1445, 23] on link "Launch campaign" at bounding box center [1430, 25] width 151 height 30
